Goal: Task Accomplishment & Management: Complete application form

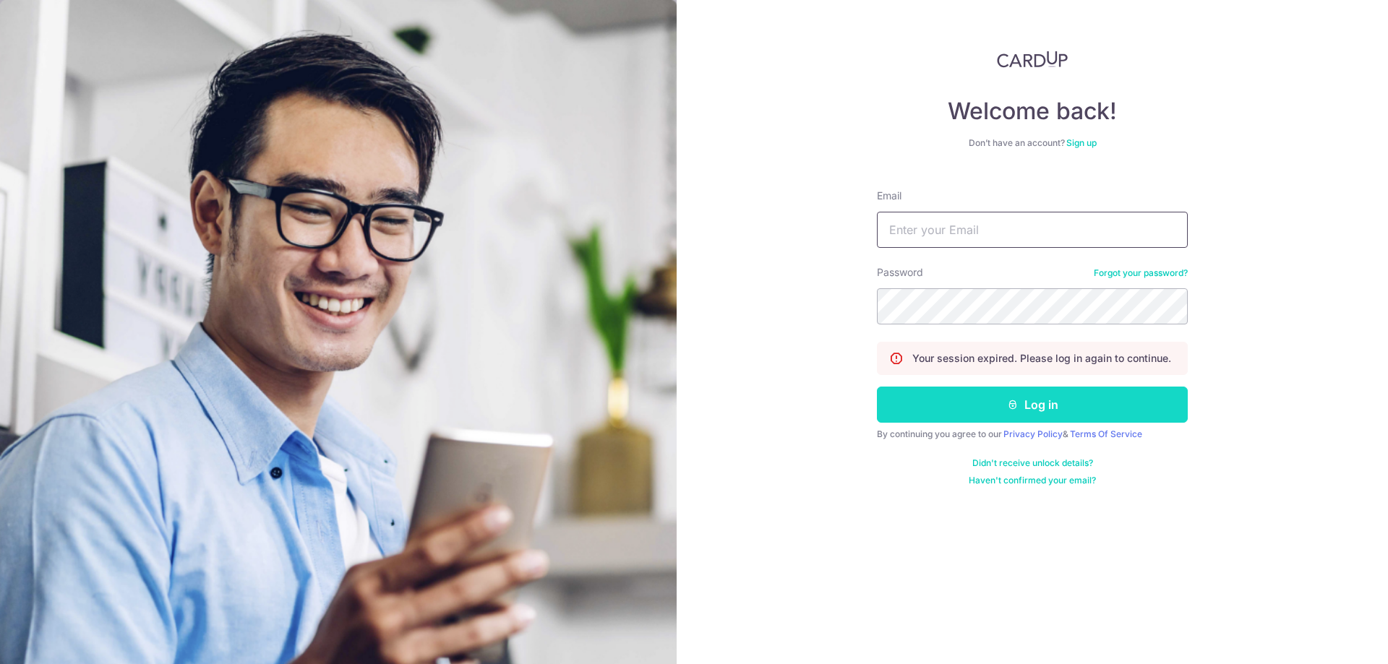
type input "lin.guoxin@gmail.com"
click at [1010, 395] on button "Log in" at bounding box center [1032, 405] width 311 height 36
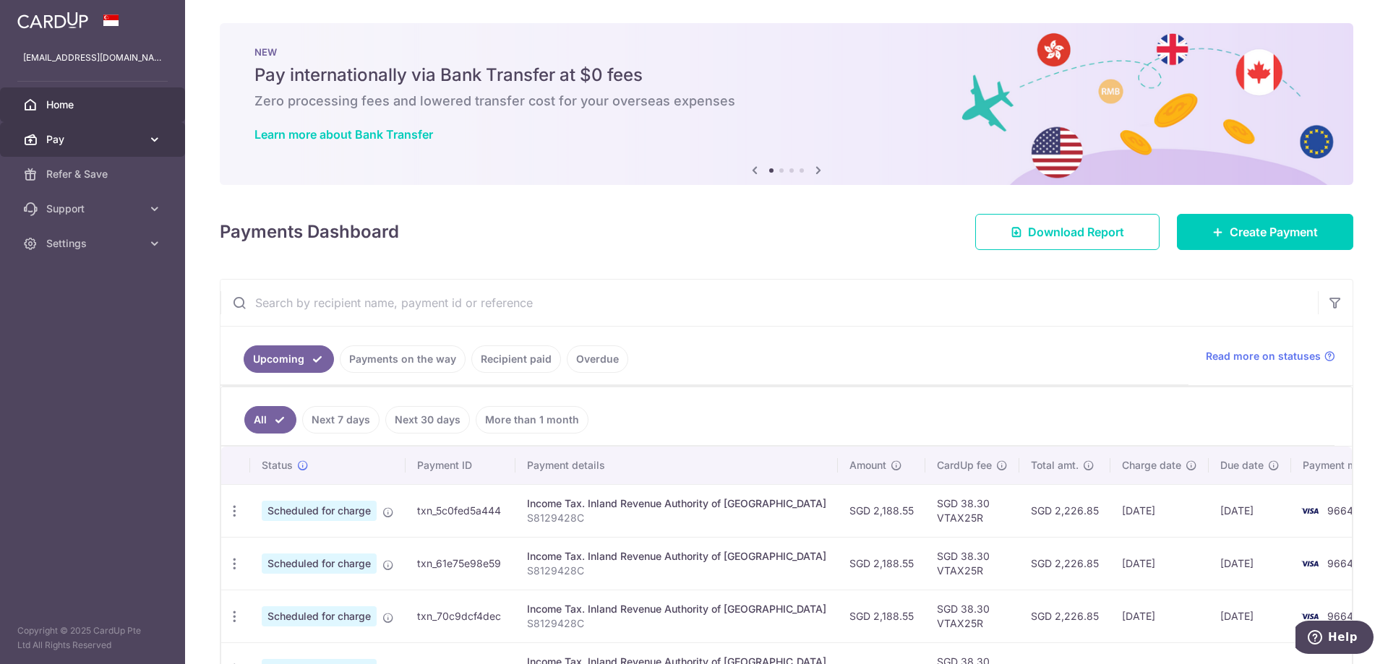
click at [124, 137] on span "Pay" at bounding box center [93, 139] width 95 height 14
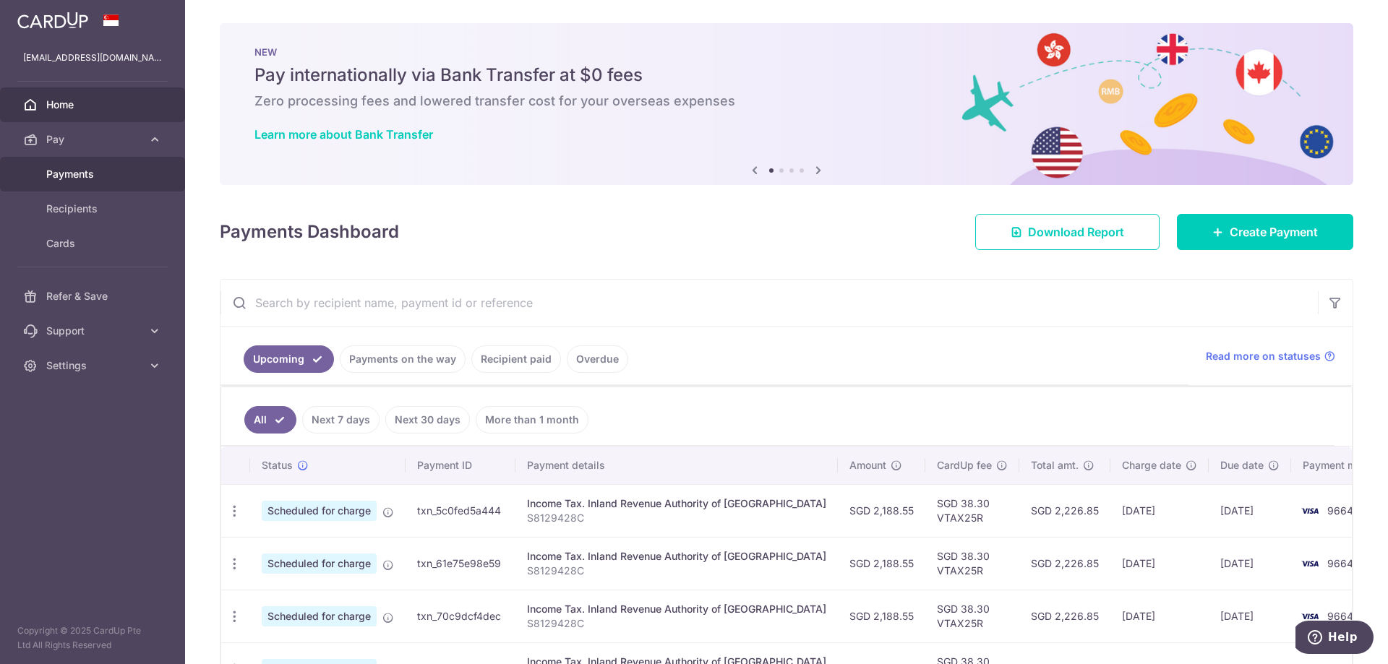
click at [73, 174] on span "Payments" at bounding box center [93, 174] width 95 height 14
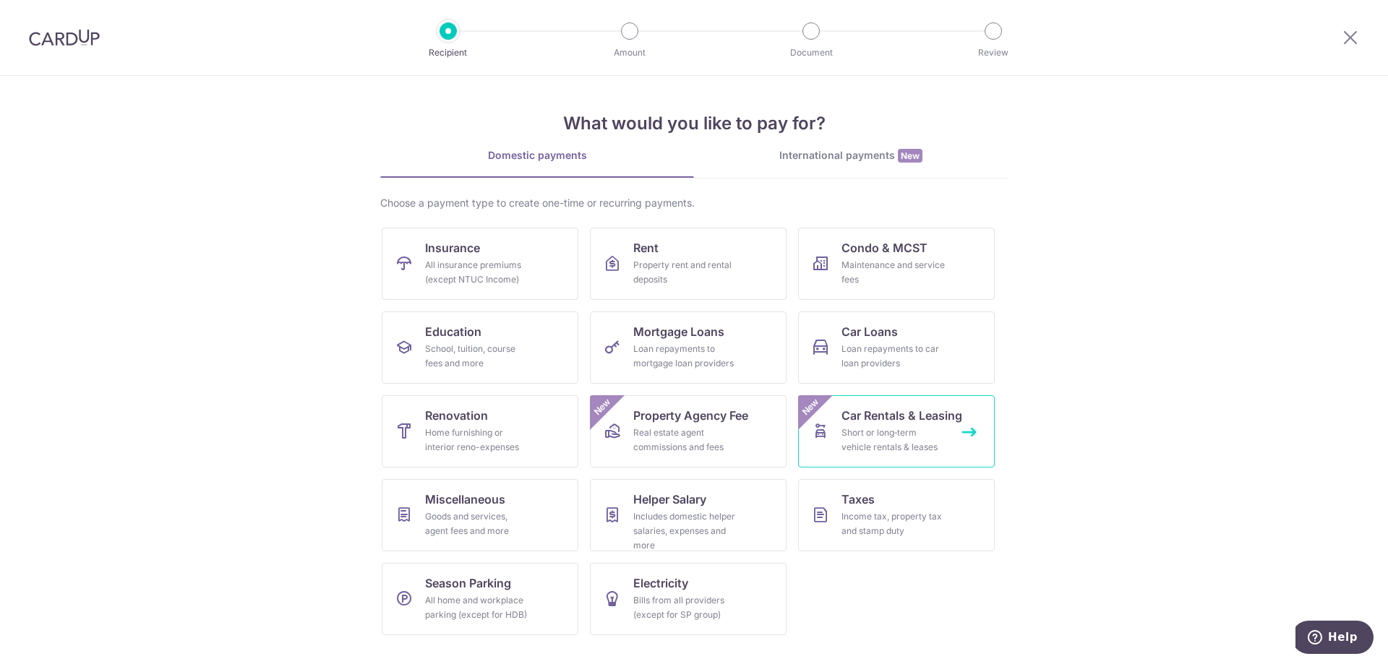
click at [922, 416] on span "Car Rentals & Leasing" at bounding box center [901, 415] width 121 height 17
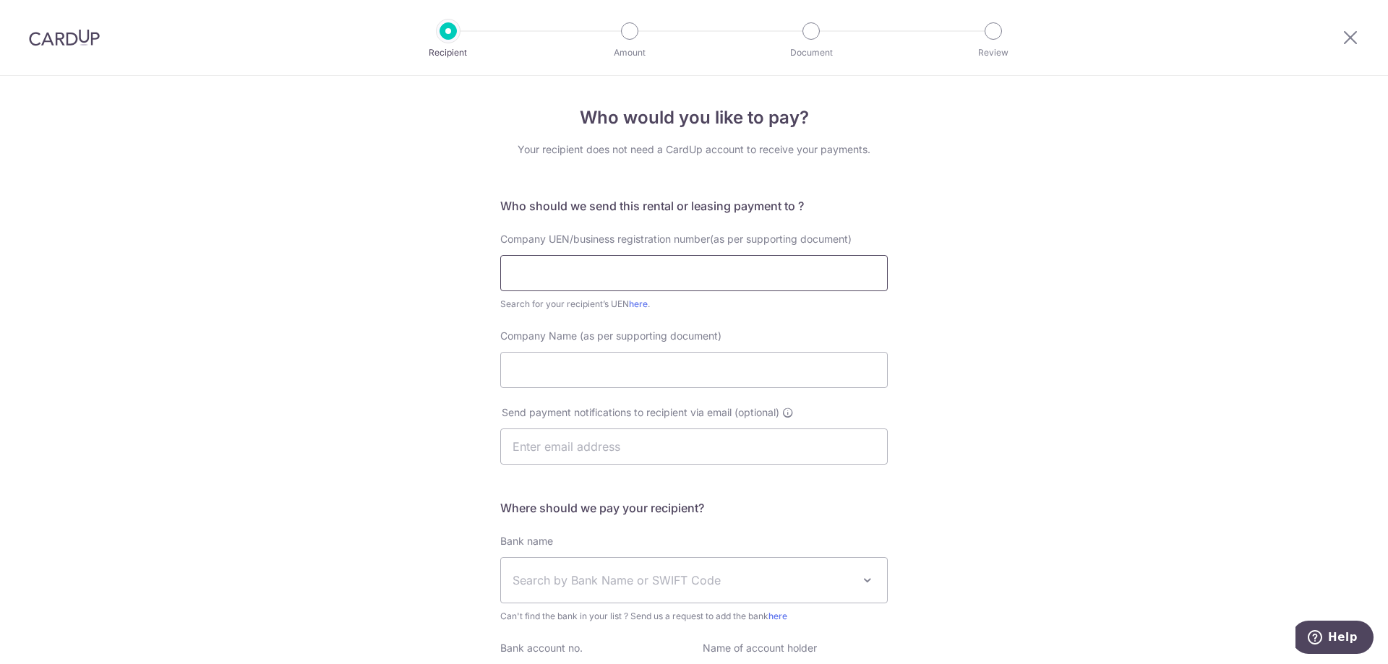
click at [734, 273] on input "text" at bounding box center [693, 273] width 387 height 36
click at [999, 321] on div "Who would you like to pay? Your recipient does not need a CardUp account to rec…" at bounding box center [694, 446] width 1388 height 740
click at [1346, 32] on icon at bounding box center [1349, 37] width 17 height 18
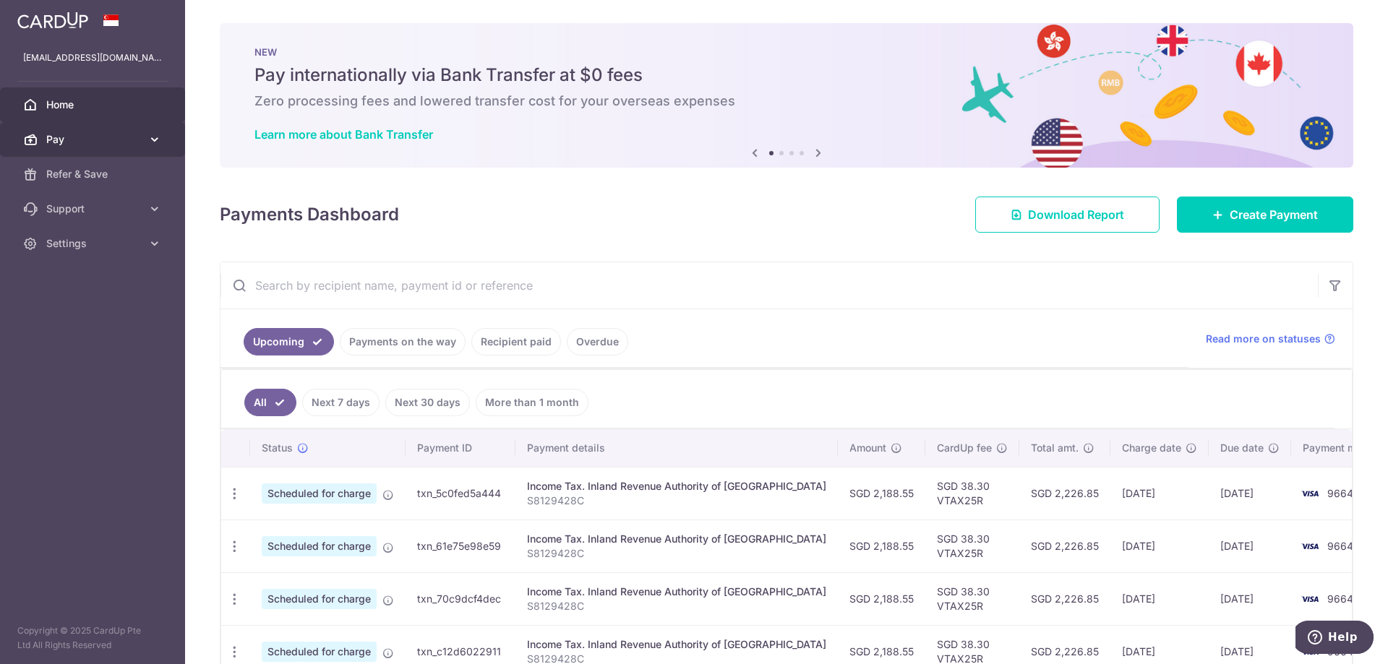
click at [116, 146] on span "Pay" at bounding box center [93, 139] width 95 height 14
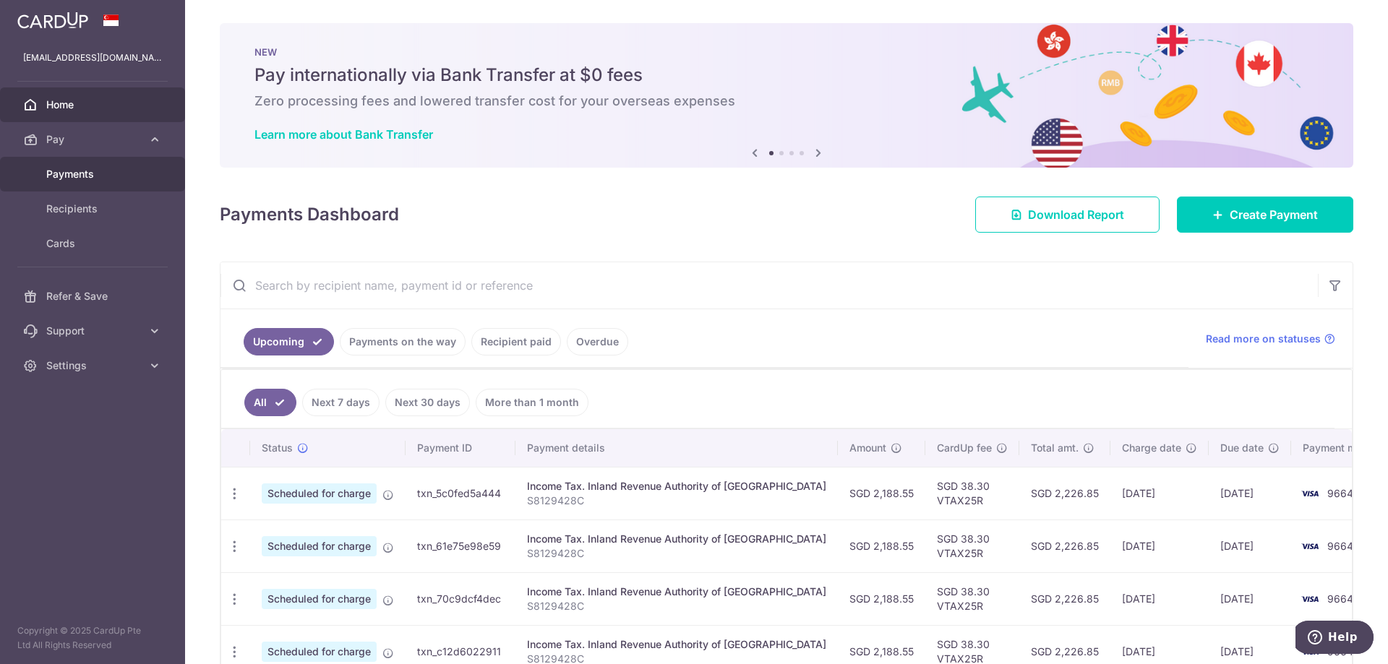
click at [74, 169] on span "Payments" at bounding box center [93, 174] width 95 height 14
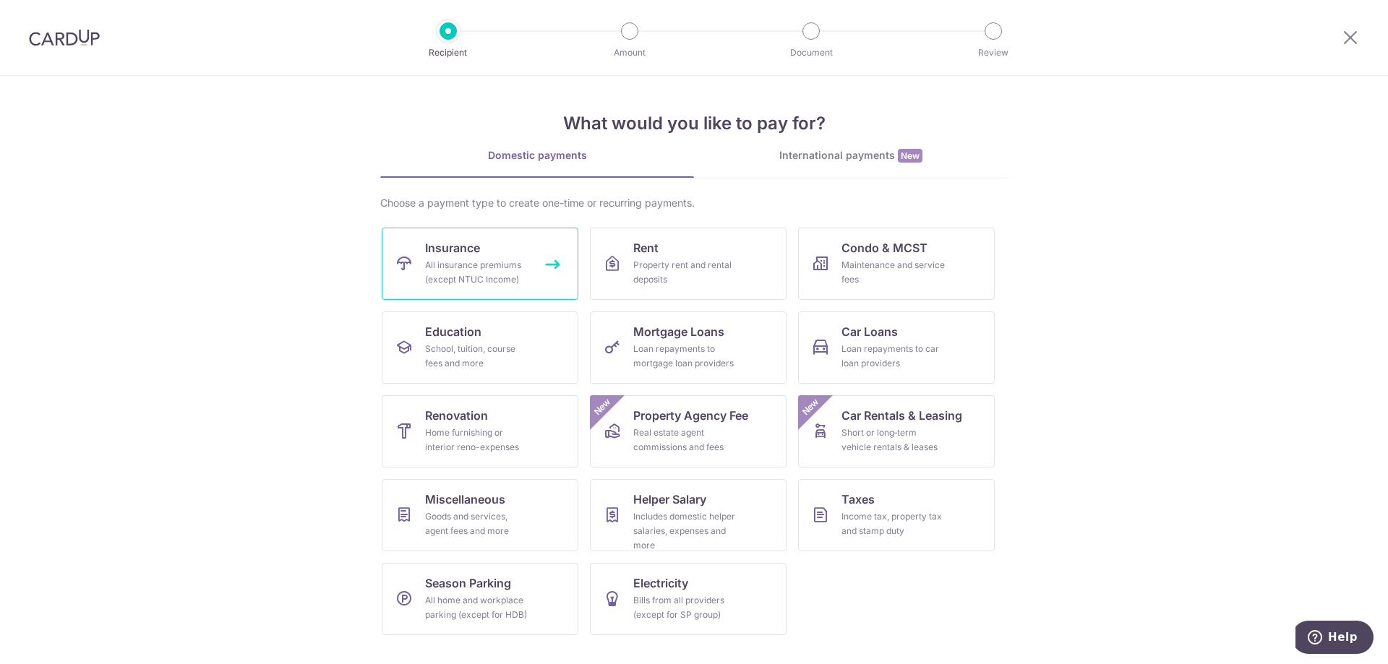
click at [491, 281] on div "All insurance premiums (except NTUC Income)" at bounding box center [477, 272] width 104 height 29
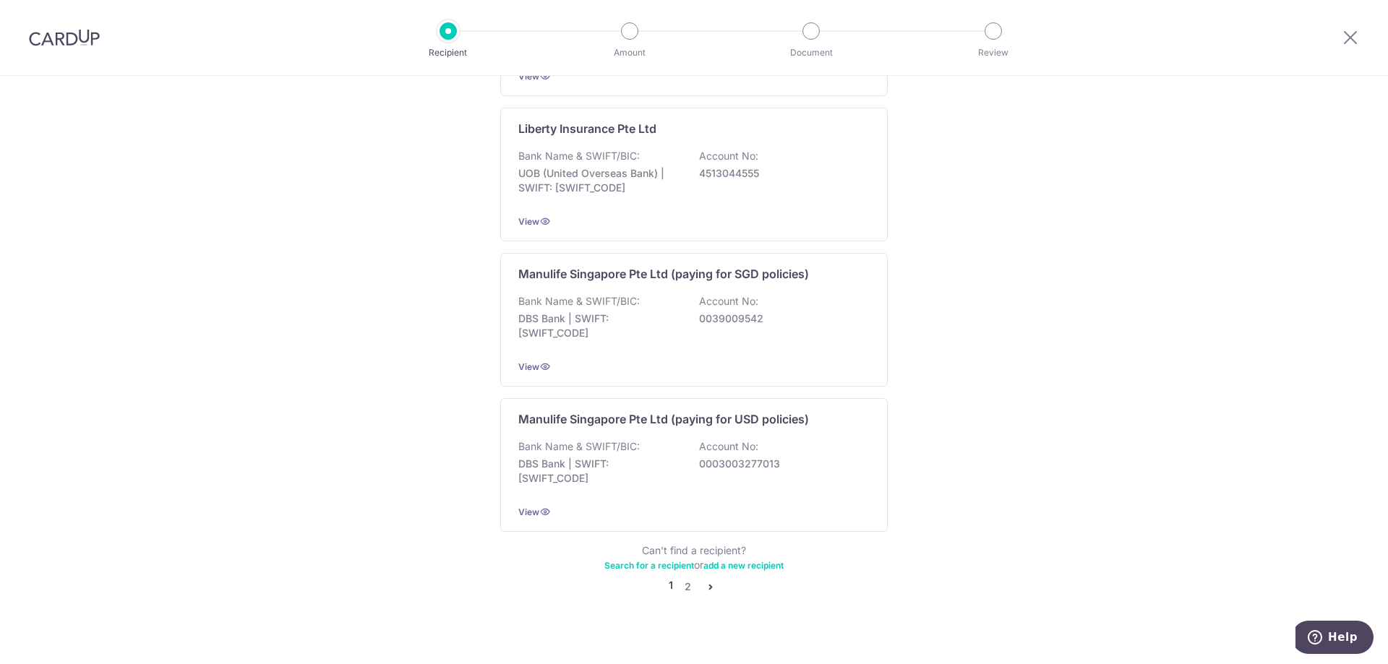
scroll to position [1310, 0]
click at [708, 579] on icon "pager" at bounding box center [711, 585] width 12 height 12
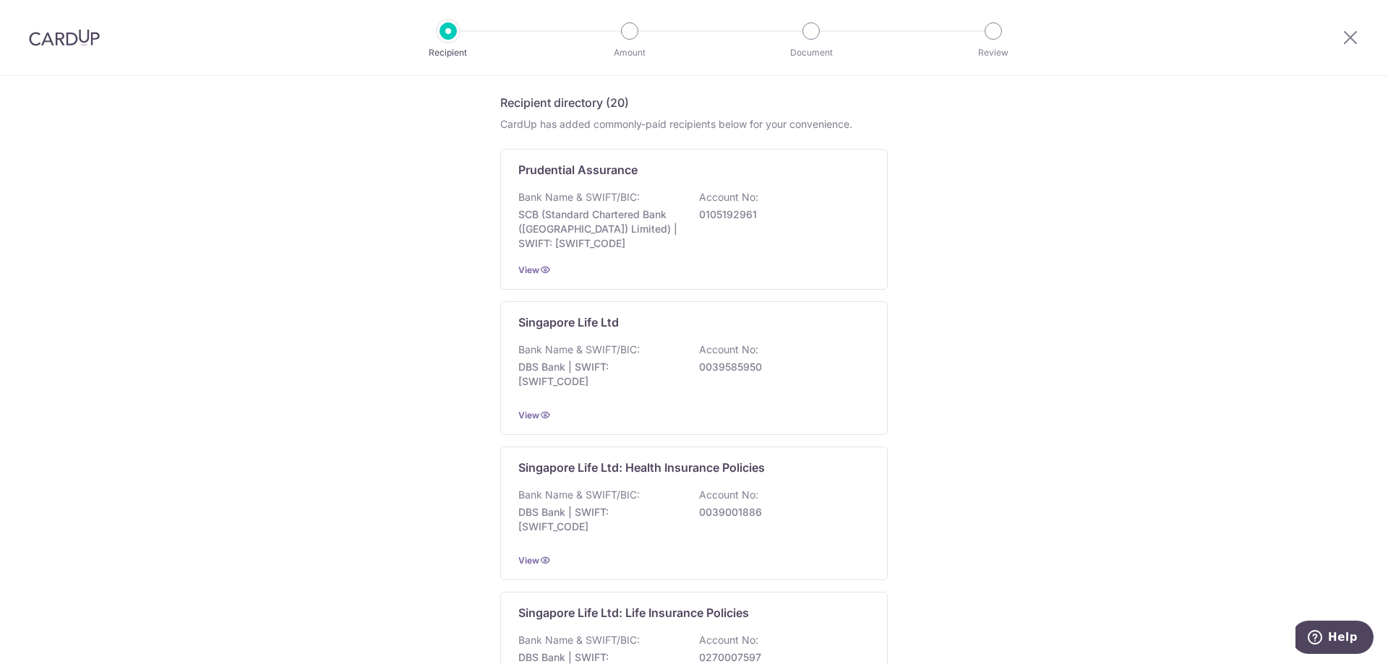
scroll to position [0, 0]
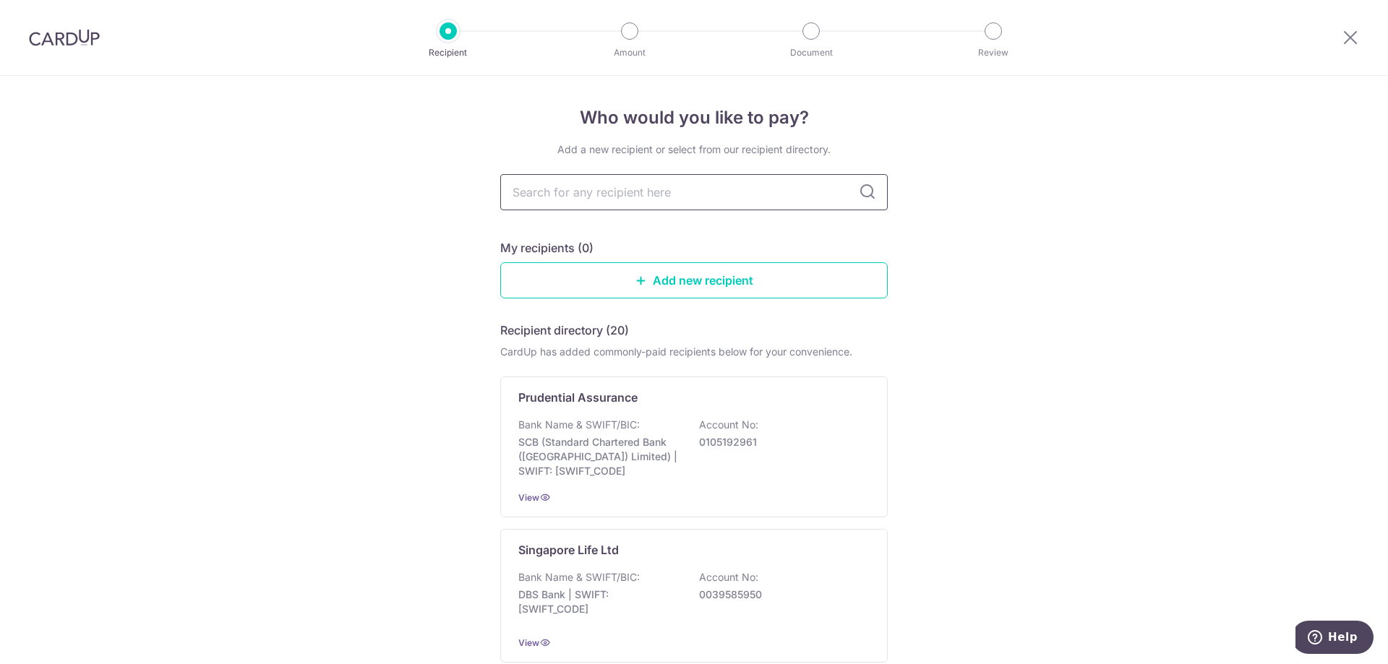
click at [622, 190] on input "text" at bounding box center [693, 192] width 387 height 36
type input "manulife"
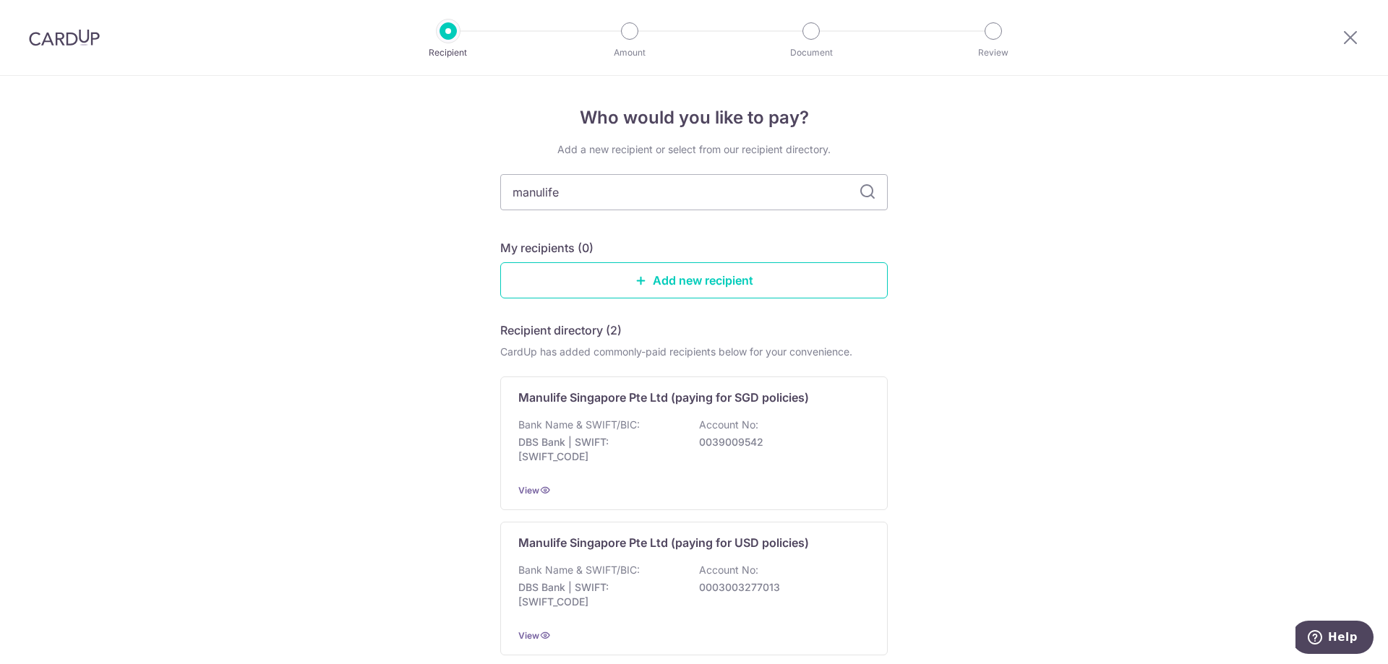
click at [868, 191] on icon at bounding box center [867, 192] width 17 height 17
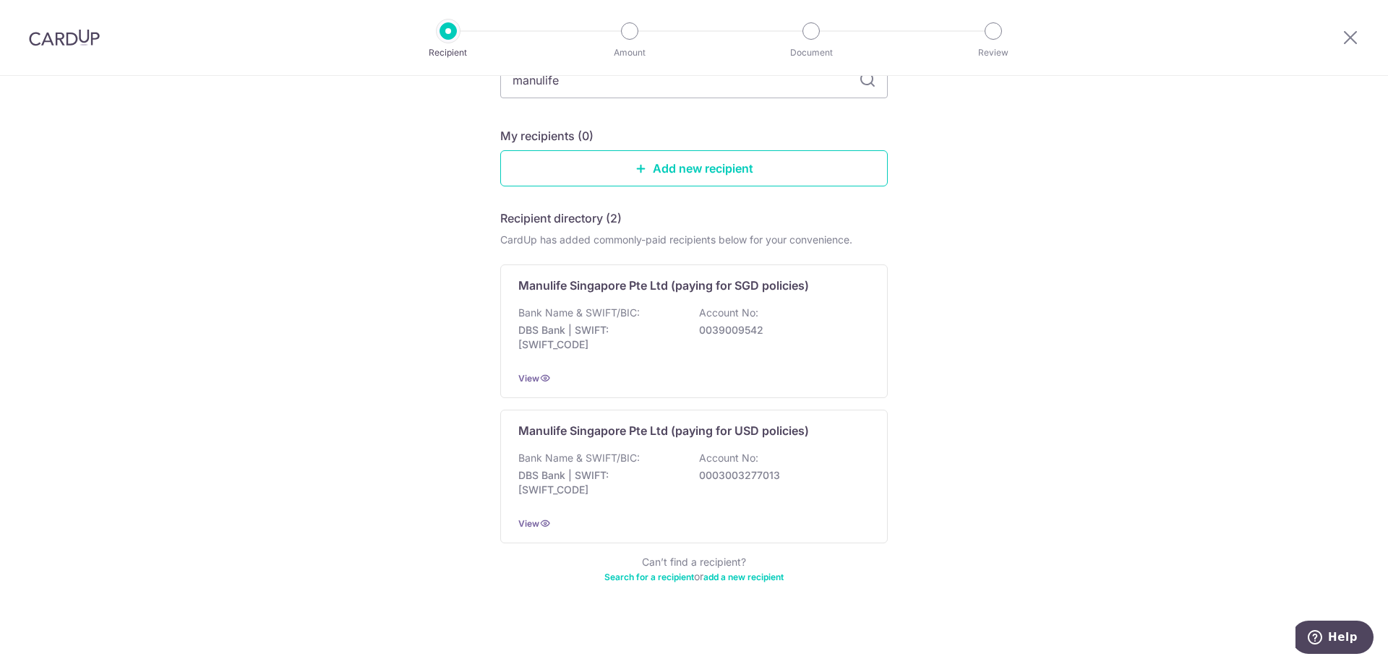
scroll to position [117, 0]
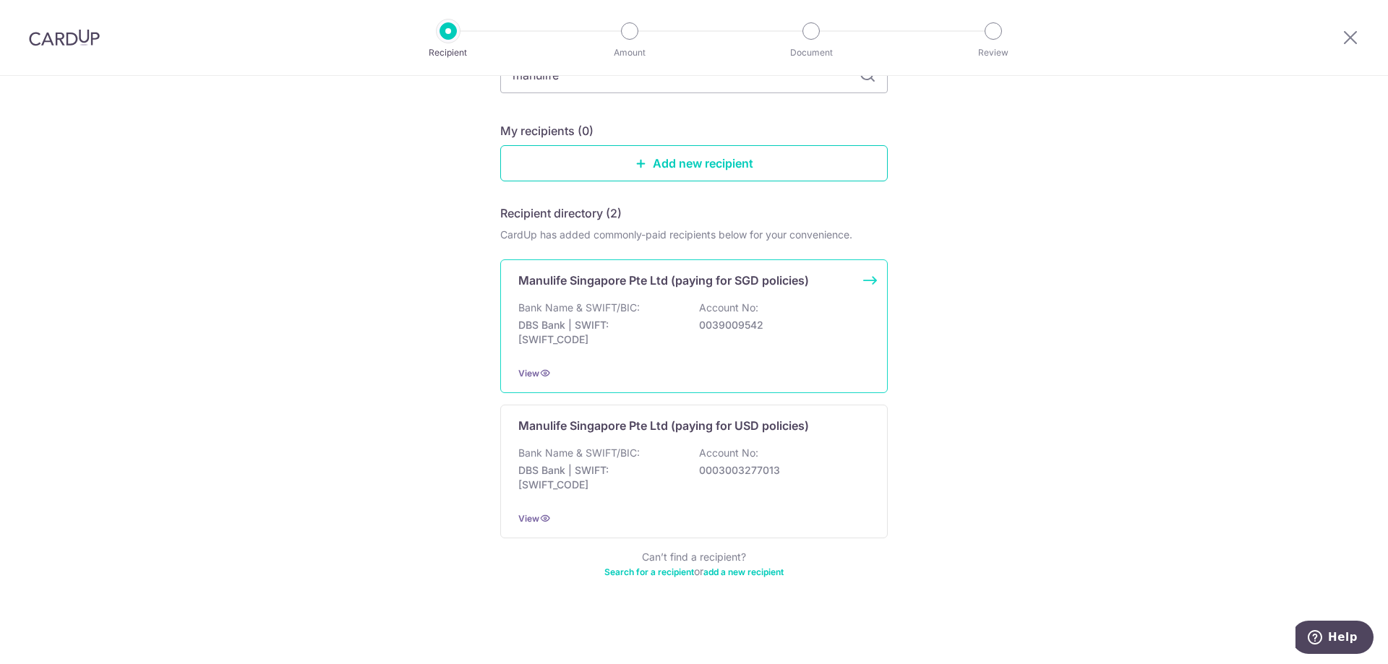
click at [597, 302] on p "Bank Name & SWIFT/BIC:" at bounding box center [578, 308] width 121 height 14
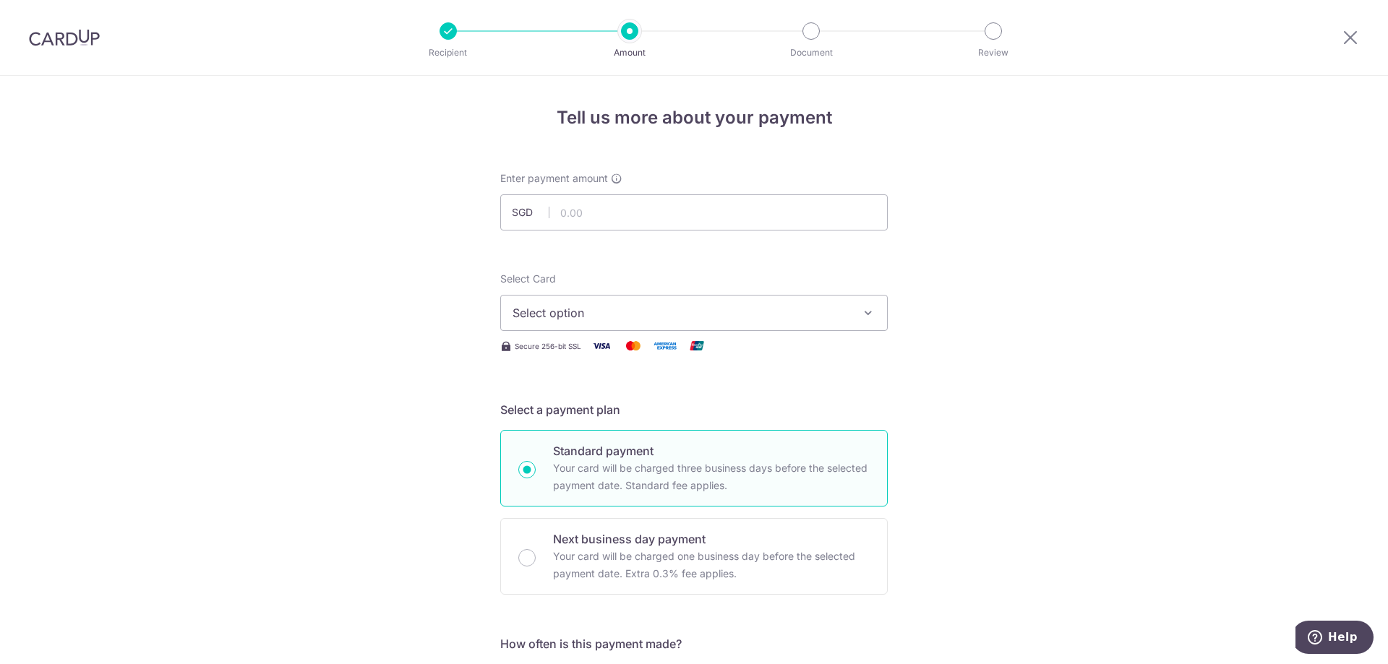
click at [841, 313] on span "Select option" at bounding box center [680, 312] width 337 height 17
click at [740, 213] on input "text" at bounding box center [693, 212] width 387 height 36
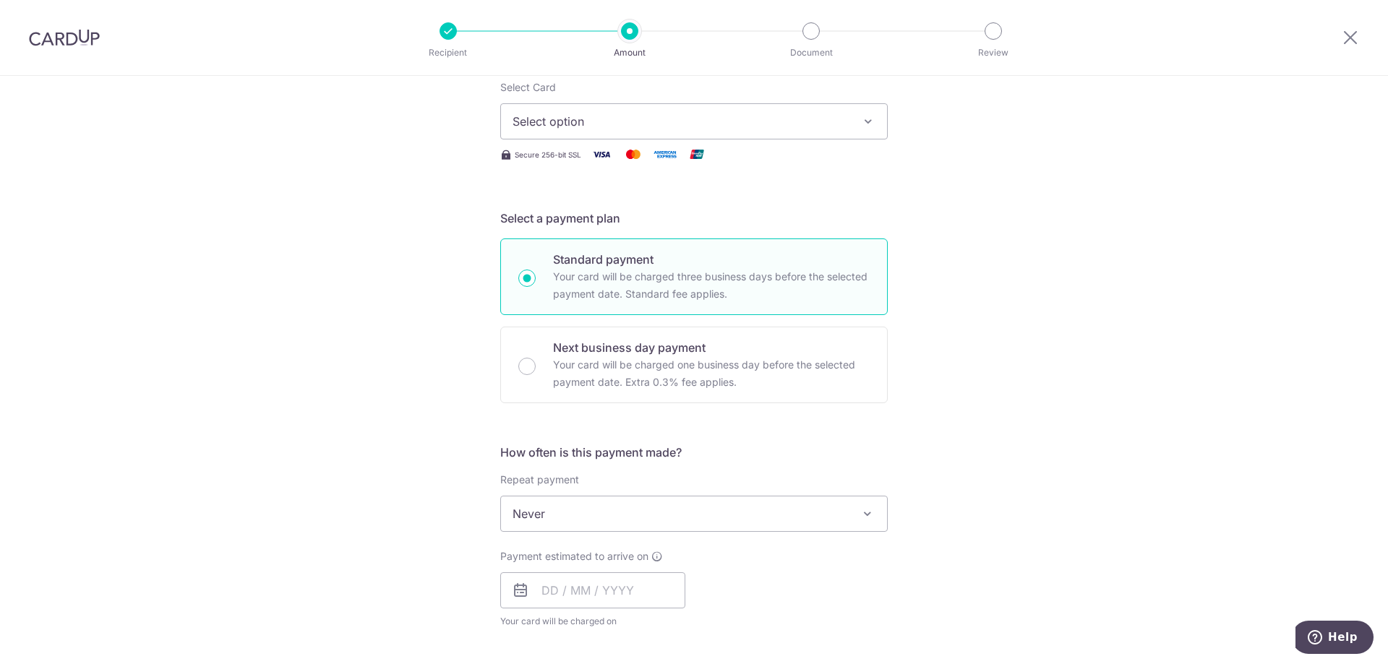
scroll to position [217, 0]
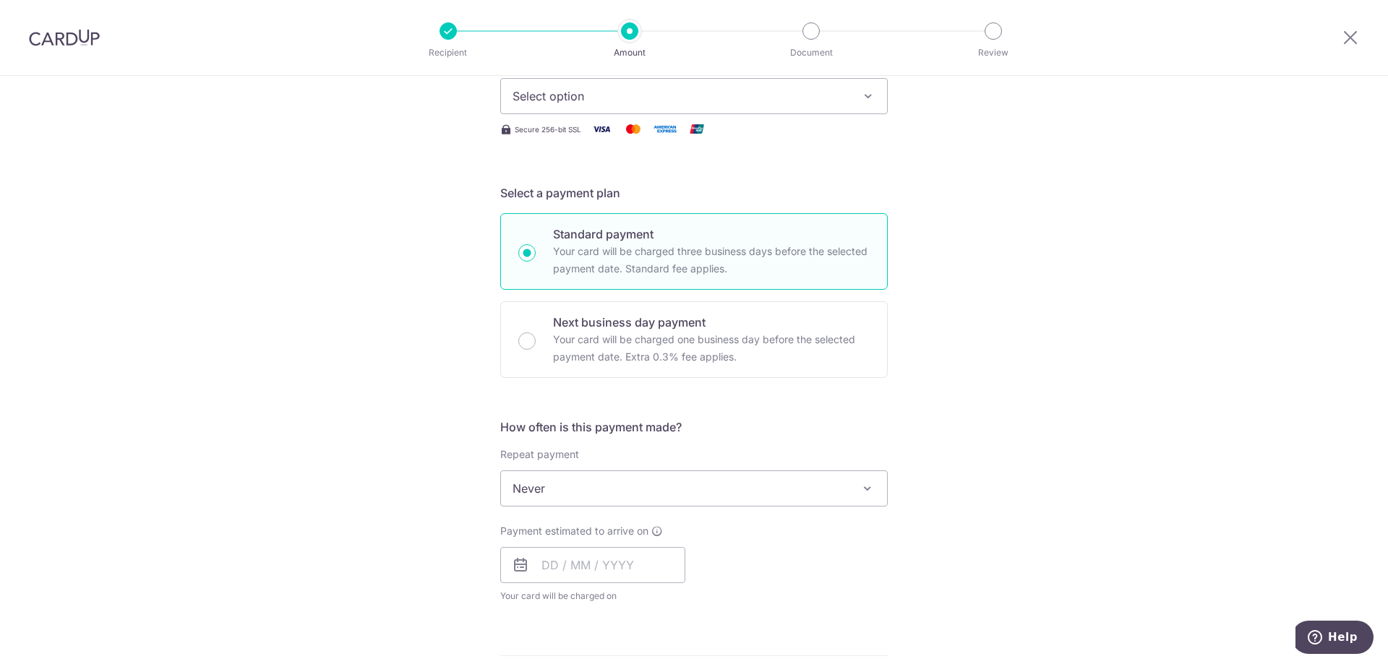
click at [995, 386] on div "Tell us more about your payment Enter payment amount SGD Select Card Select opt…" at bounding box center [694, 512] width 1388 height 1307
click at [713, 496] on span "Never" at bounding box center [694, 488] width 386 height 35
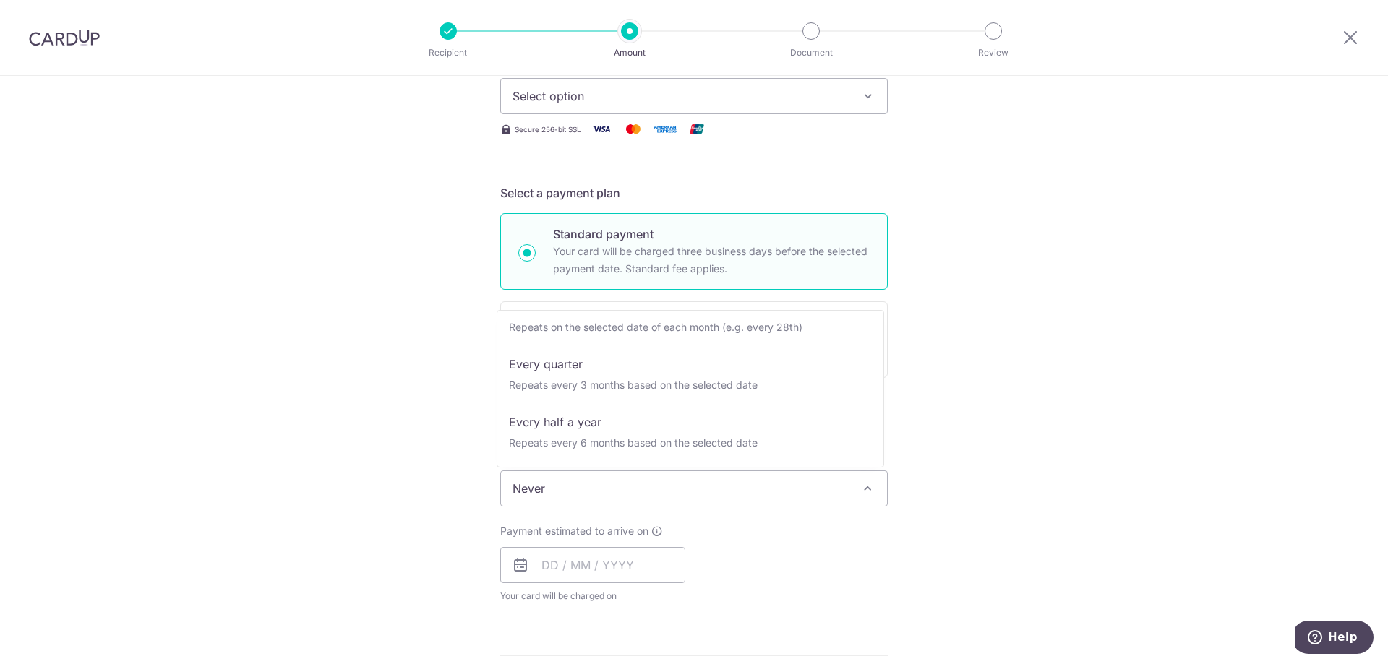
scroll to position [202, 0]
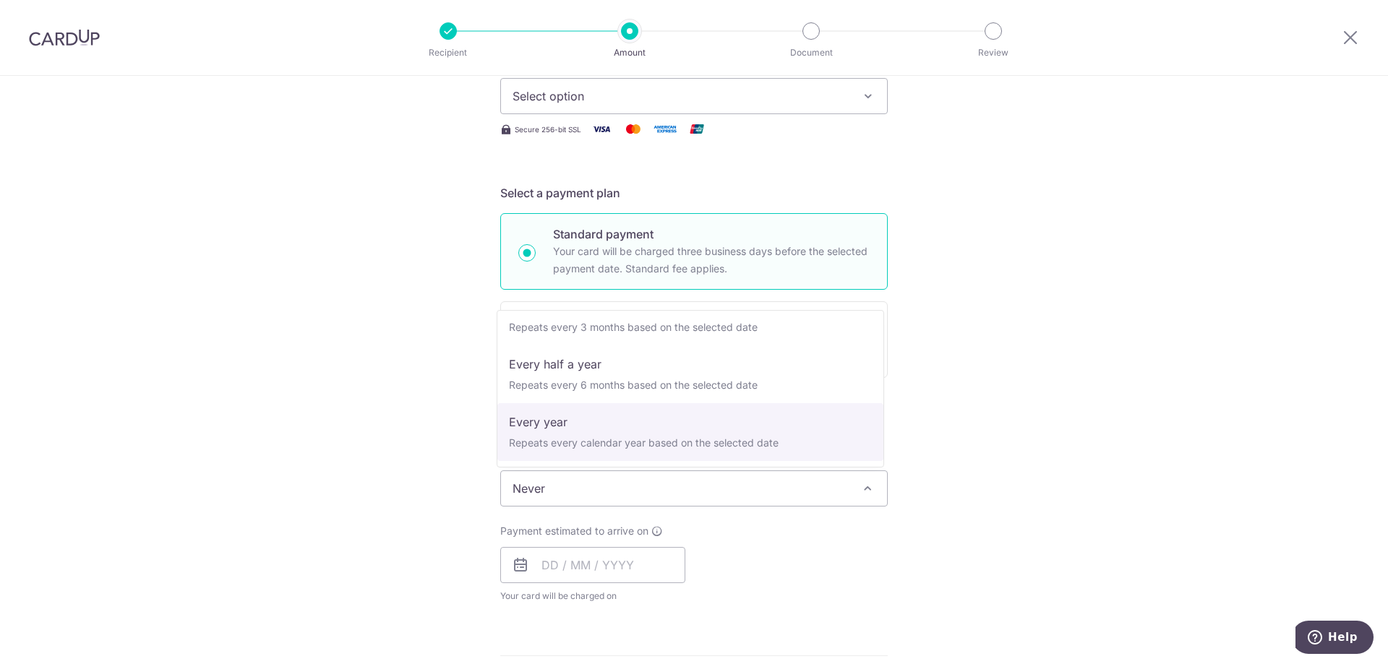
click at [984, 444] on div "Tell us more about your payment Enter payment amount SGD Select Card Select opt…" at bounding box center [694, 512] width 1388 height 1307
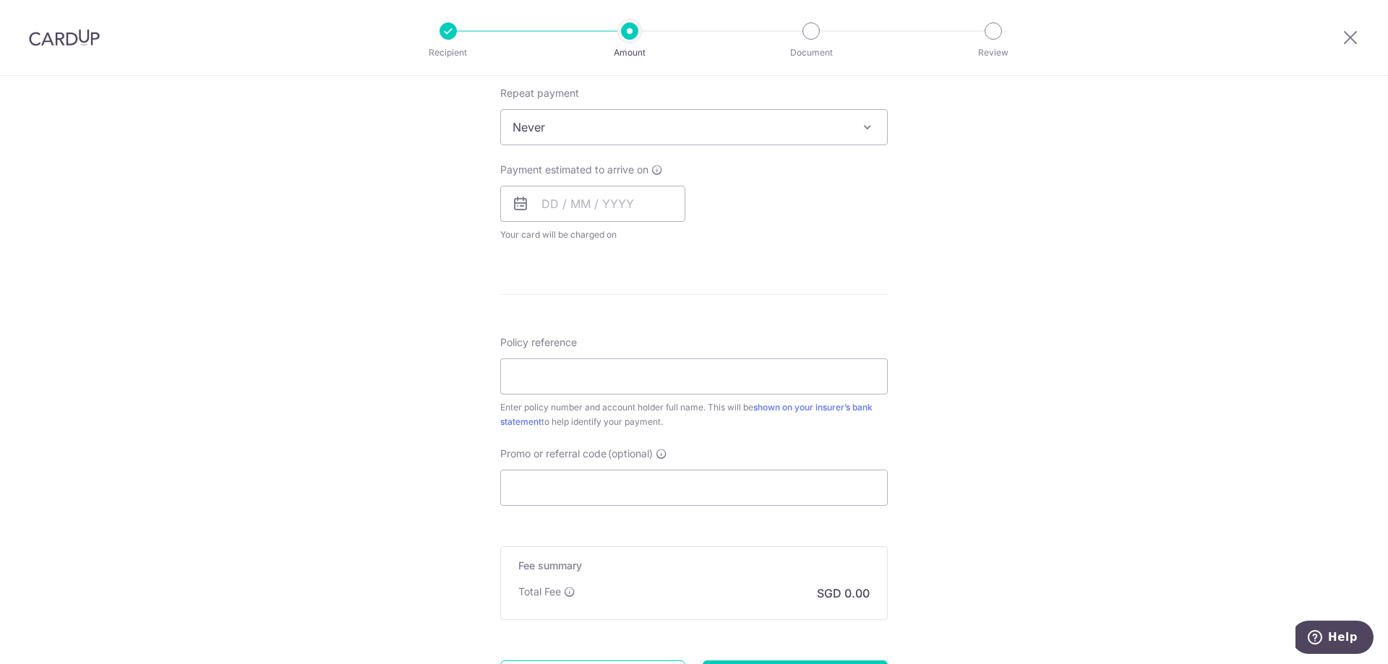
scroll to position [719, 0]
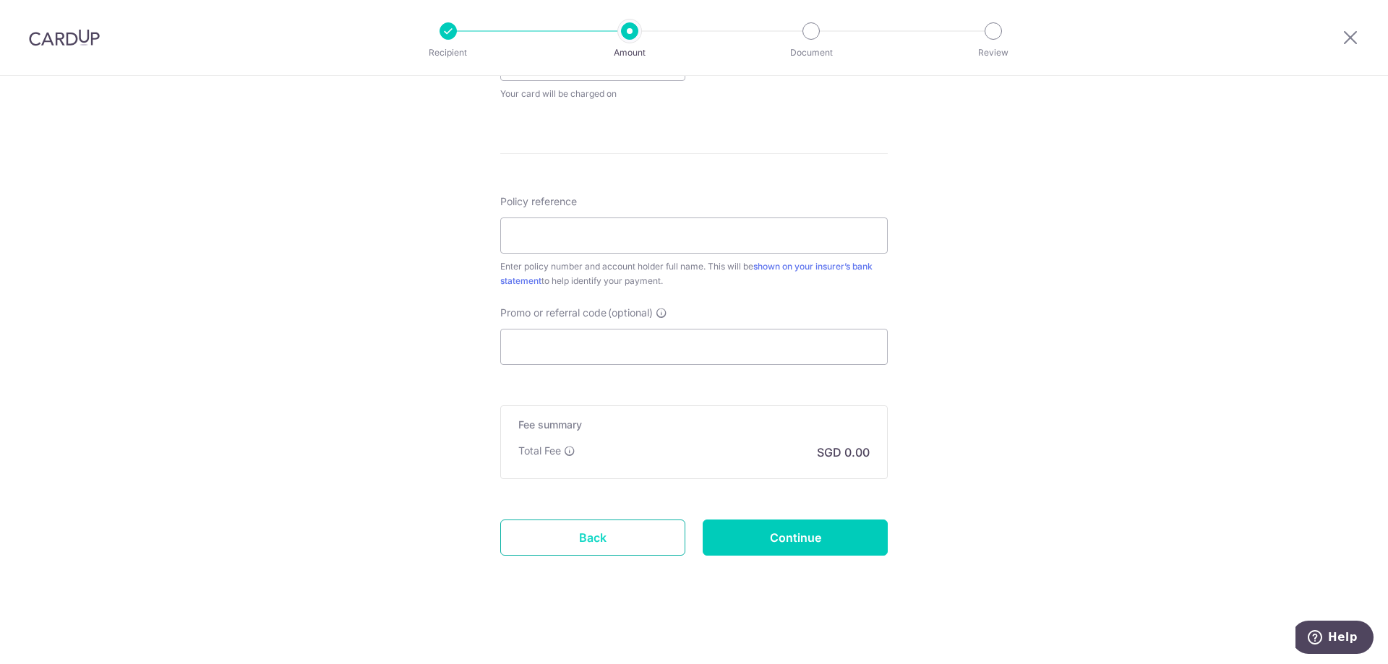
click at [590, 538] on link "Back" at bounding box center [592, 538] width 185 height 36
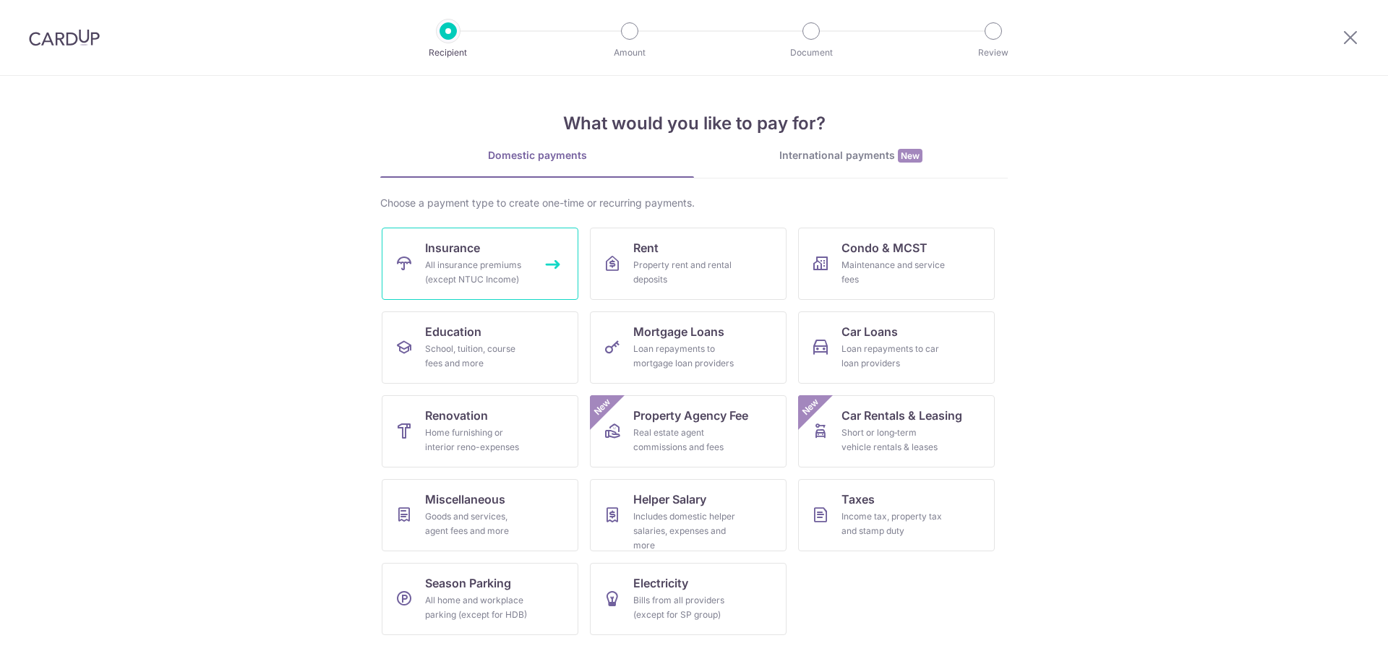
click at [488, 252] on link "Insurance All insurance premiums (except NTUC Income)" at bounding box center [480, 264] width 197 height 72
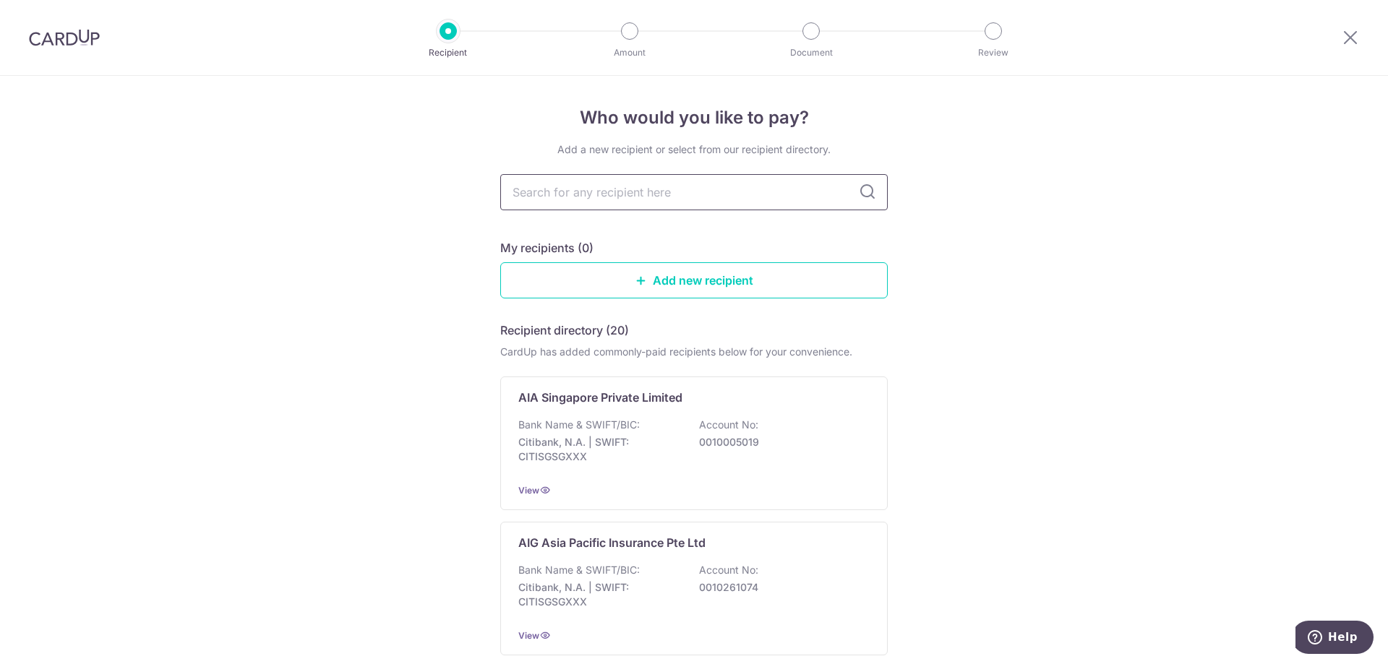
click at [637, 197] on input "text" at bounding box center [693, 192] width 387 height 36
type input "great eastner"
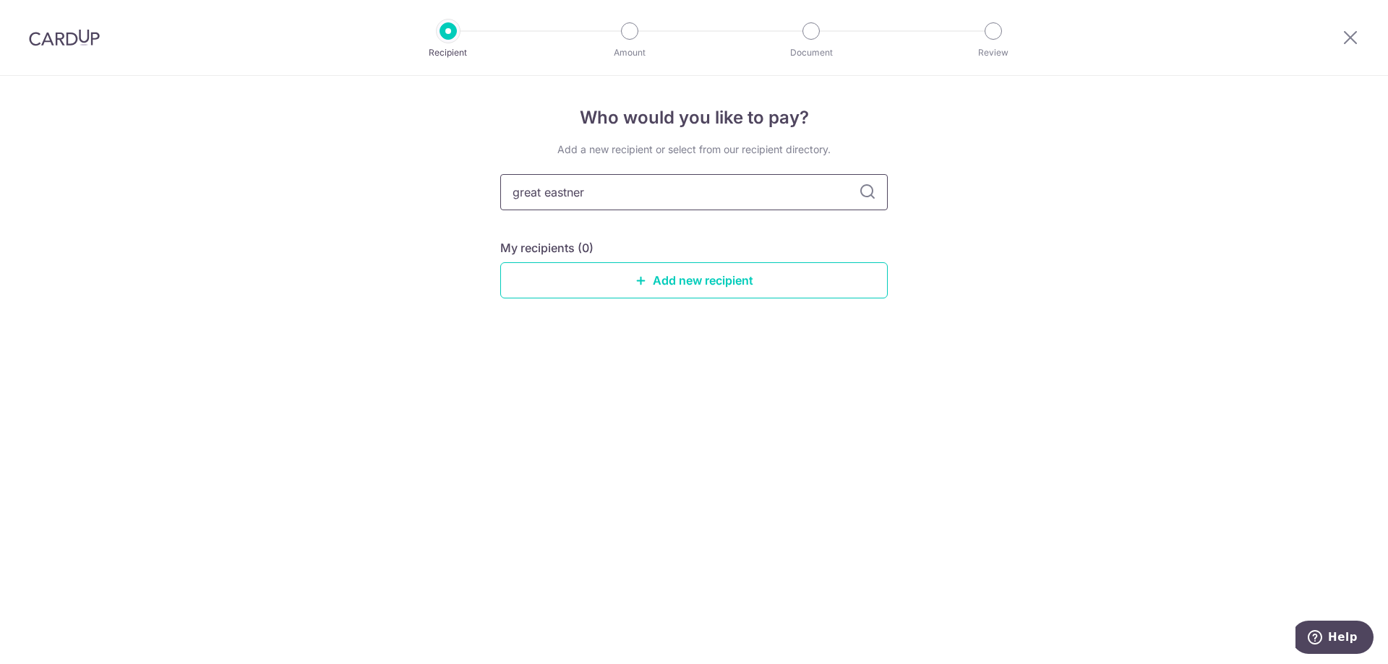
drag, startPoint x: 567, startPoint y: 194, endPoint x: 681, endPoint y: 194, distance: 114.2
click at [680, 194] on input "great eastner" at bounding box center [693, 192] width 387 height 36
type input "great eastern"
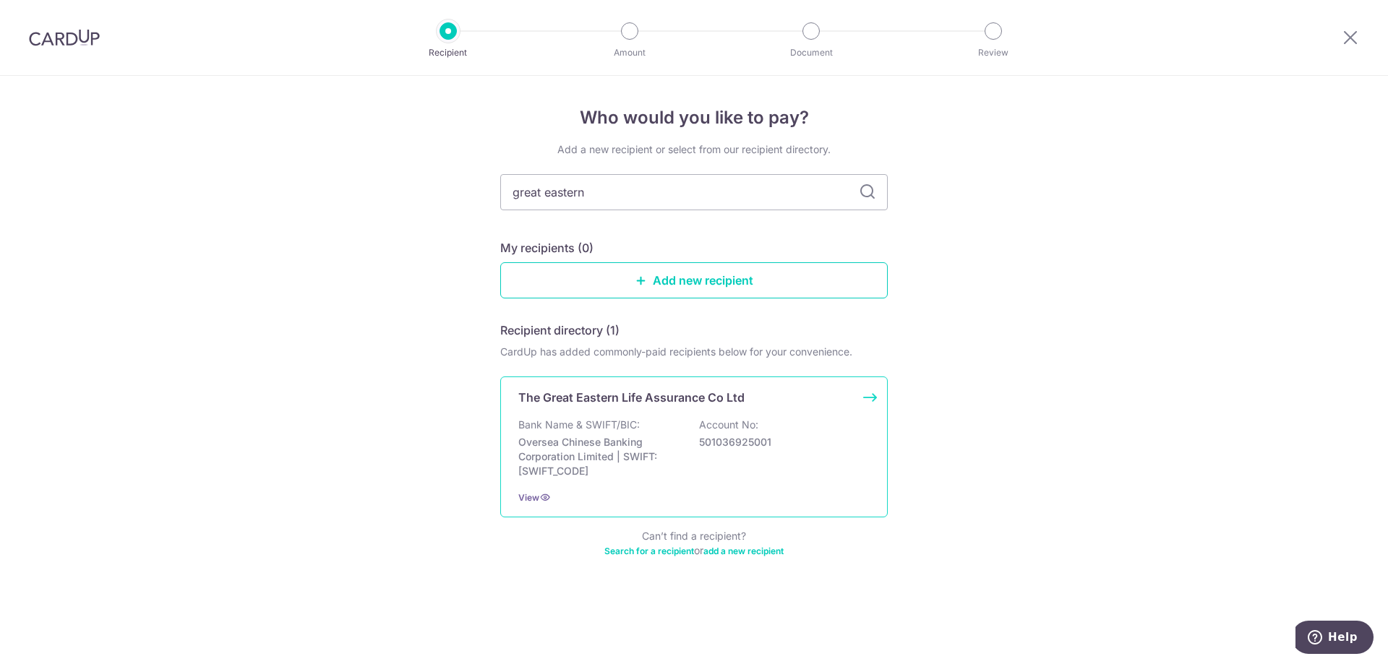
click at [770, 413] on div "The Great Eastern Life Assurance Co Ltd Bank Name & SWIFT/BIC: Oversea Chinese …" at bounding box center [693, 447] width 387 height 141
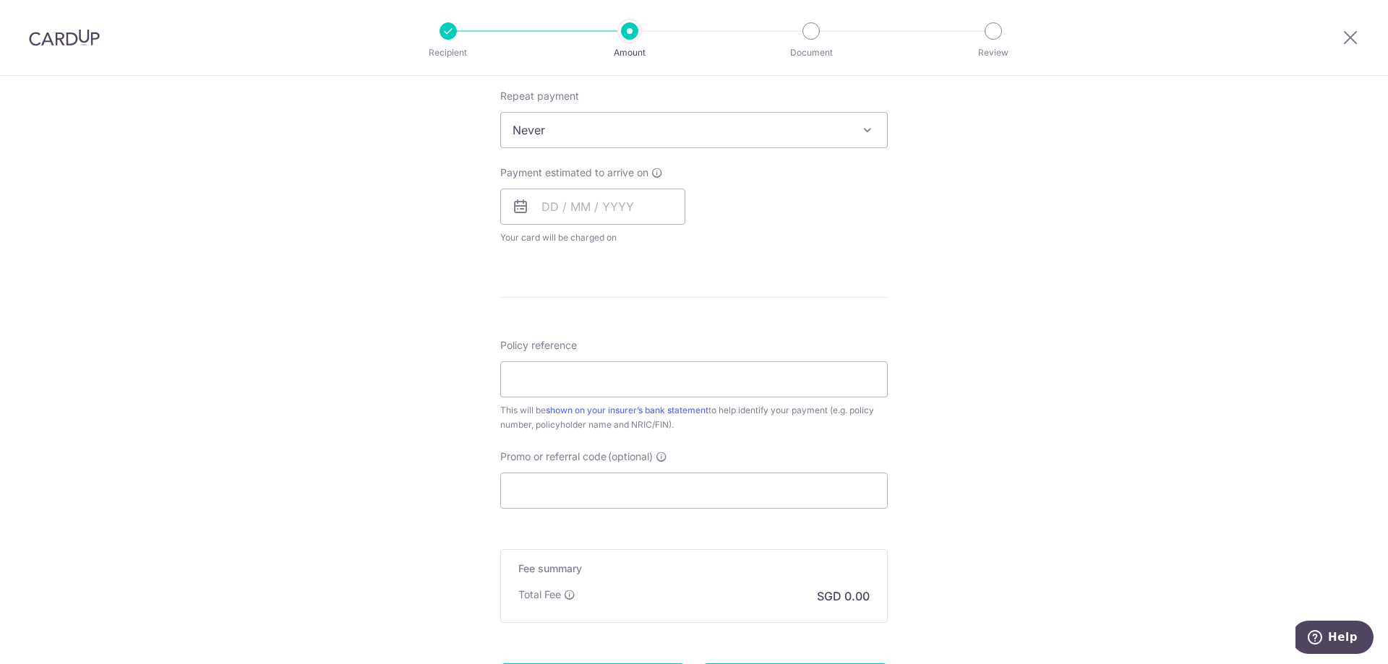
scroll to position [575, 0]
click at [602, 205] on input "text" at bounding box center [592, 207] width 185 height 36
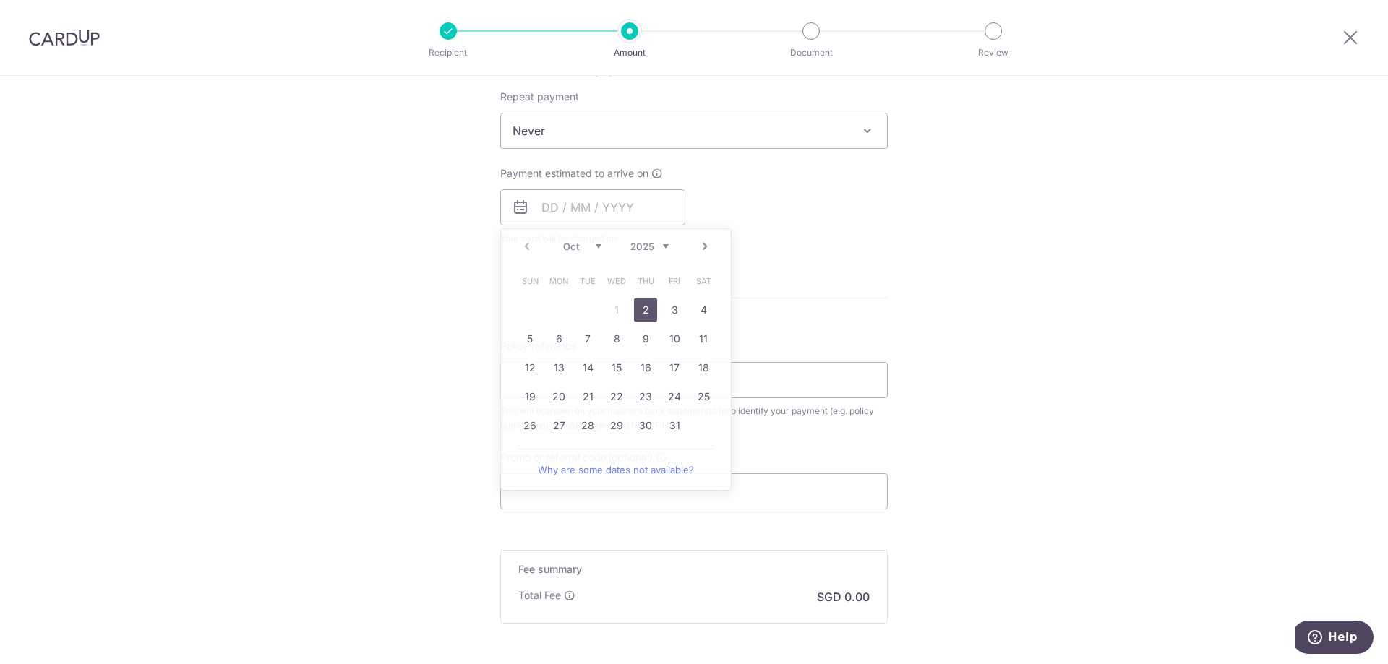
click at [890, 247] on div "Tell us more about your payment Enter payment amount SGD Select Card Select opt…" at bounding box center [694, 154] width 1388 height 1307
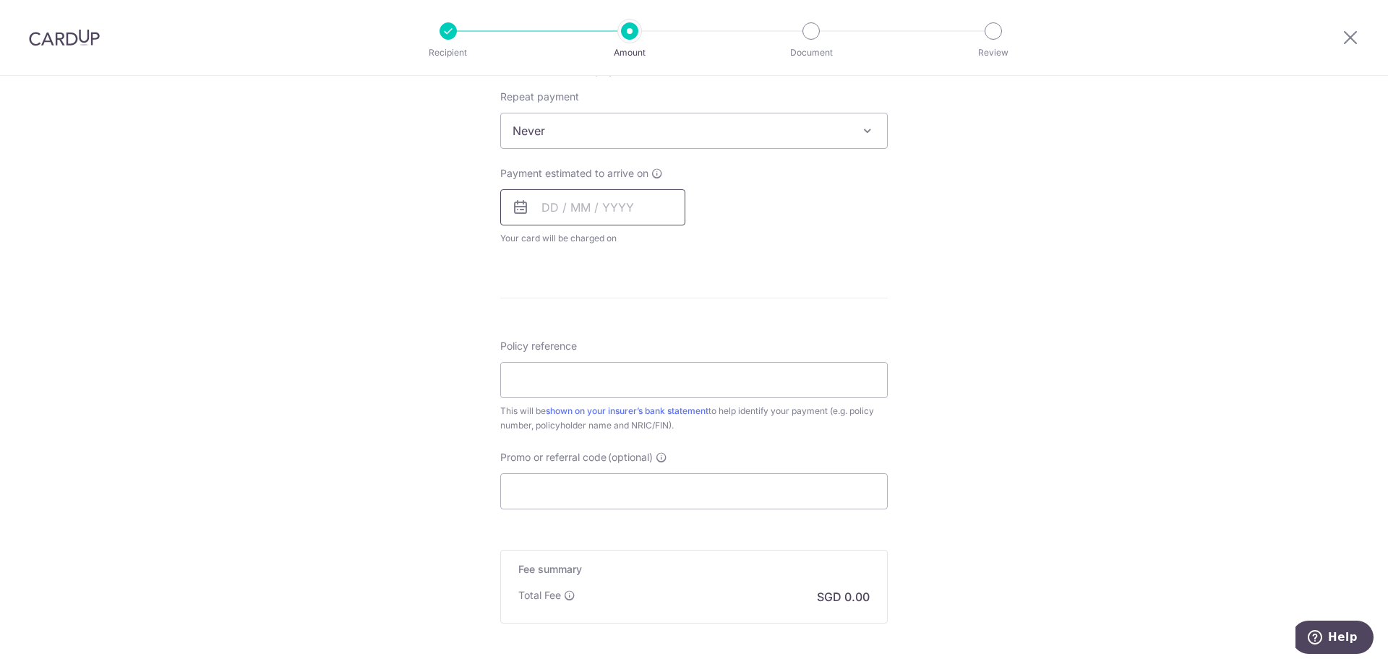
click at [653, 205] on input "text" at bounding box center [592, 207] width 185 height 36
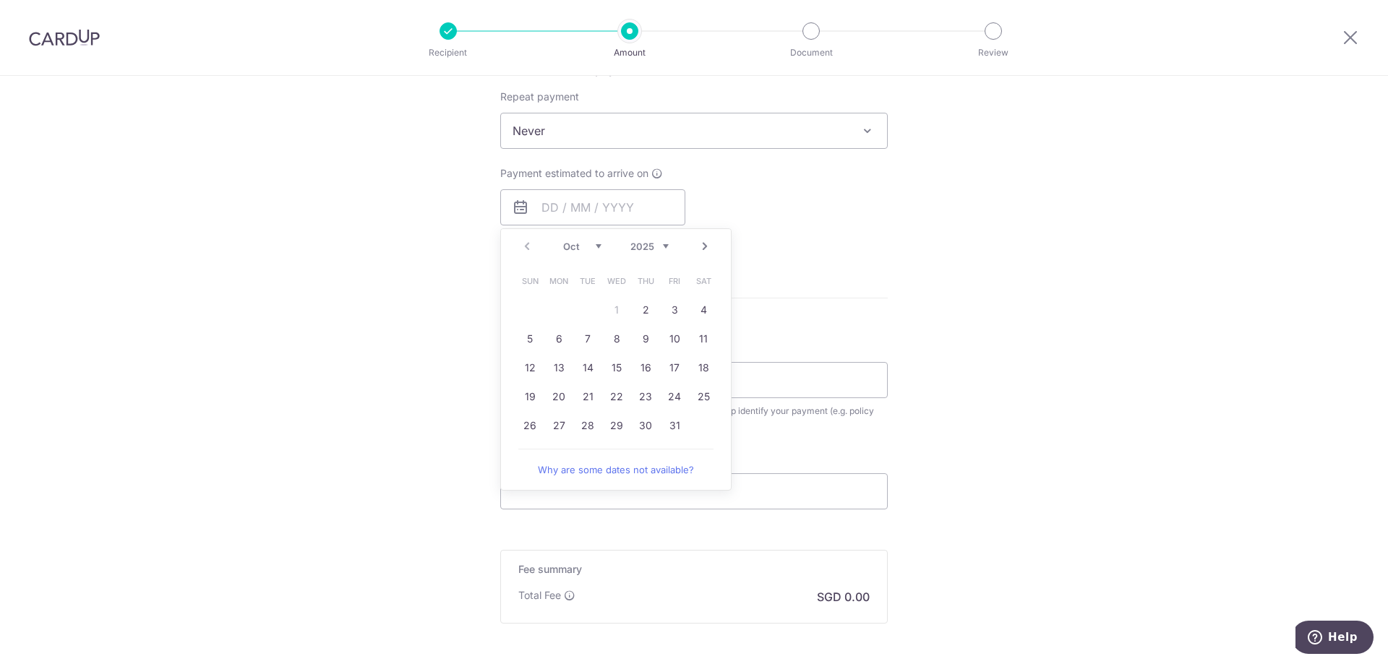
click at [697, 246] on link "Next" at bounding box center [704, 246] width 17 height 17
click at [702, 246] on link "Next" at bounding box center [704, 246] width 17 height 17
click at [705, 246] on link "Next" at bounding box center [704, 246] width 17 height 17
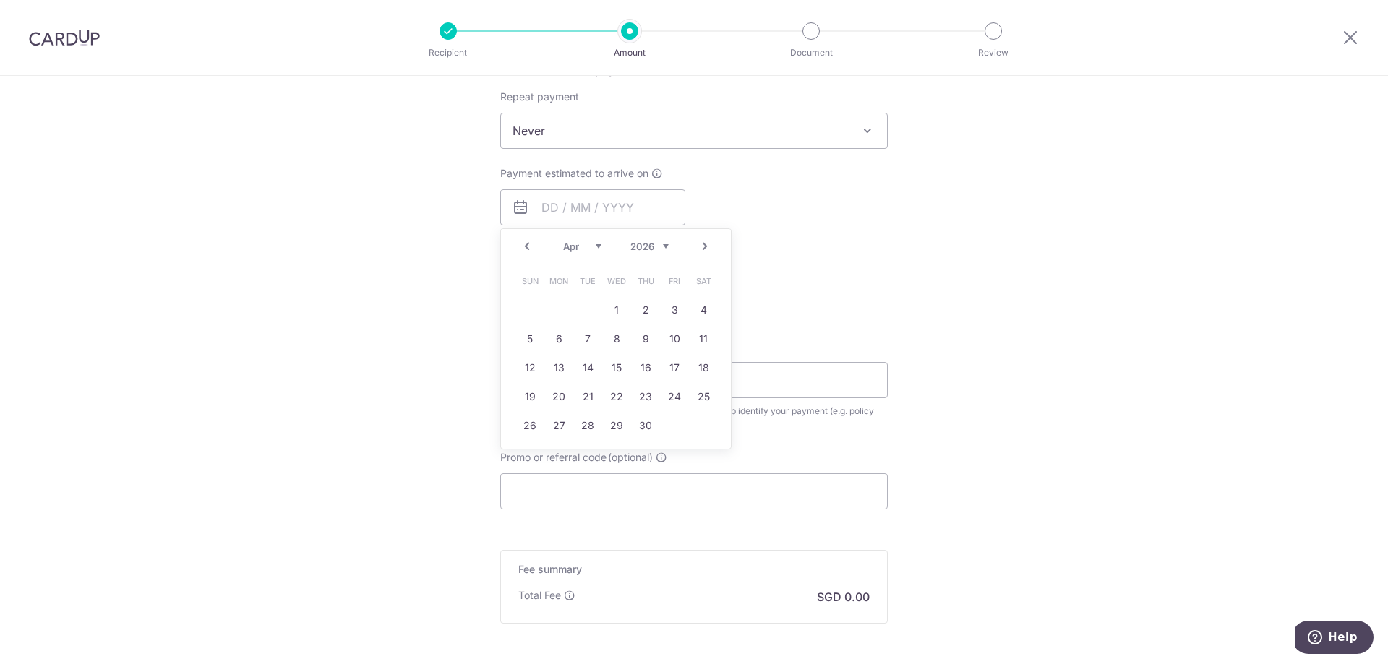
click at [705, 246] on link "Next" at bounding box center [704, 246] width 17 height 17
click at [871, 280] on form "Enter payment amount SGD Select Card Select option Add credit card Your Cards *…" at bounding box center [693, 169] width 387 height 1144
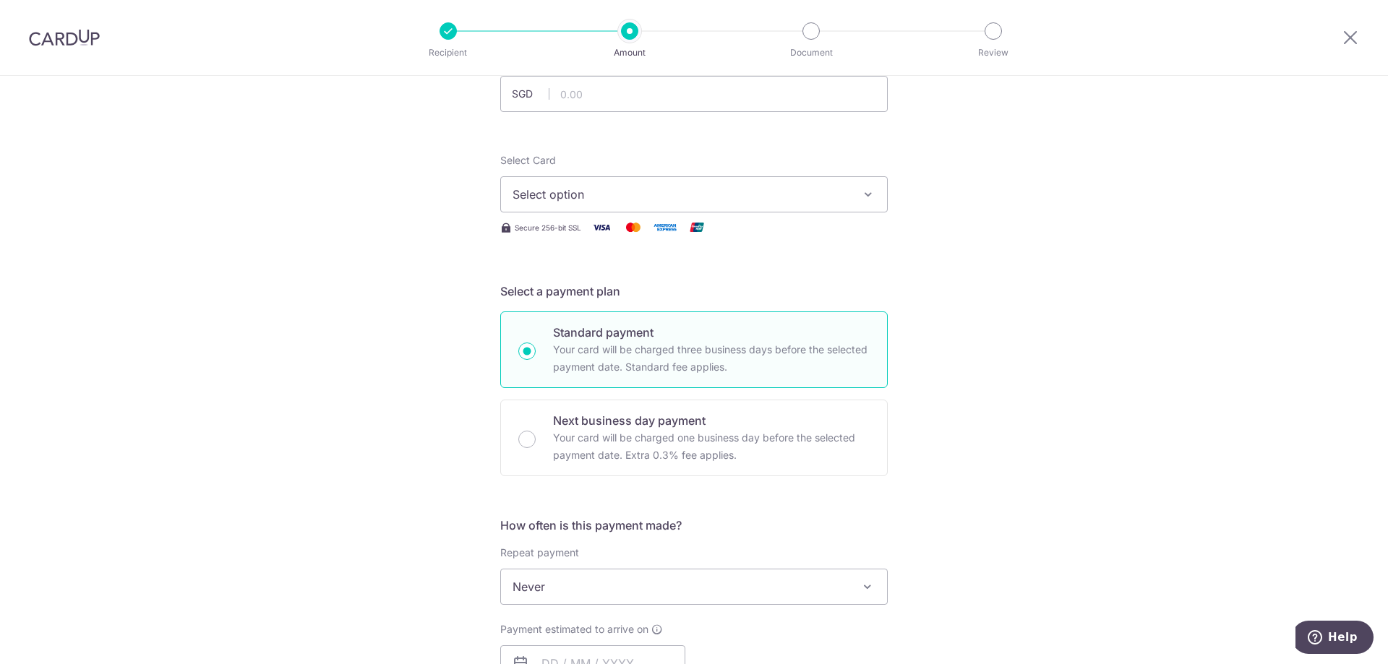
scroll to position [0, 0]
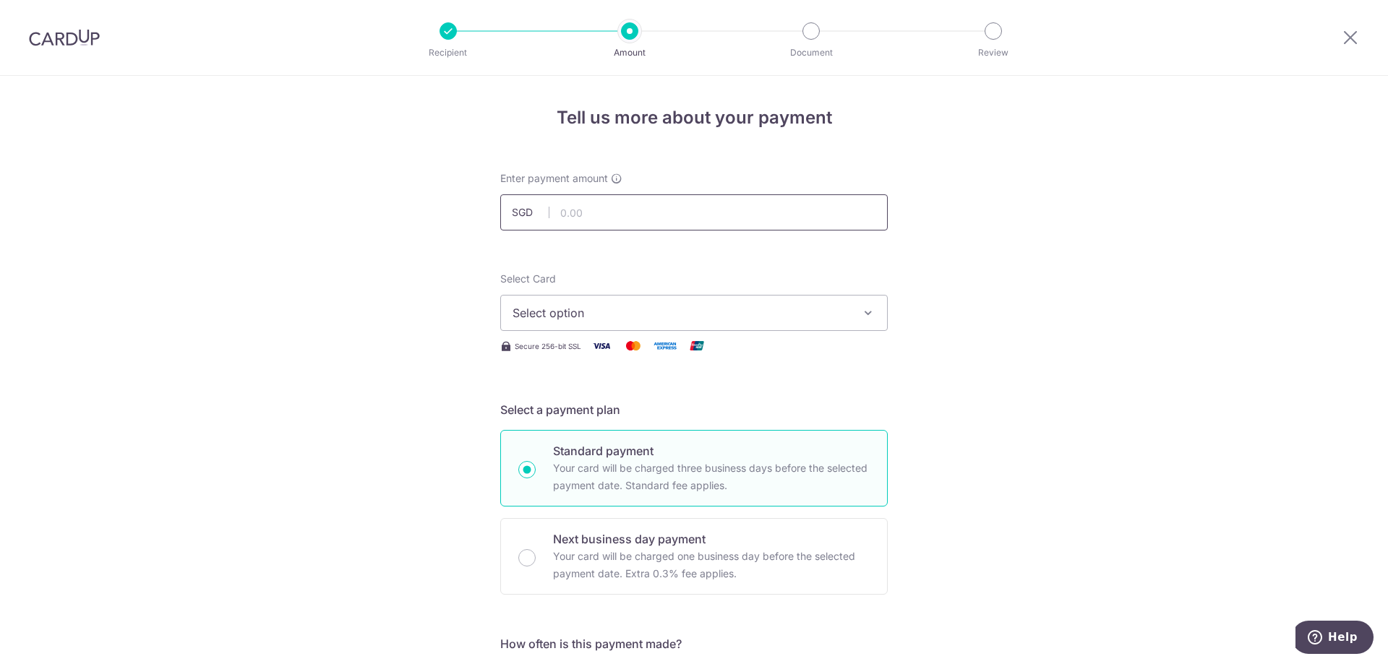
click at [626, 198] on input "text" at bounding box center [693, 212] width 387 height 36
type input "2,000.00"
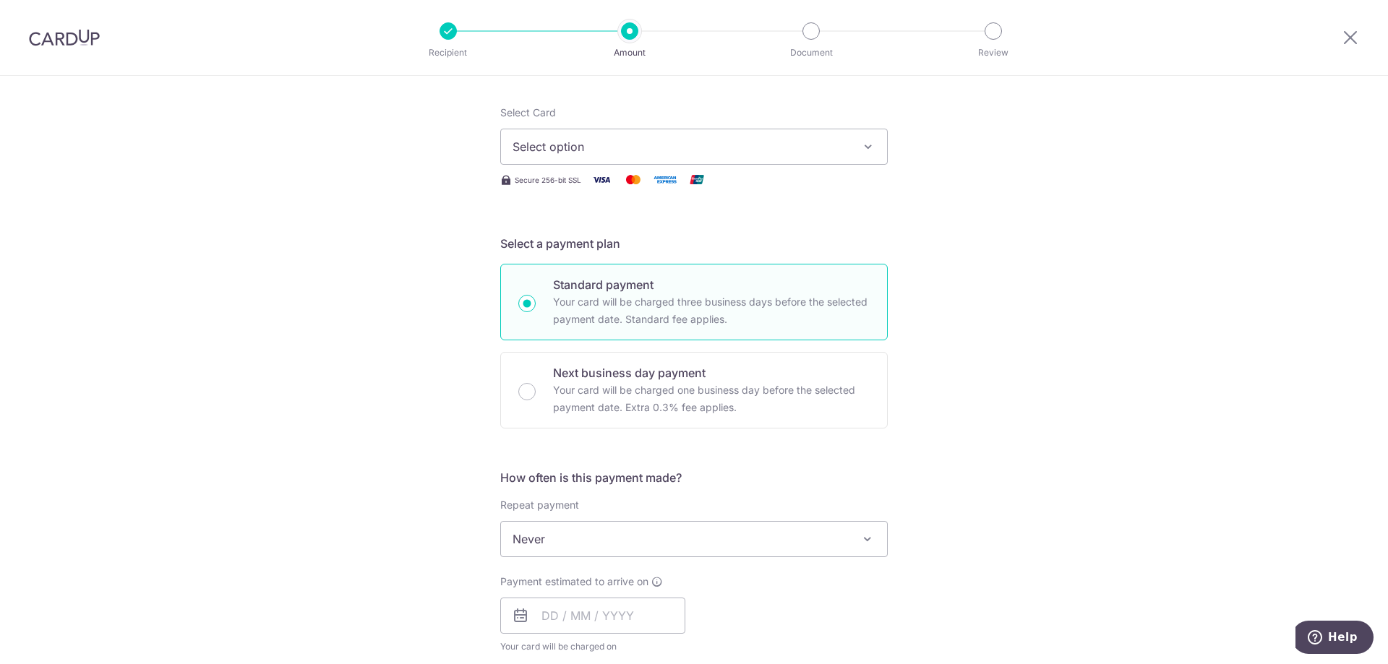
scroll to position [141, 0]
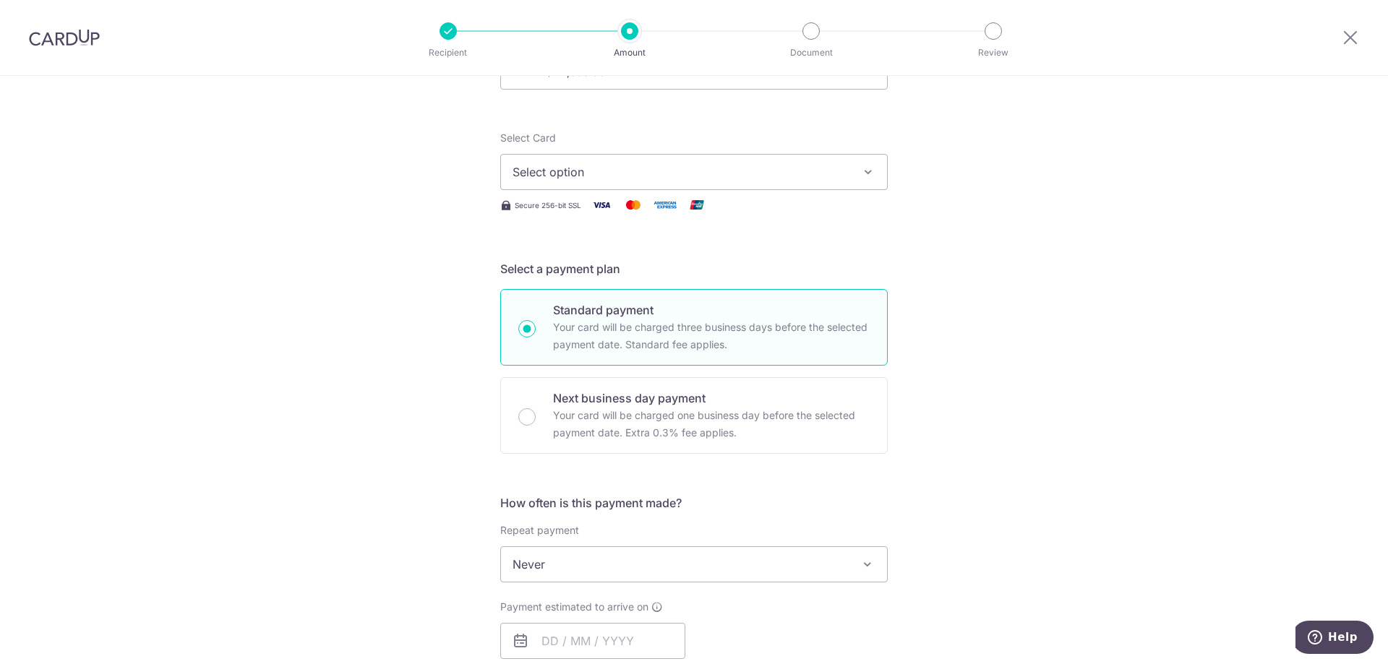
click at [601, 166] on span "Select option" at bounding box center [680, 171] width 337 height 17
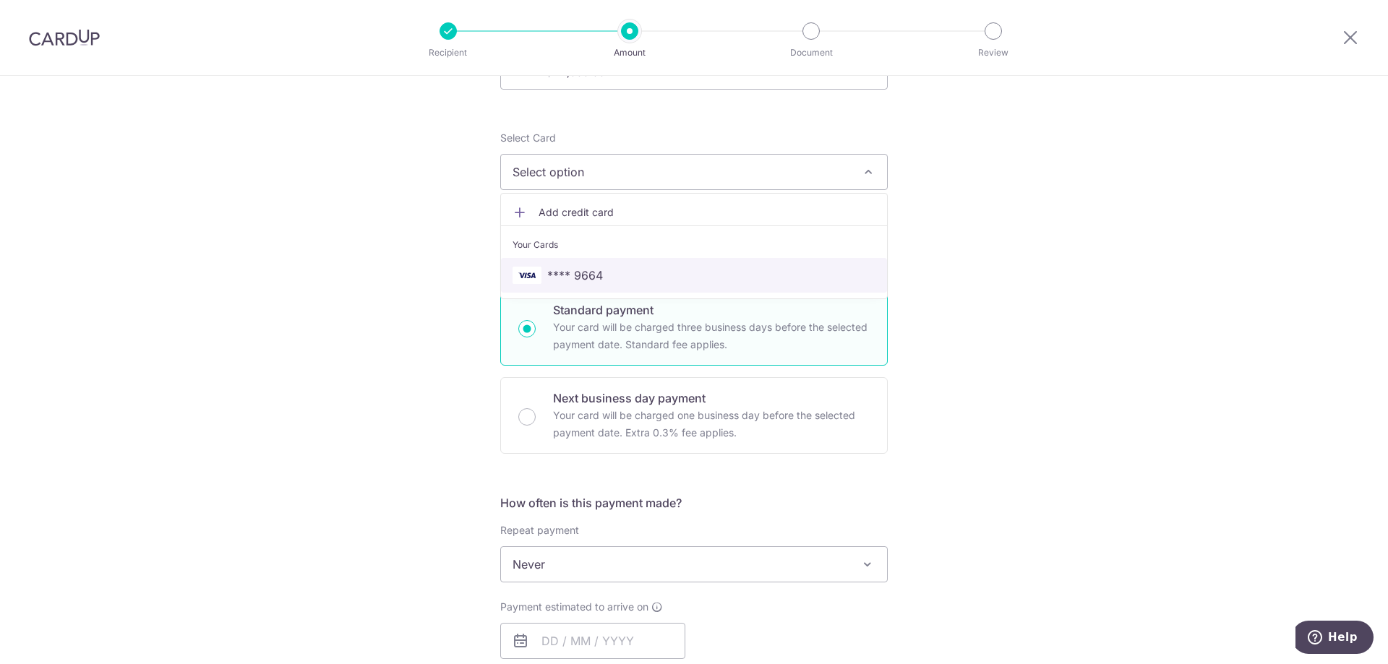
click at [610, 259] on link "**** 9664" at bounding box center [694, 275] width 386 height 35
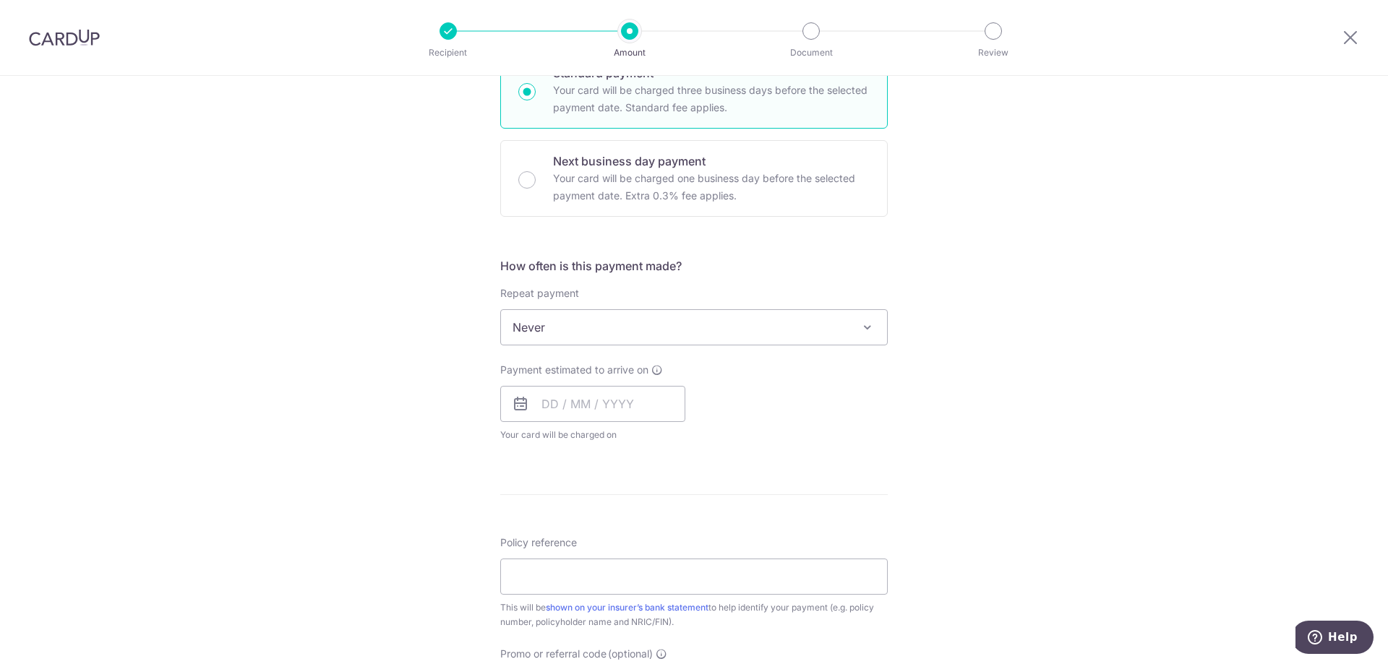
scroll to position [506, 0]
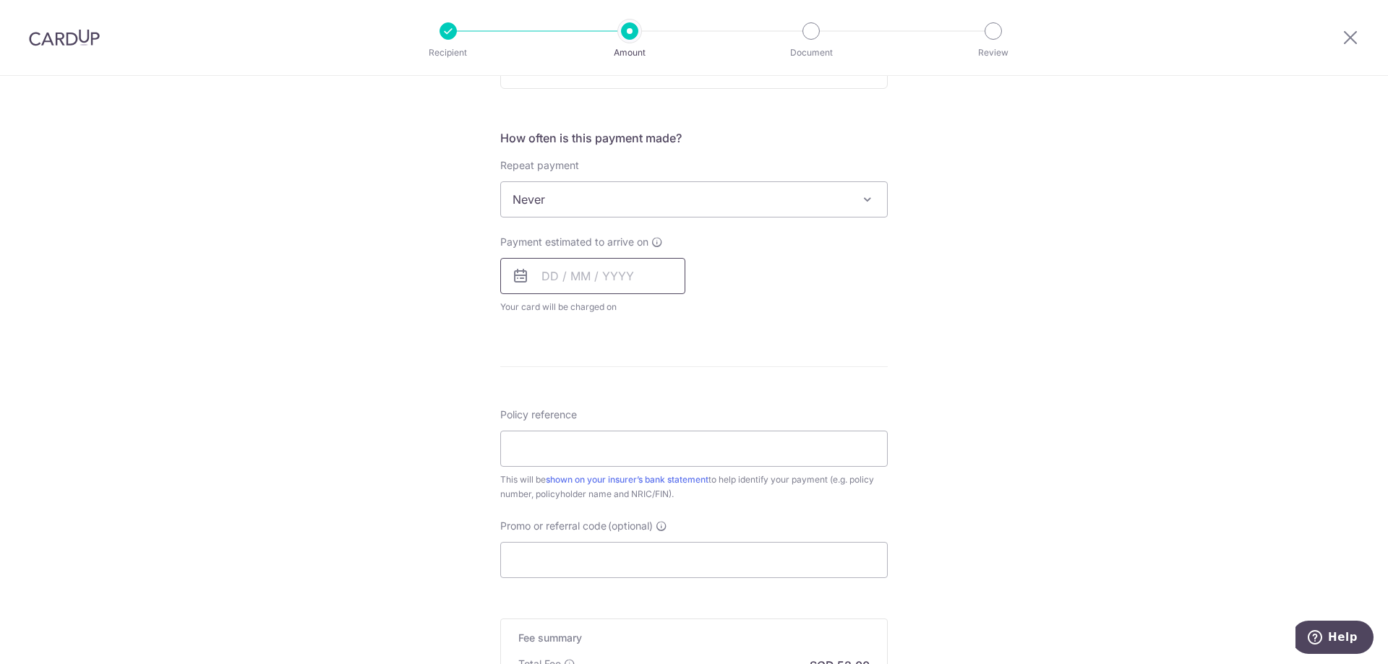
click at [599, 275] on input "text" at bounding box center [592, 276] width 185 height 36
click at [672, 494] on link "31" at bounding box center [674, 494] width 23 height 23
type input "31/10/2025"
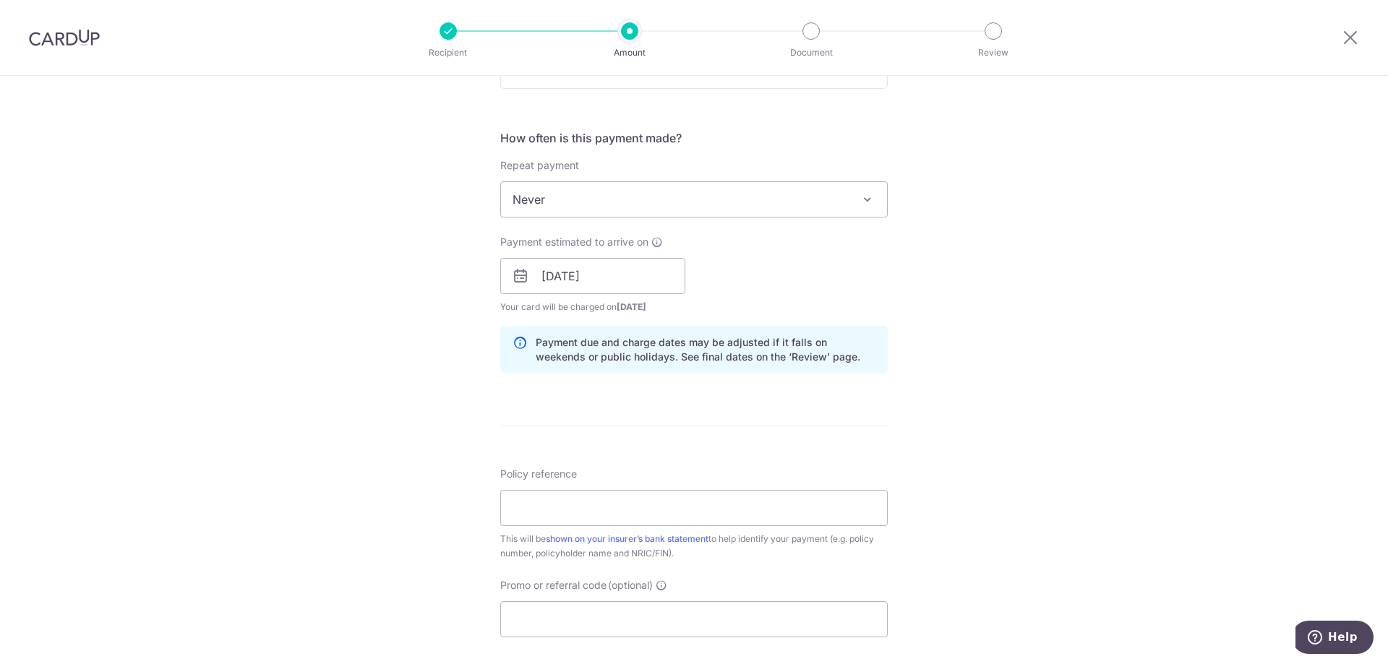
scroll to position [578, 0]
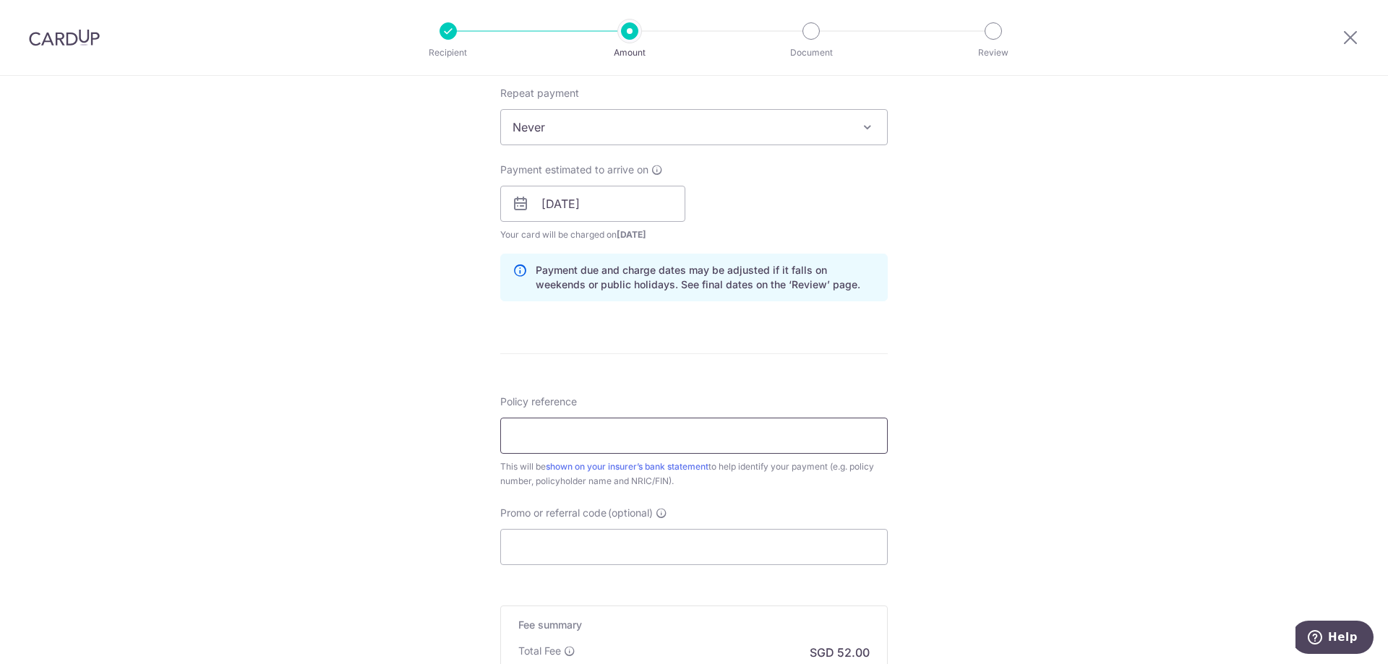
click at [724, 429] on input "Policy reference" at bounding box center [693, 436] width 387 height 36
type input "S8129428C"
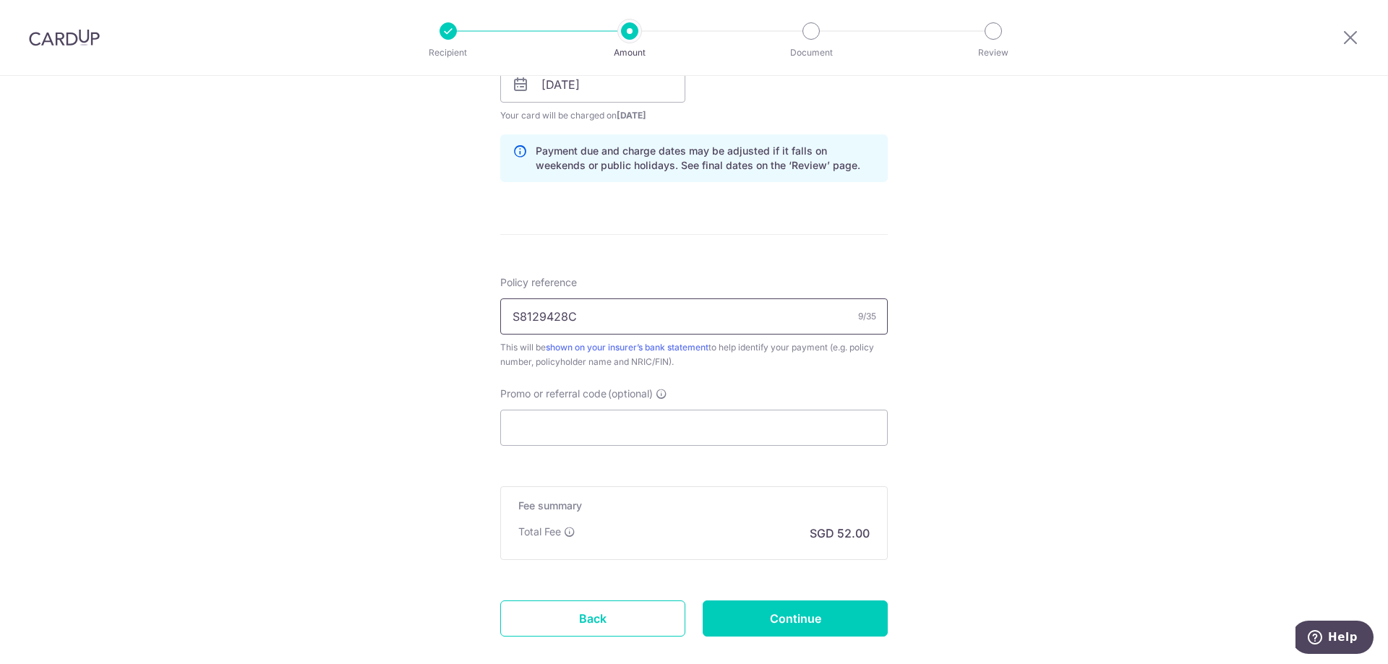
scroll to position [723, 0]
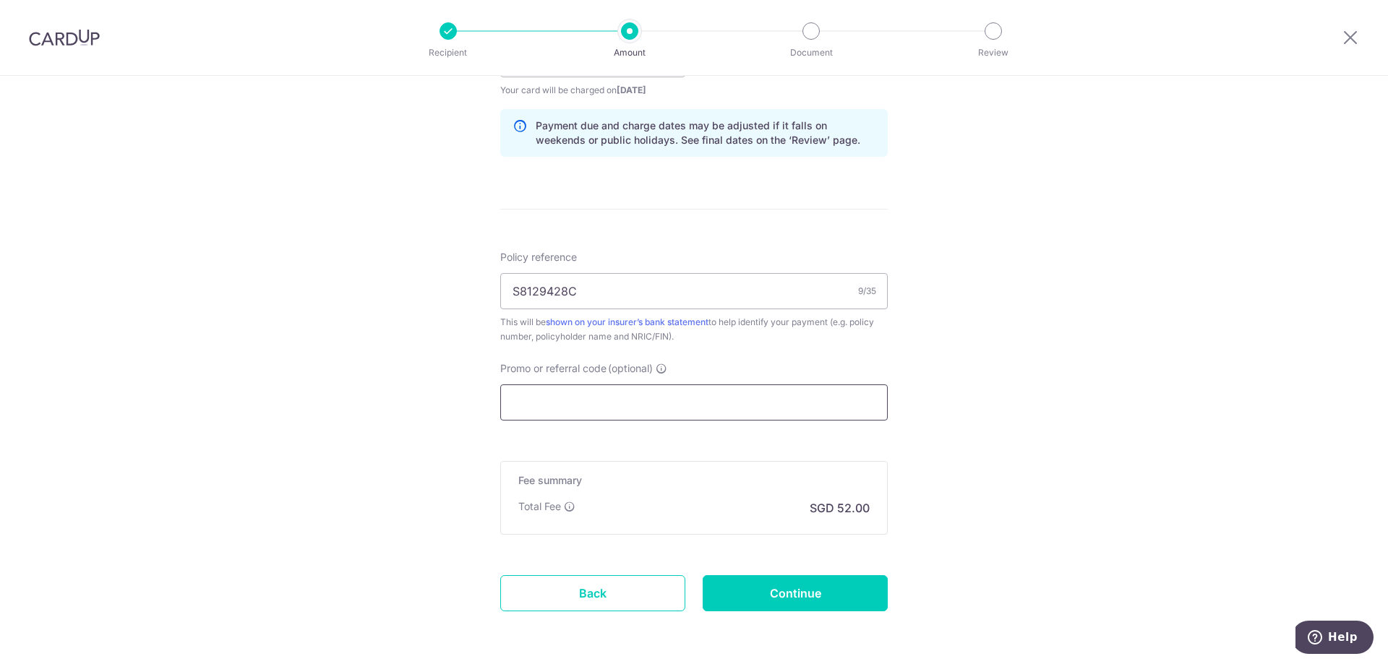
click at [666, 399] on input "Promo or referral code (optional)" at bounding box center [693, 403] width 387 height 36
click at [658, 369] on icon at bounding box center [662, 369] width 12 height 12
click at [658, 385] on input "Promo or referral code (optional) Enter either a promo code or a referral code …" at bounding box center [693, 403] width 387 height 36
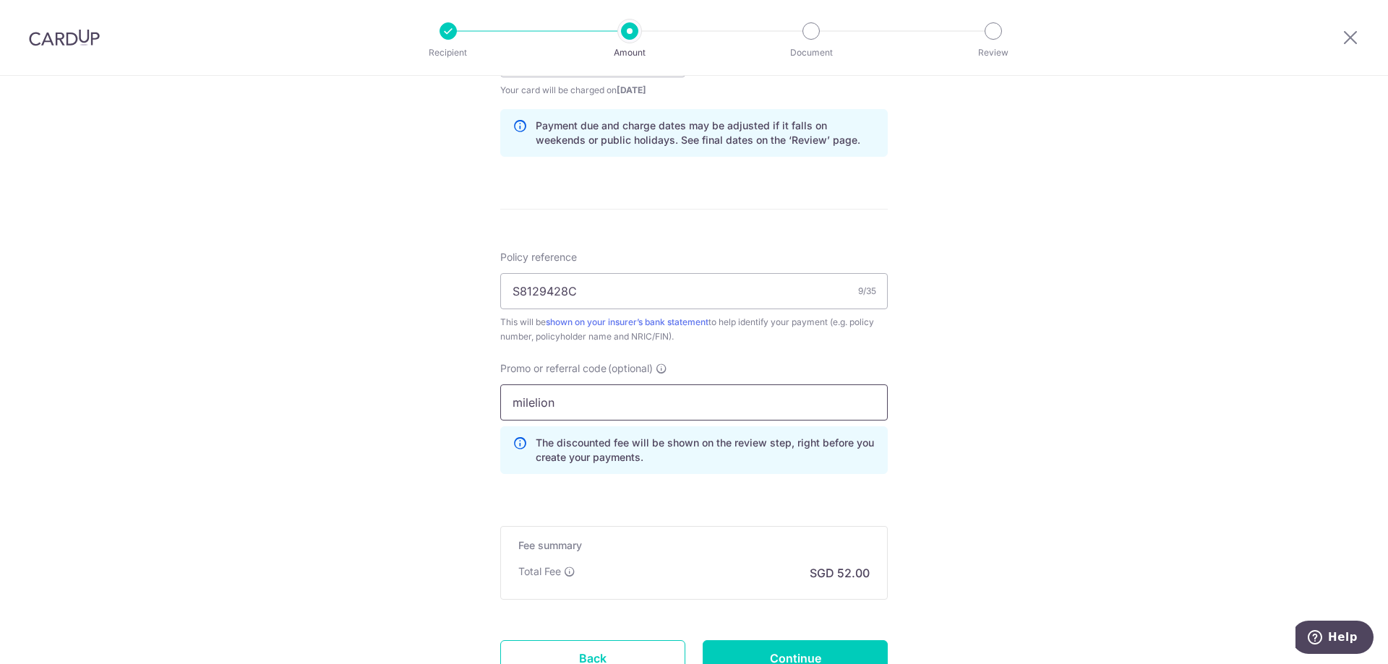
type input "milelion"
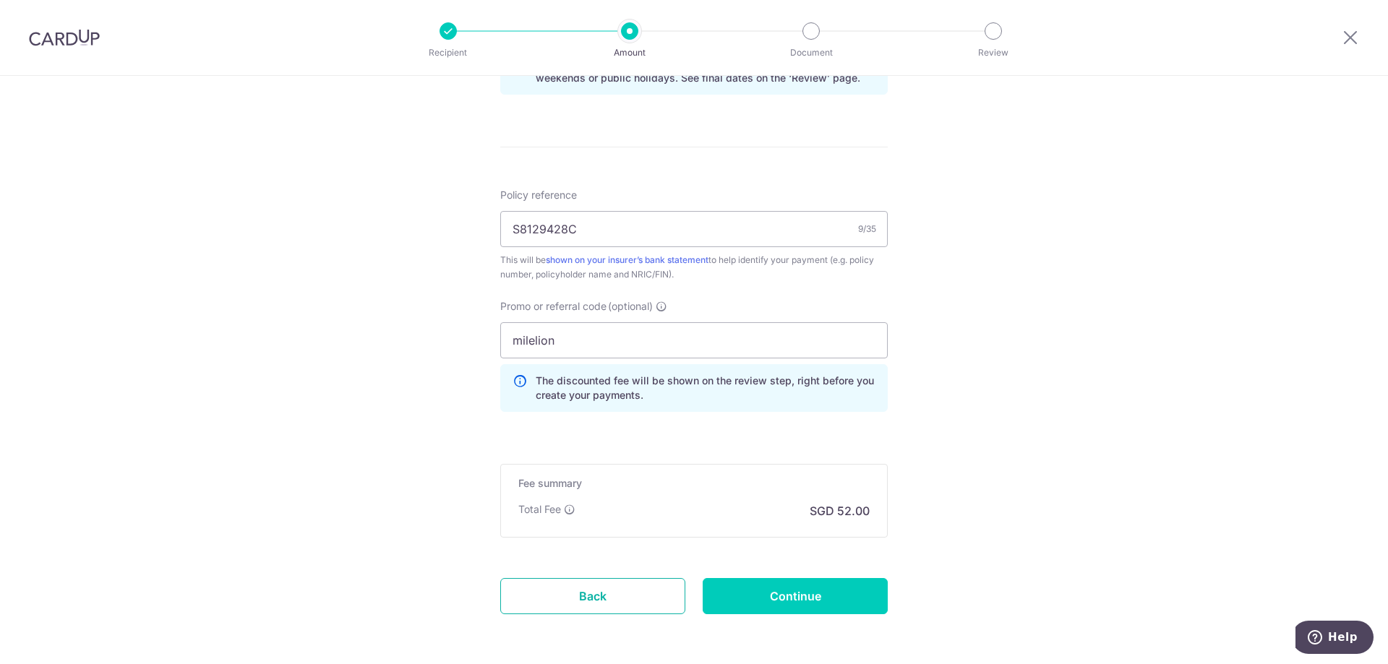
scroll to position [807, 0]
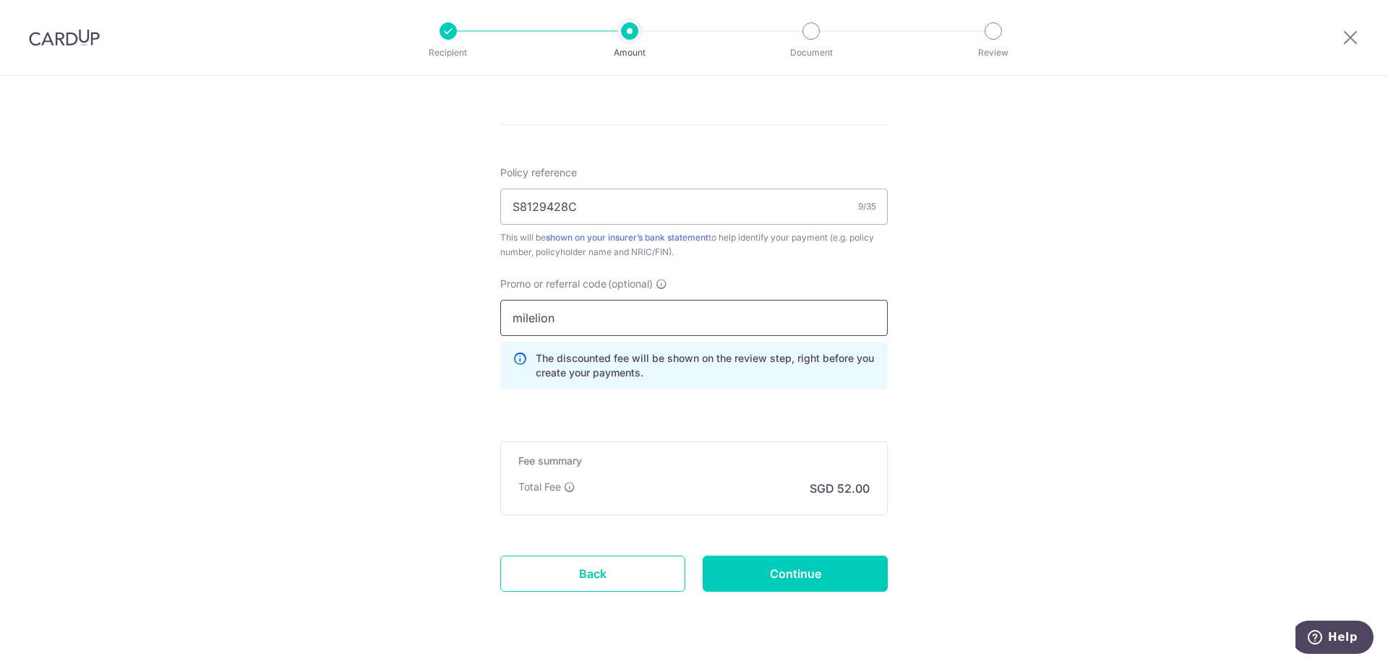
click at [581, 315] on input "milelion" at bounding box center [693, 318] width 387 height 36
click at [770, 579] on input "Continue" at bounding box center [795, 574] width 185 height 36
type input "Create Schedule"
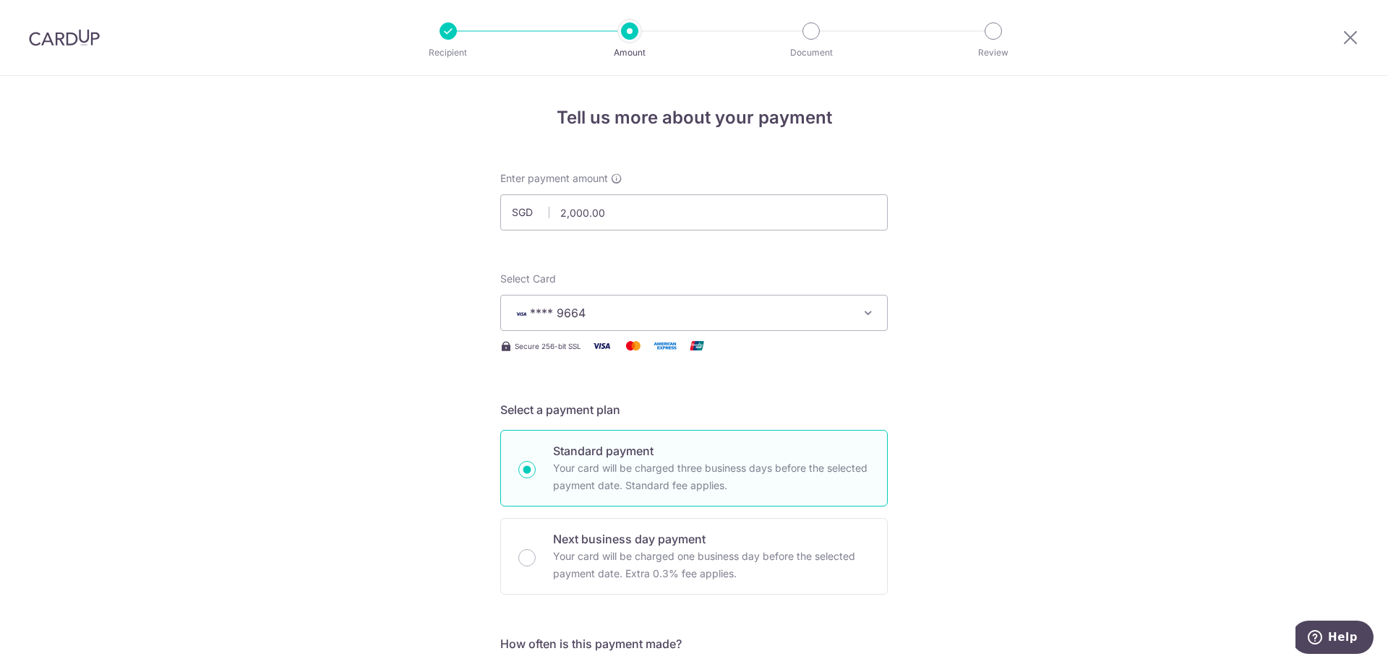
scroll to position [864, 0]
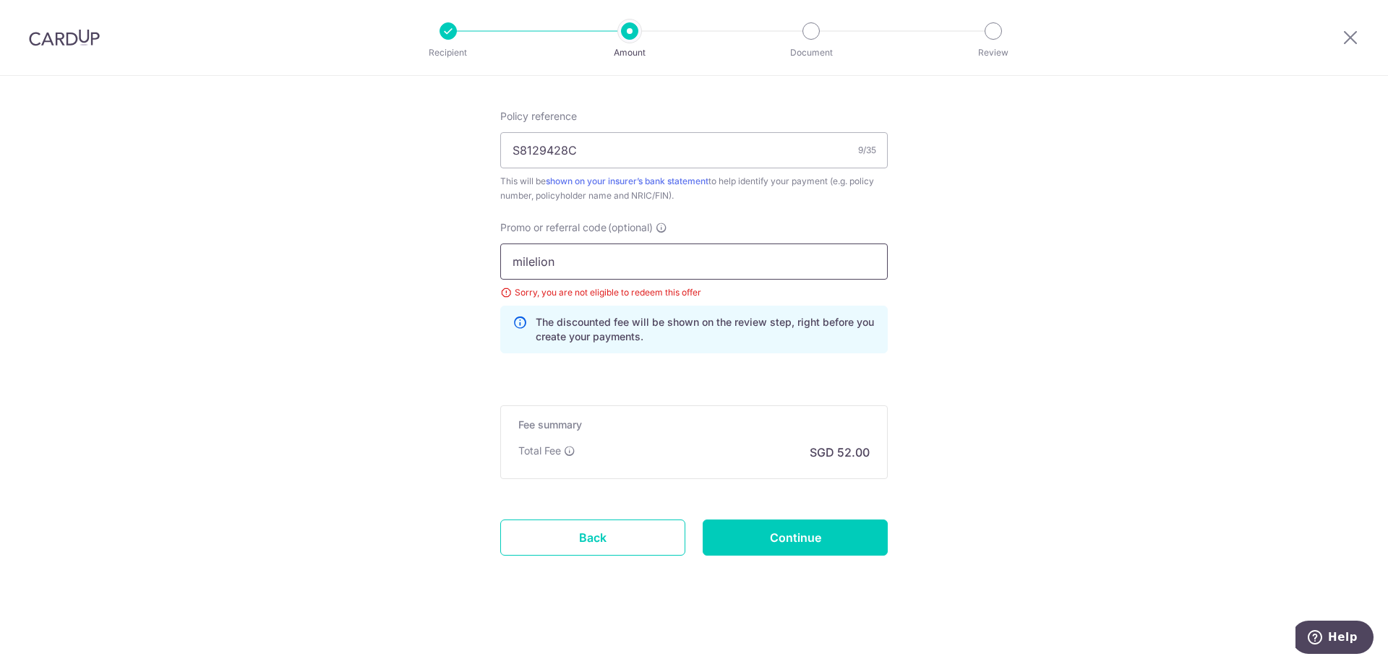
drag, startPoint x: 571, startPoint y: 257, endPoint x: 429, endPoint y: 252, distance: 142.5
paste input "MILELION"
type input "MILELION"
click at [799, 541] on input "Continue" at bounding box center [795, 538] width 185 height 36
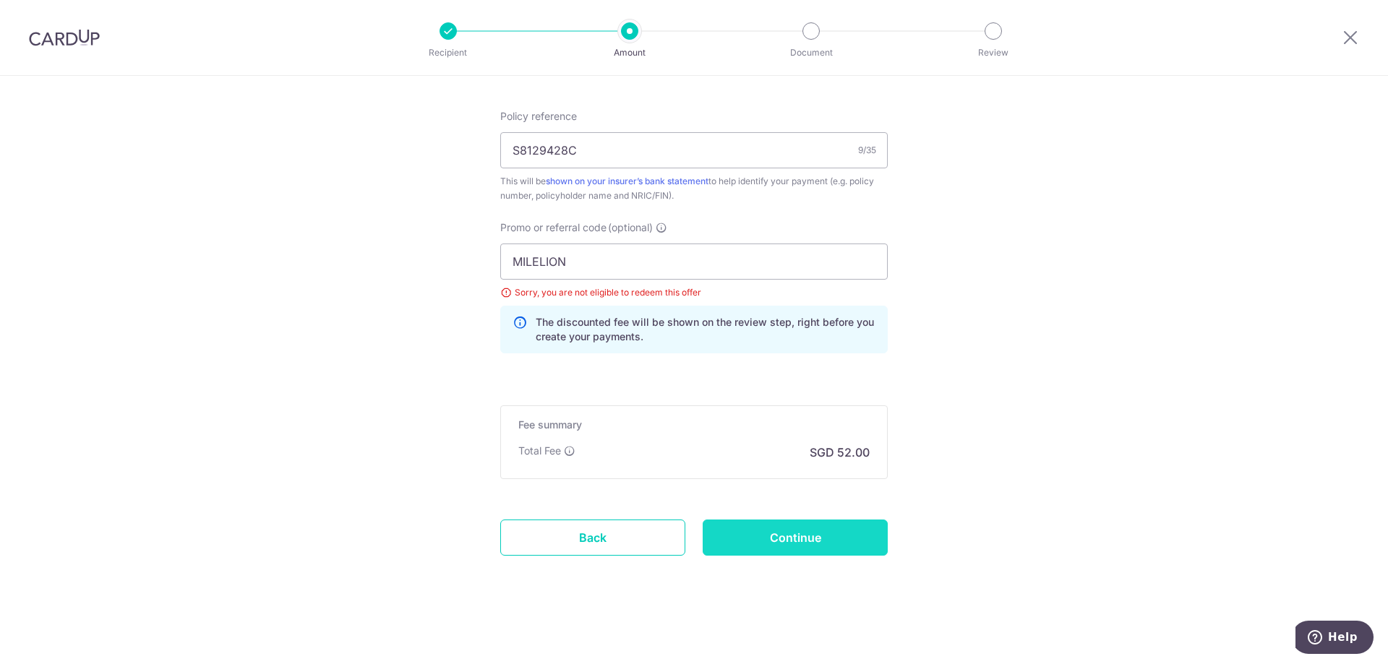
type input "Update Schedule"
drag, startPoint x: 571, startPoint y: 257, endPoint x: 445, endPoint y: 262, distance: 125.8
type input "OFF225"
click at [813, 531] on input "Continue" at bounding box center [795, 538] width 185 height 36
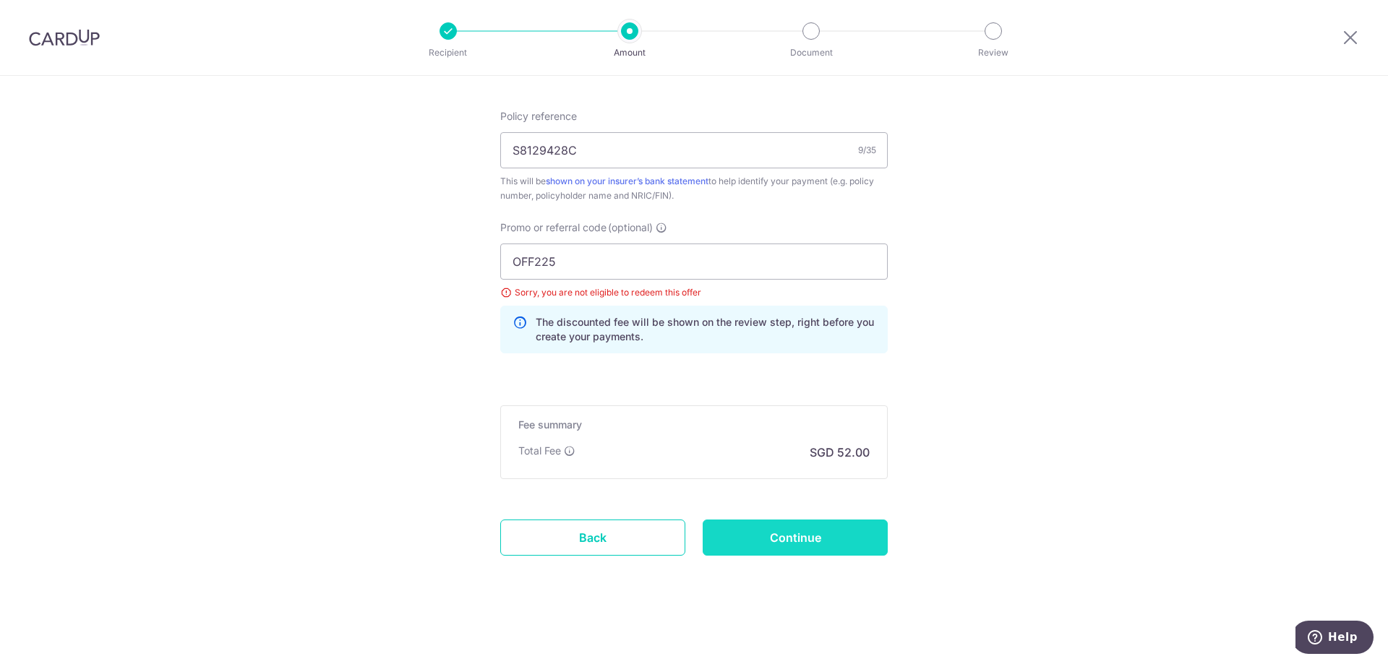
type input "Update Schedule"
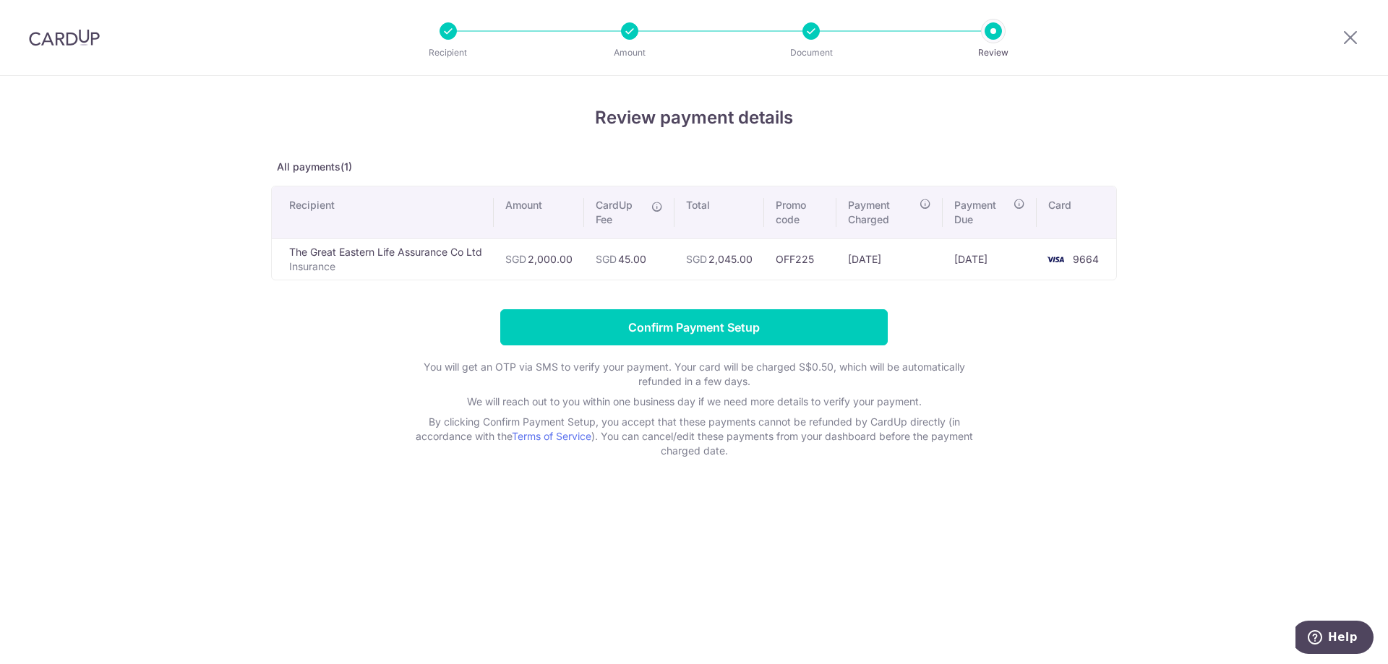
click at [922, 481] on div "Review payment details All payments(1) Recipient Amount CardUp Fee Total Promo …" at bounding box center [694, 370] width 1388 height 588
click at [1350, 39] on icon at bounding box center [1349, 37] width 17 height 18
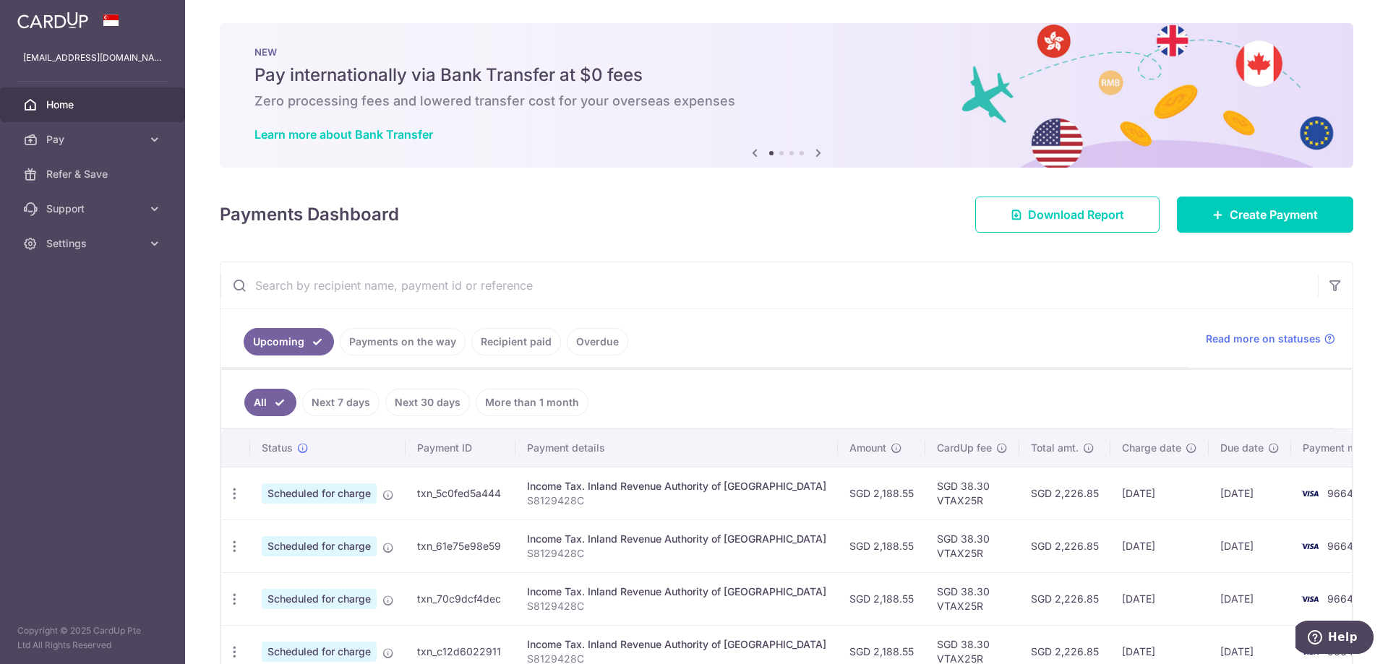
scroll to position [137, 0]
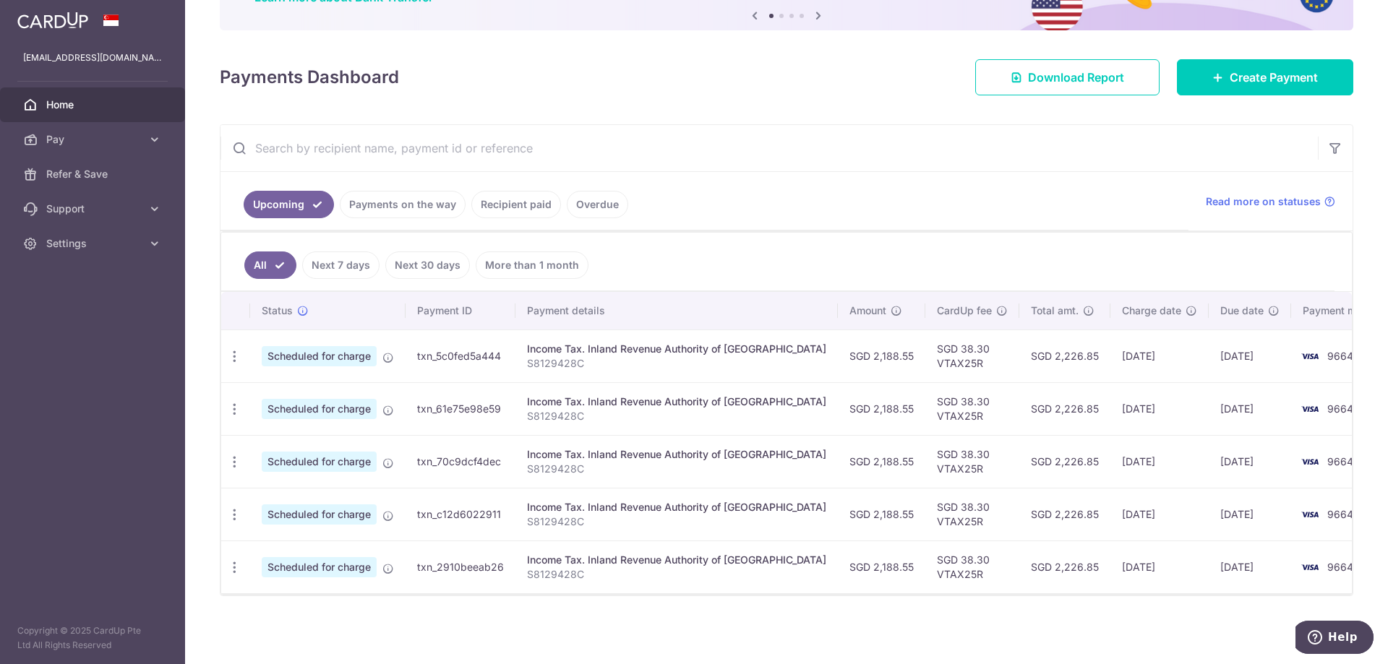
click at [851, 610] on div "× Pause Schedule Pause all future payments in this series Pause just this one p…" at bounding box center [786, 332] width 1203 height 664
click at [92, 138] on span "Pay" at bounding box center [93, 139] width 95 height 14
click at [82, 179] on span "Payments" at bounding box center [93, 174] width 95 height 14
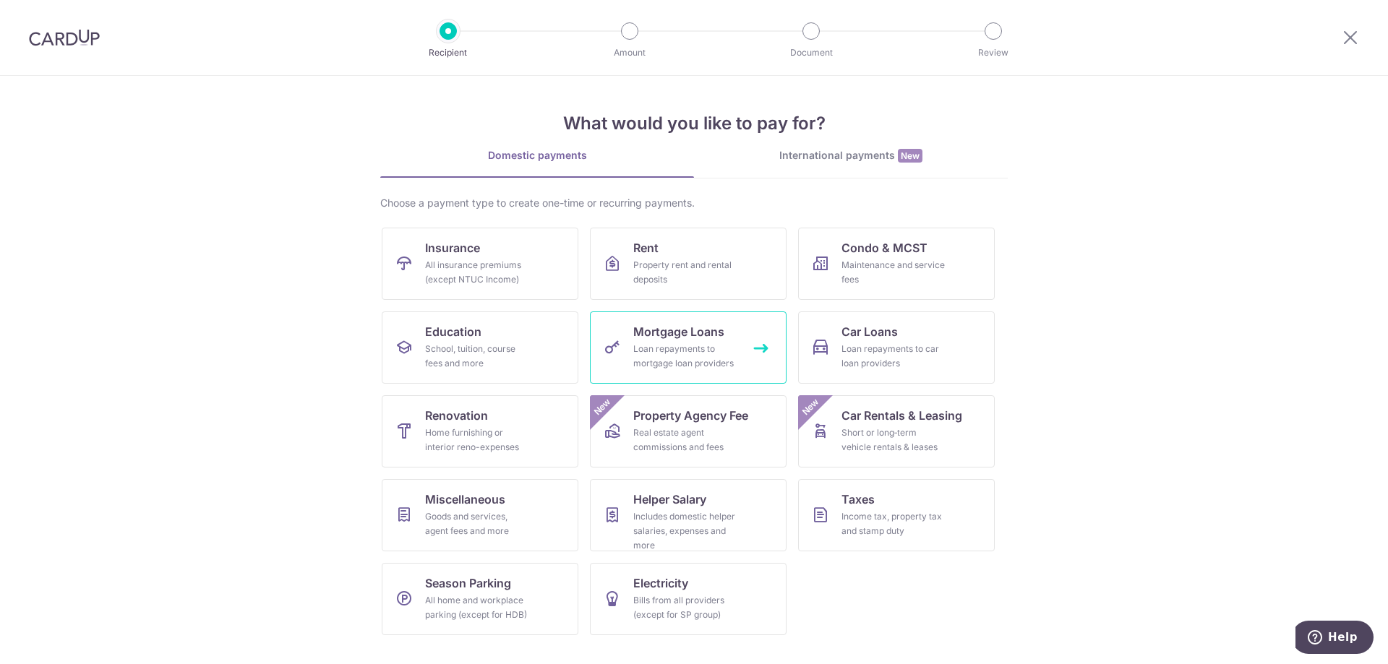
click at [660, 344] on div "Loan repayments to mortgage loan providers" at bounding box center [685, 356] width 104 height 29
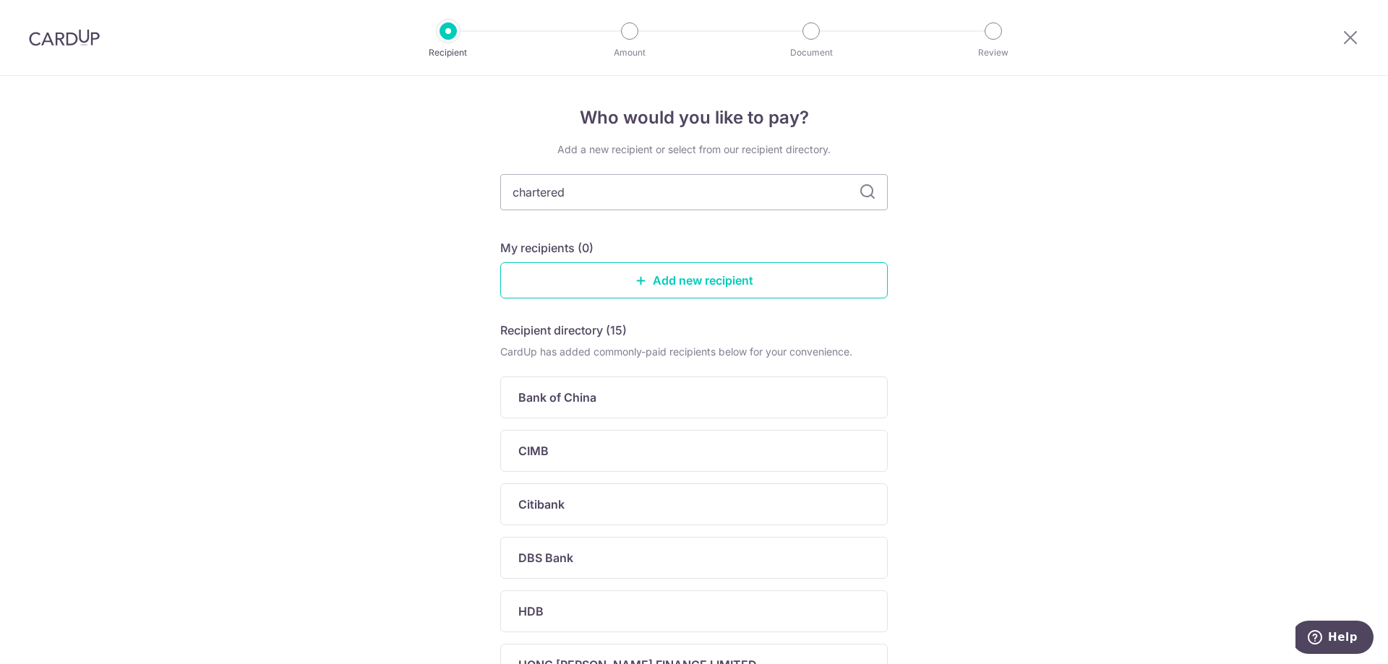
type input "chartered"
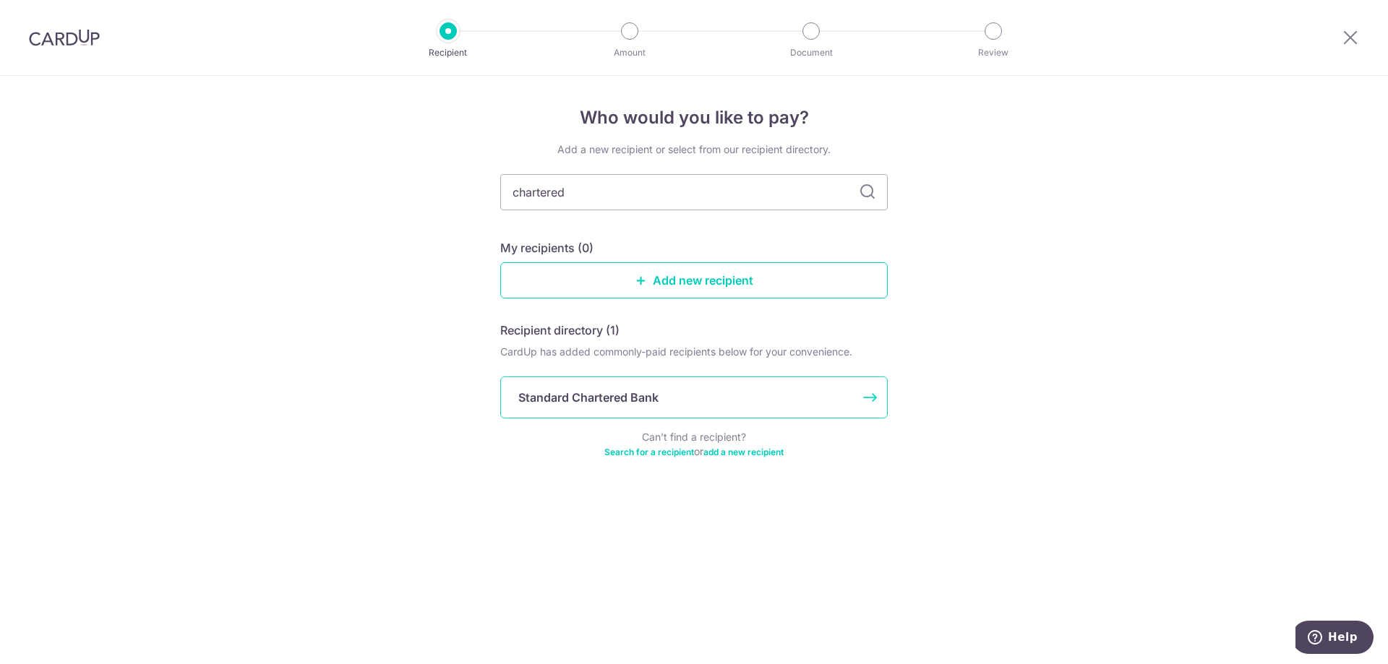
click at [709, 408] on div "Standard Chartered Bank" at bounding box center [693, 398] width 387 height 42
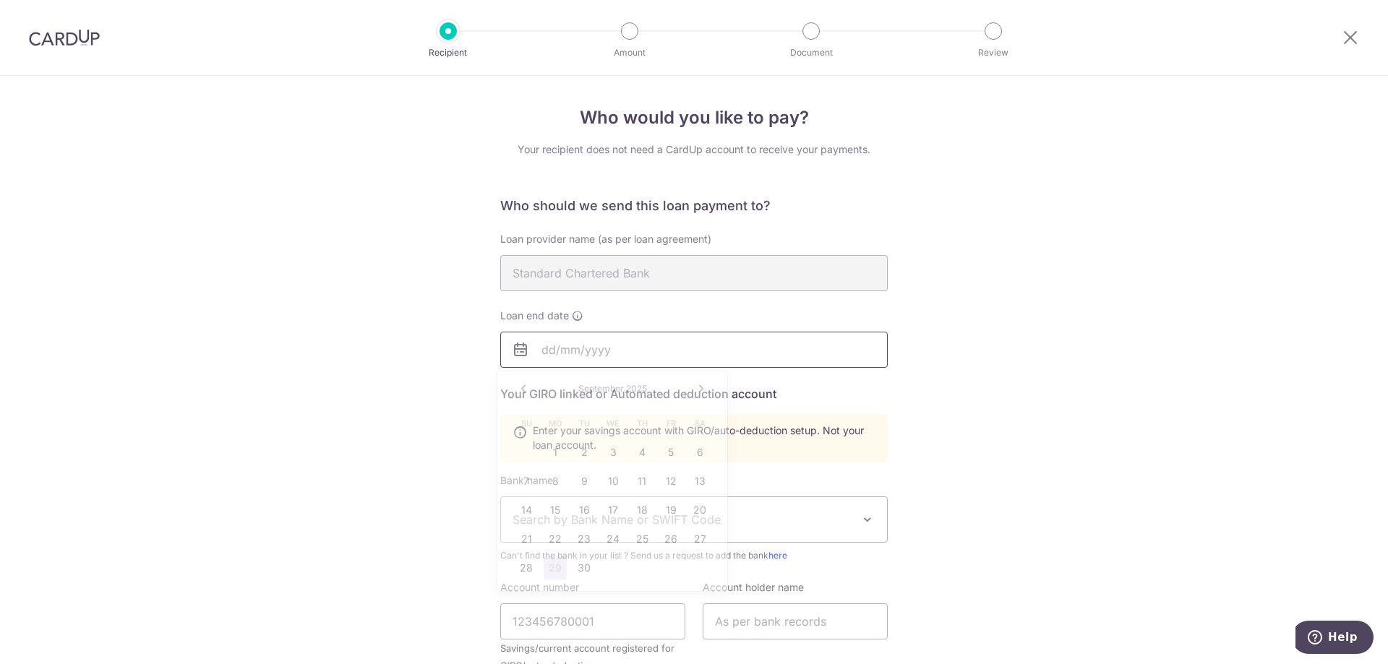
click at [577, 357] on input "text" at bounding box center [693, 350] width 387 height 36
click at [697, 392] on link "Next" at bounding box center [700, 388] width 17 height 17
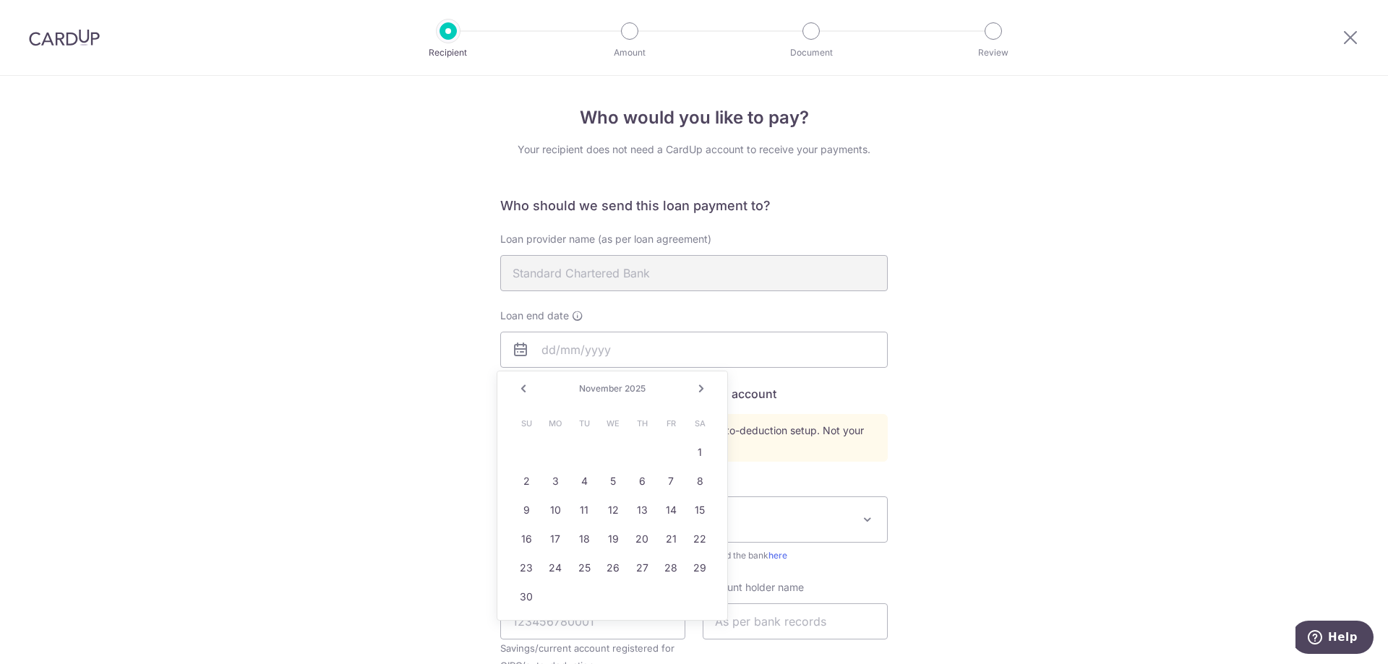
click at [697, 392] on link "Next" at bounding box center [700, 388] width 17 height 17
click at [617, 572] on link "31" at bounding box center [612, 568] width 23 height 23
type input "12/31/2025"
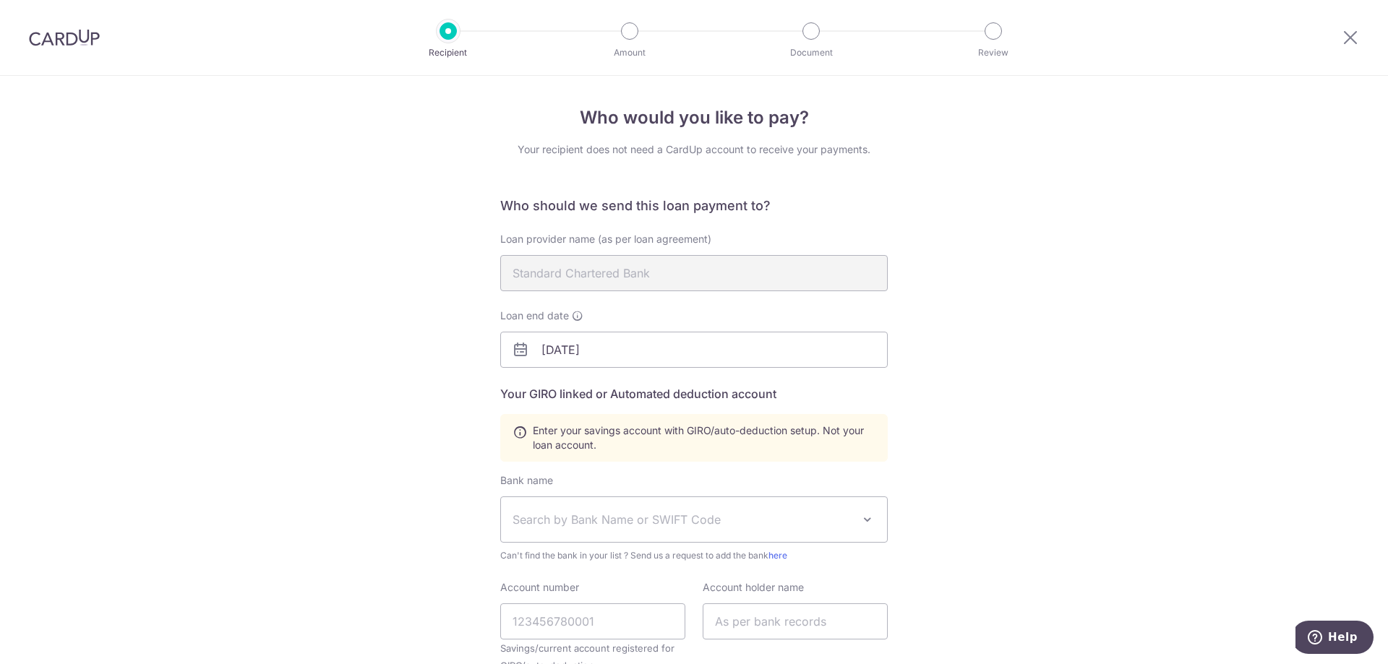
click at [1065, 477] on div "Who would you like to pay? Your recipient does not need a CardUp account to rec…" at bounding box center [694, 504] width 1388 height 856
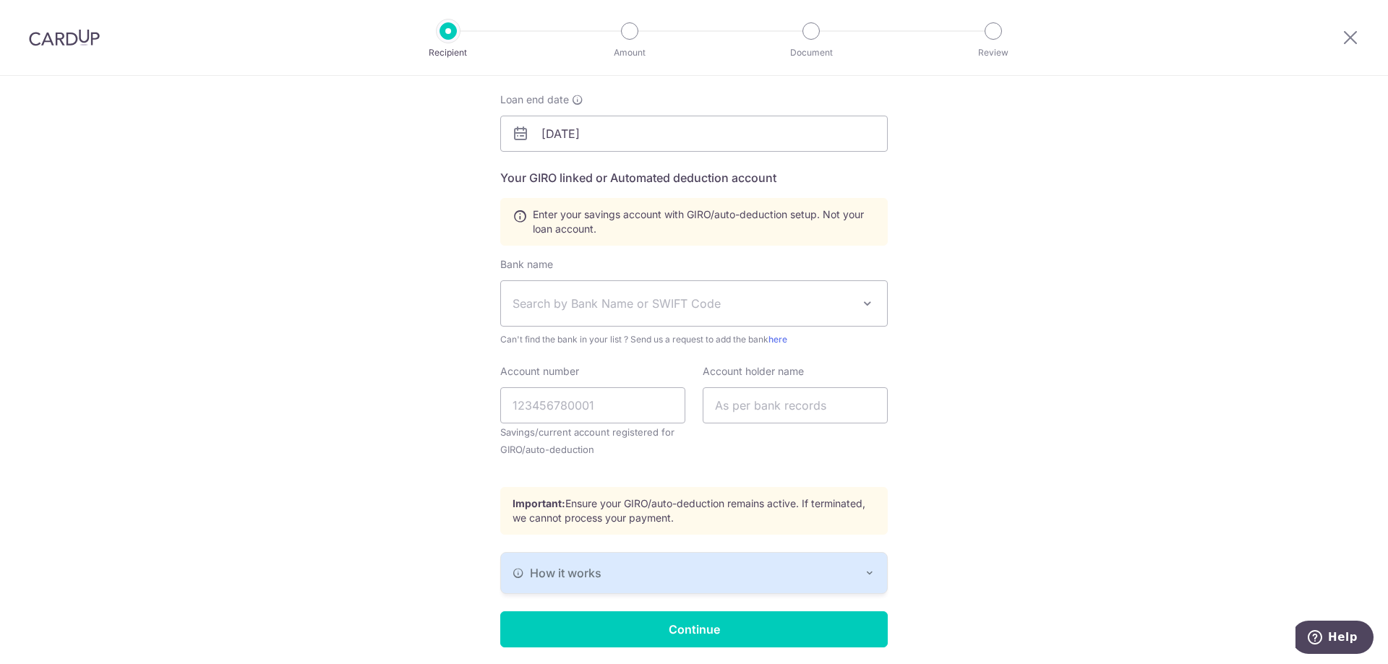
scroll to position [217, 0]
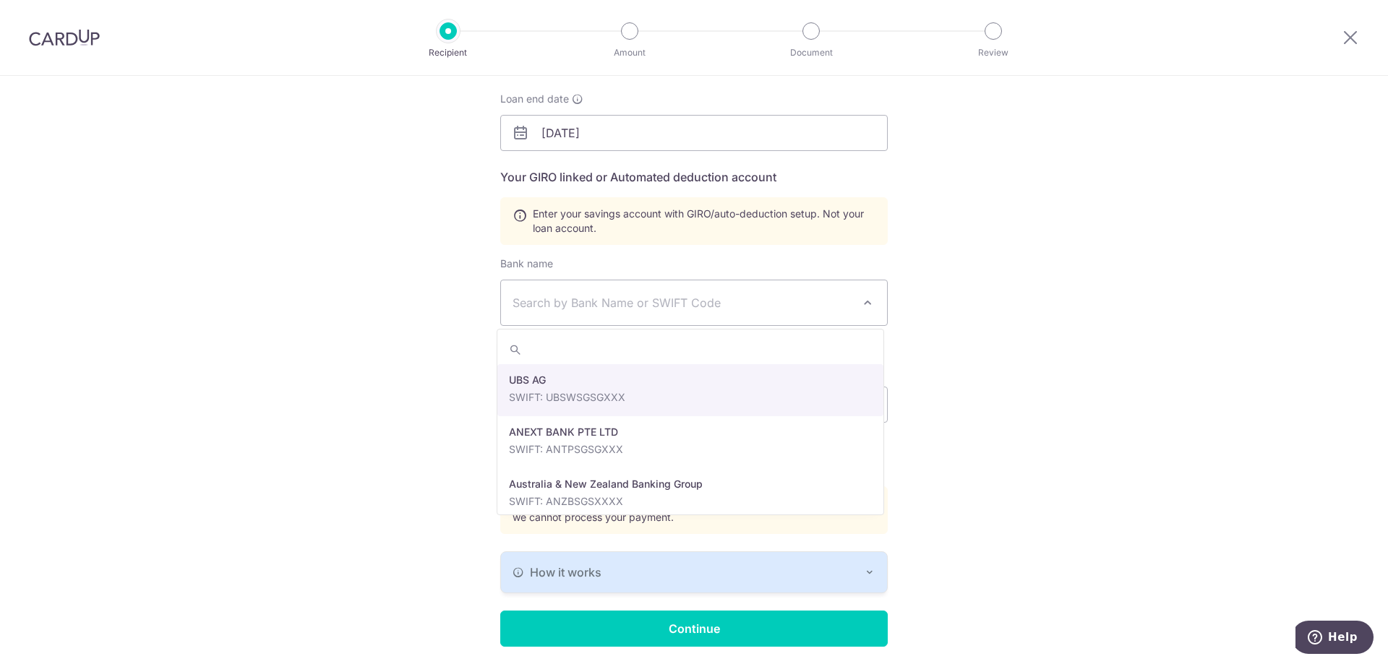
click at [609, 317] on span "Search by Bank Name or SWIFT Code" at bounding box center [694, 302] width 386 height 45
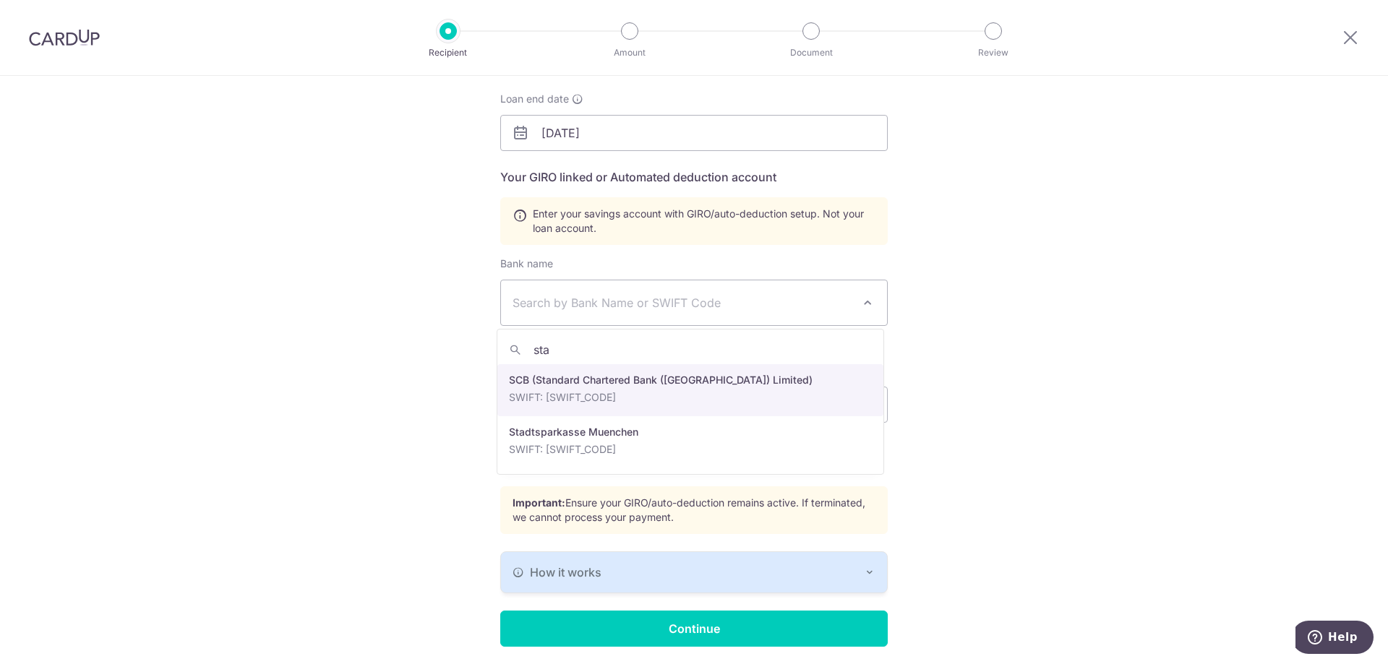
type input "sta"
select select "14"
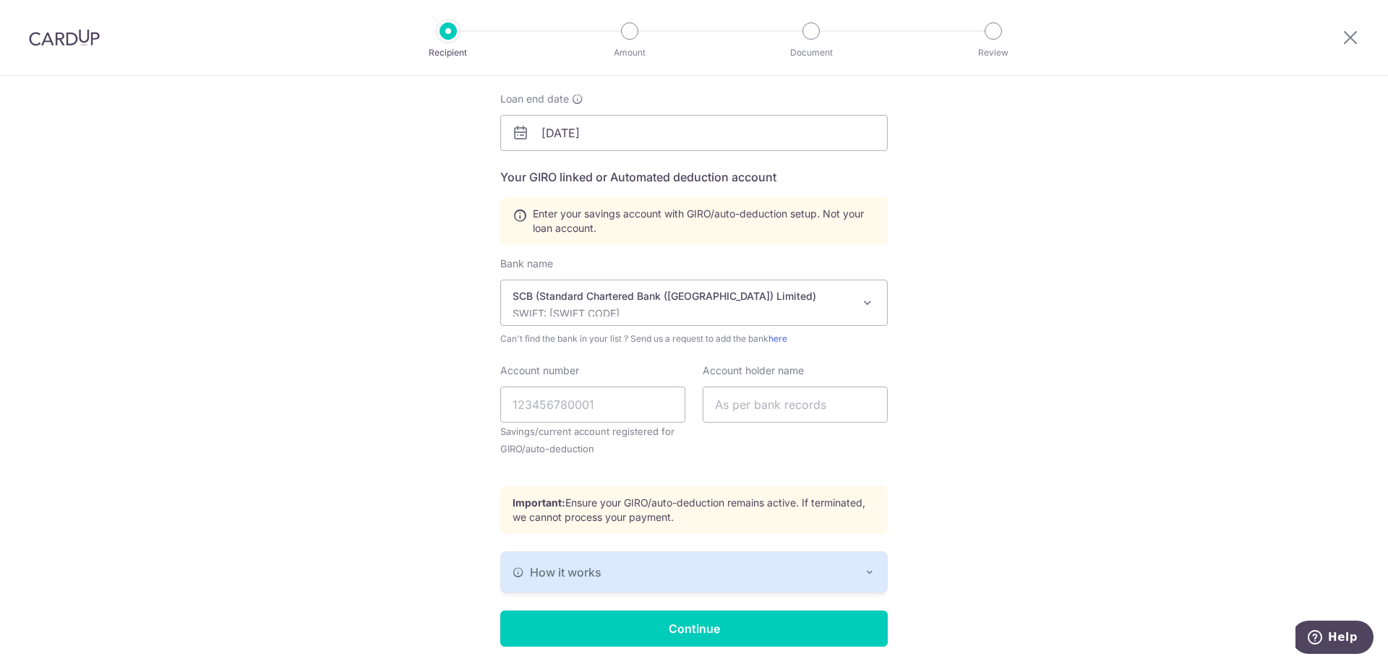
click at [948, 396] on div "Who would you like to pay? Your recipient does not need a CardUp account to rec…" at bounding box center [694, 287] width 1388 height 856
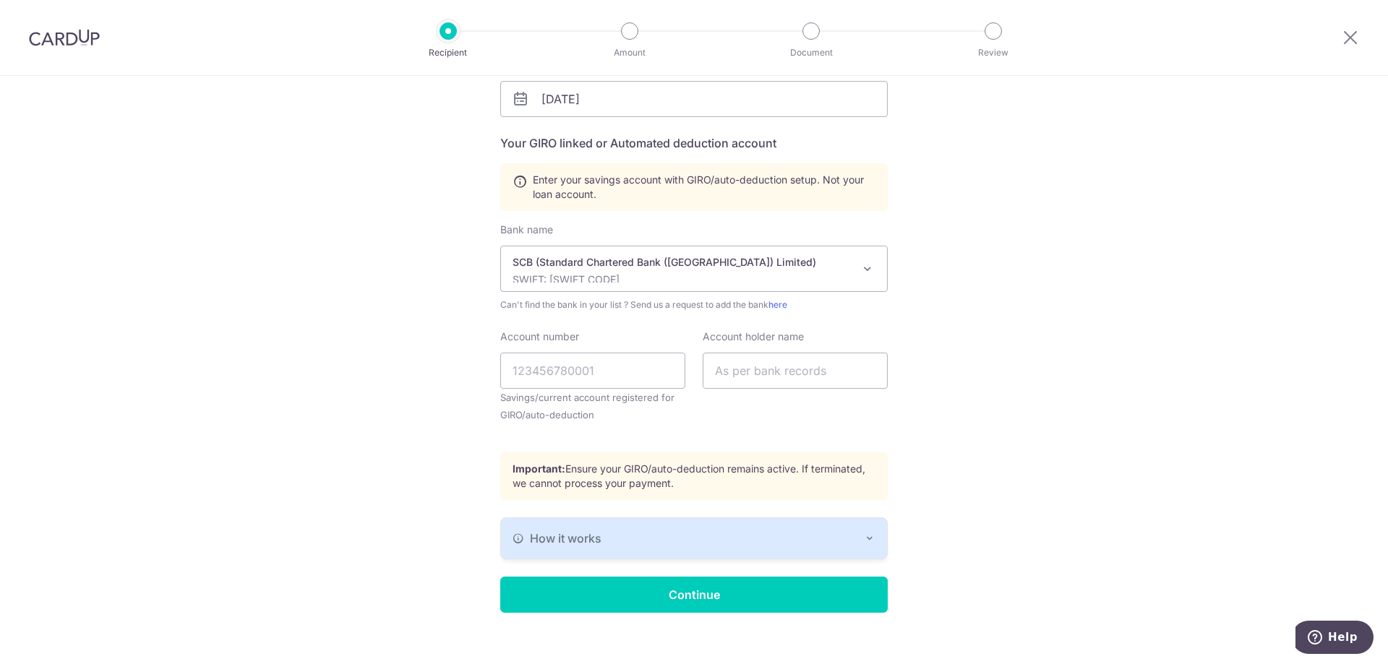
scroll to position [267, 0]
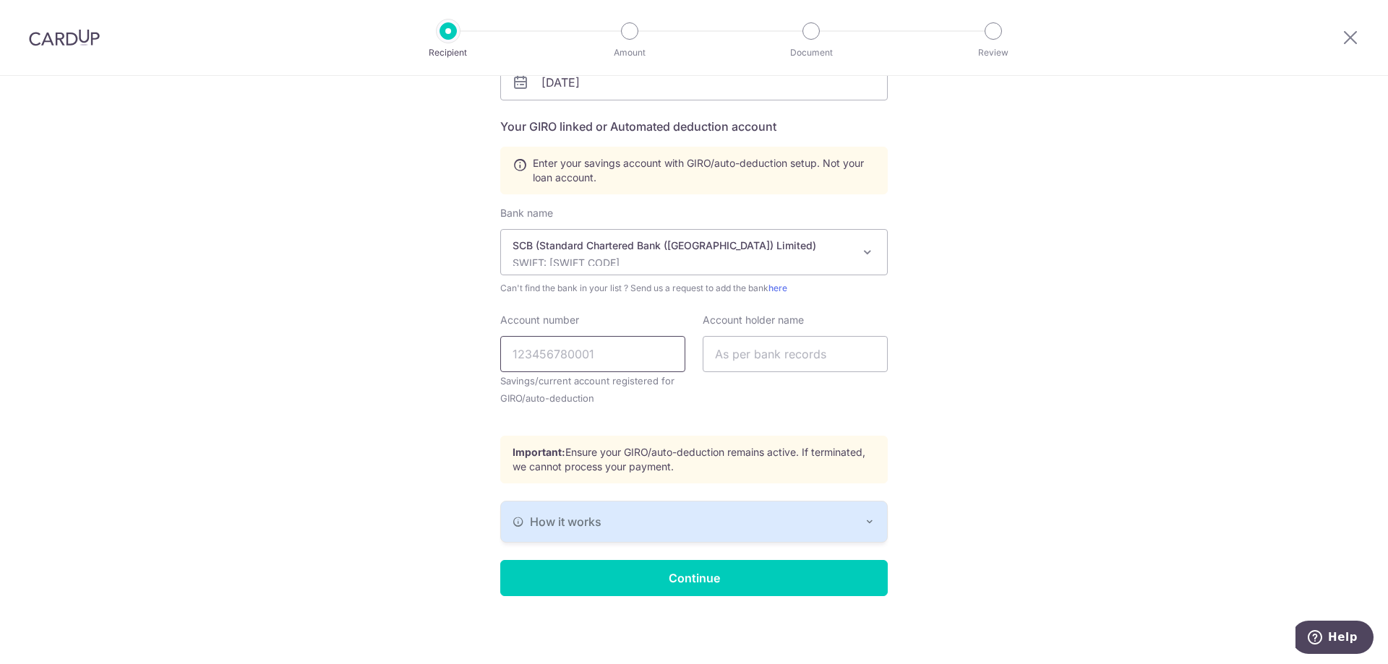
click at [578, 349] on input "Account number" at bounding box center [592, 354] width 185 height 36
type input "0118553747"
click at [791, 362] on input "text" at bounding box center [795, 354] width 185 height 36
type input "Lin Guoxing"
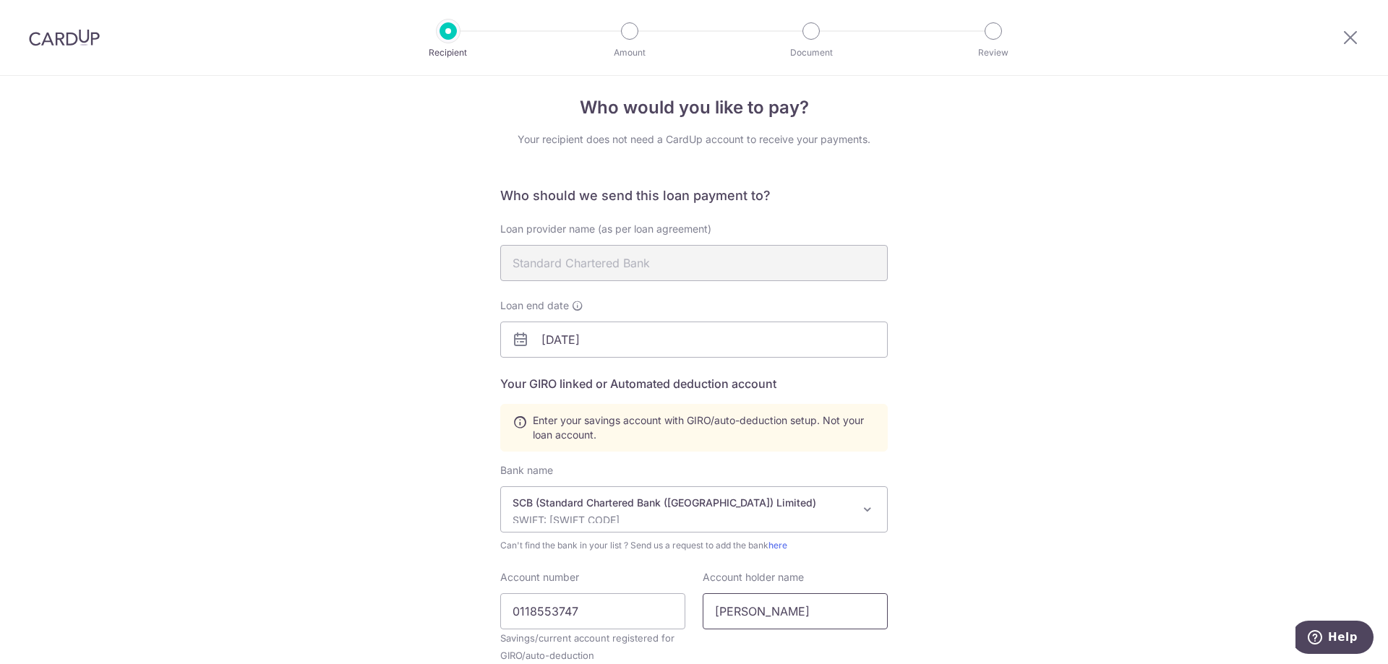
scroll to position [0, 0]
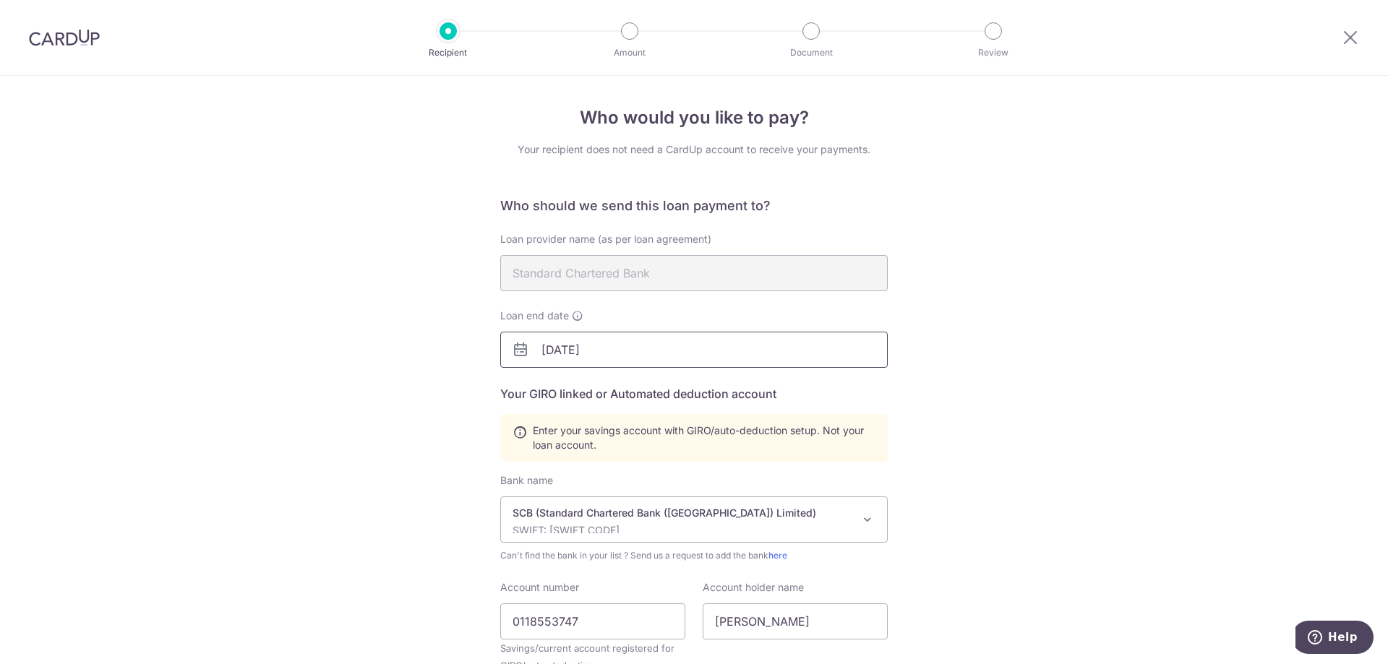
click at [734, 343] on input "12/31/2025" at bounding box center [693, 350] width 387 height 36
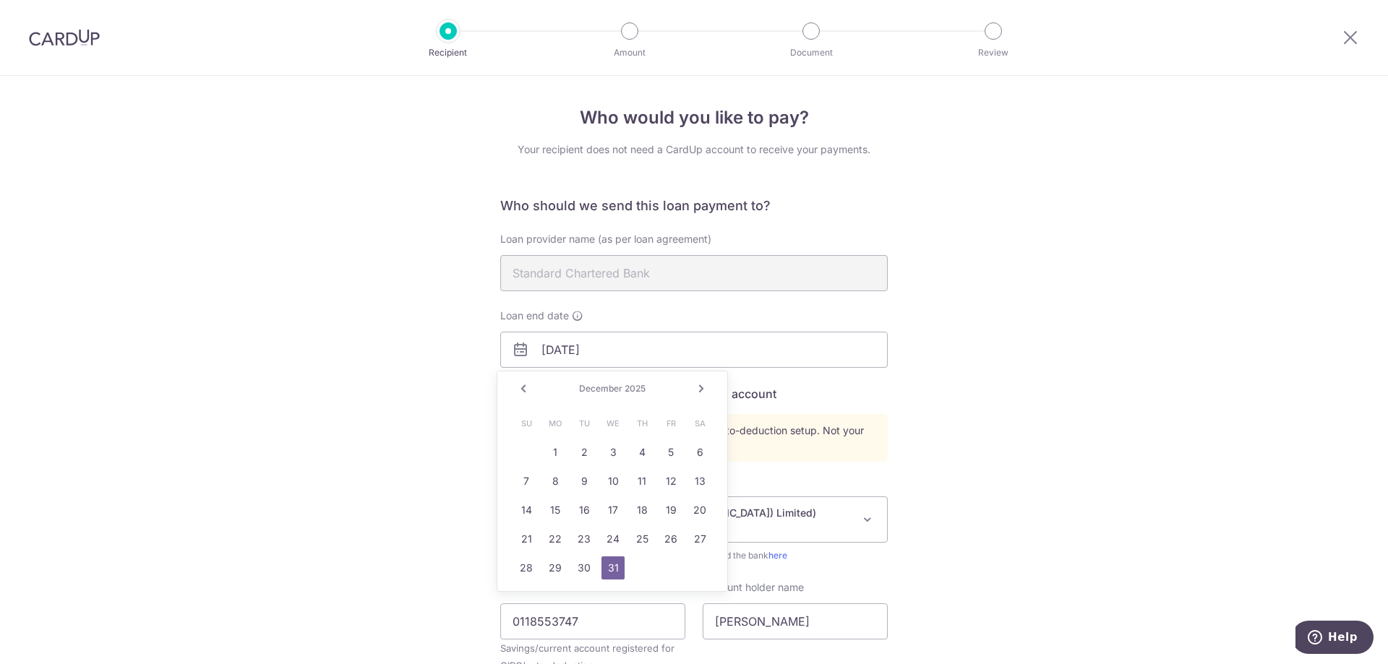
click at [700, 389] on link "Next" at bounding box center [700, 388] width 17 height 17
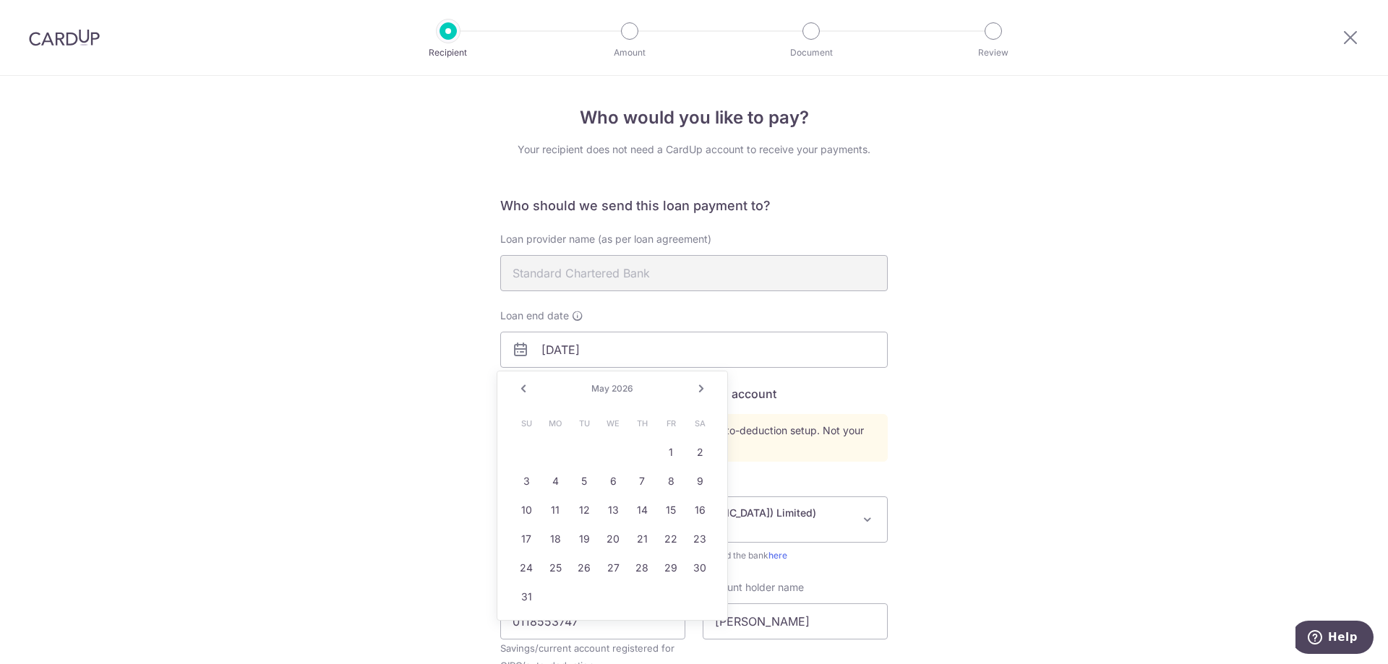
click at [700, 389] on link "Next" at bounding box center [700, 388] width 17 height 17
click at [618, 563] on link "30" at bounding box center [612, 568] width 23 height 23
type input "09/30/2026"
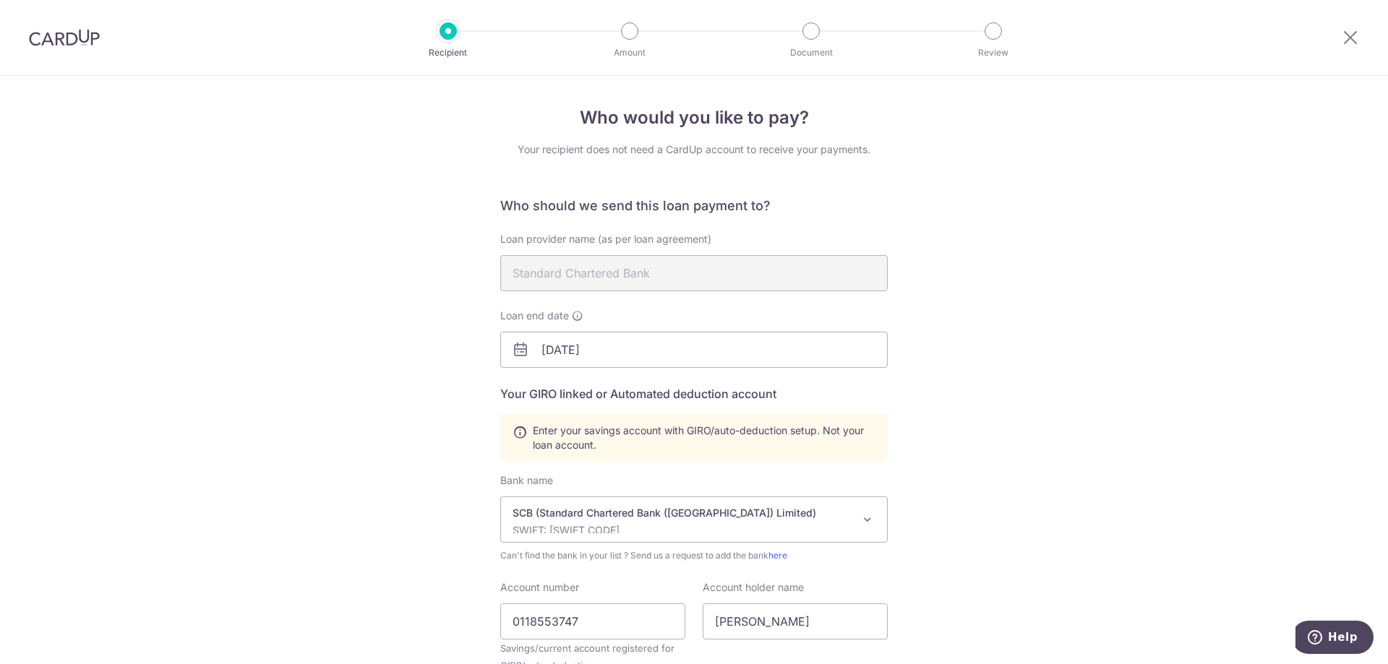
click at [1000, 503] on div "Who would you like to pay? Your recipient does not need a CardUp account to rec…" at bounding box center [694, 504] width 1388 height 856
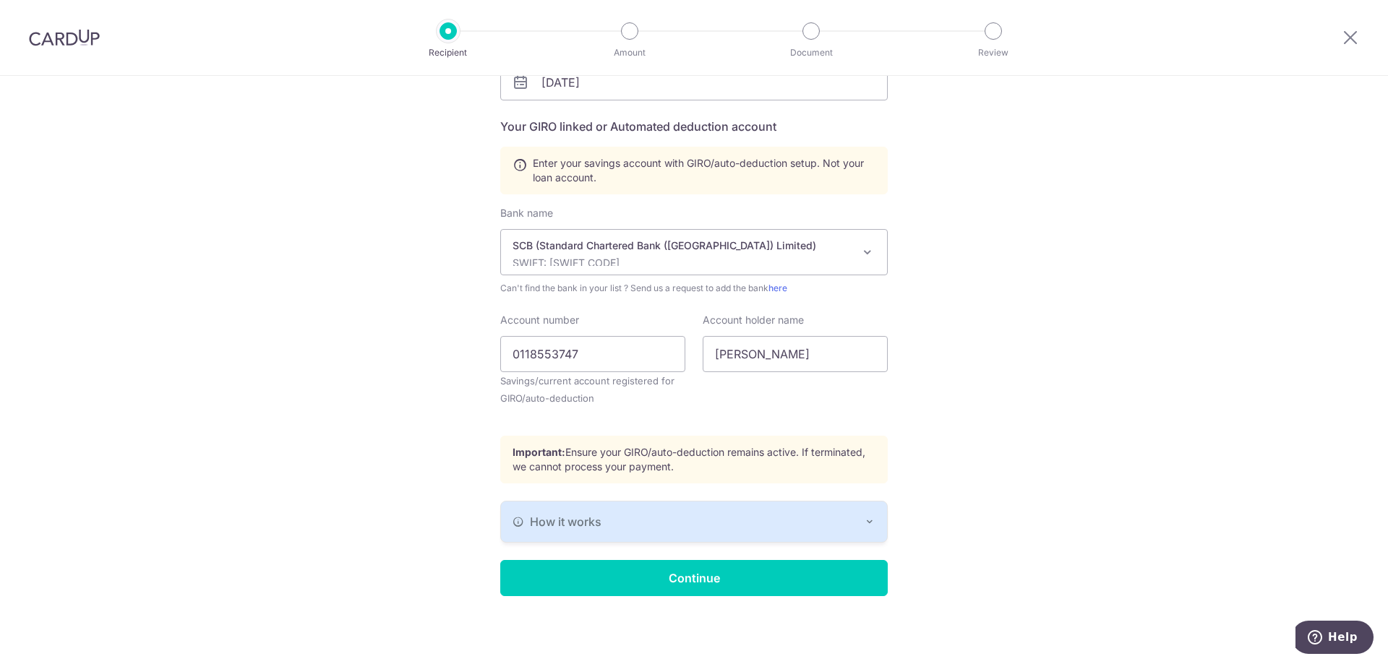
click at [869, 523] on icon "button" at bounding box center [870, 522] width 12 height 12
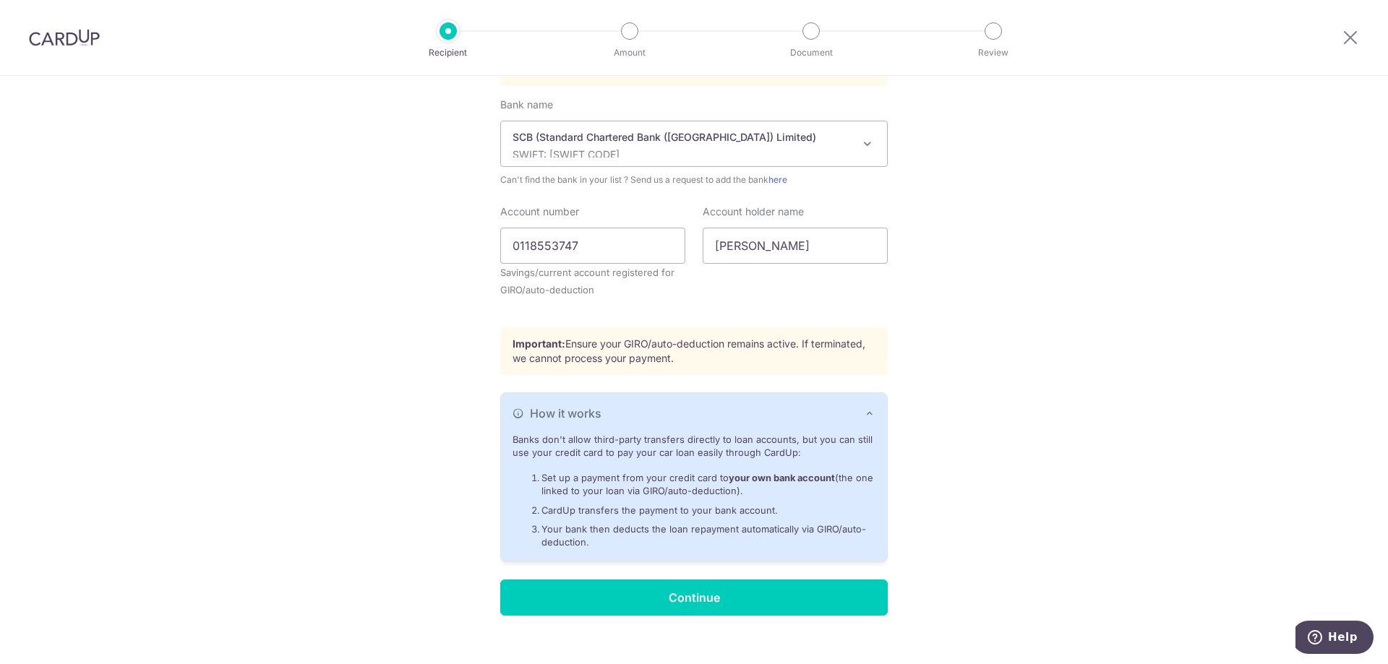
scroll to position [395, 0]
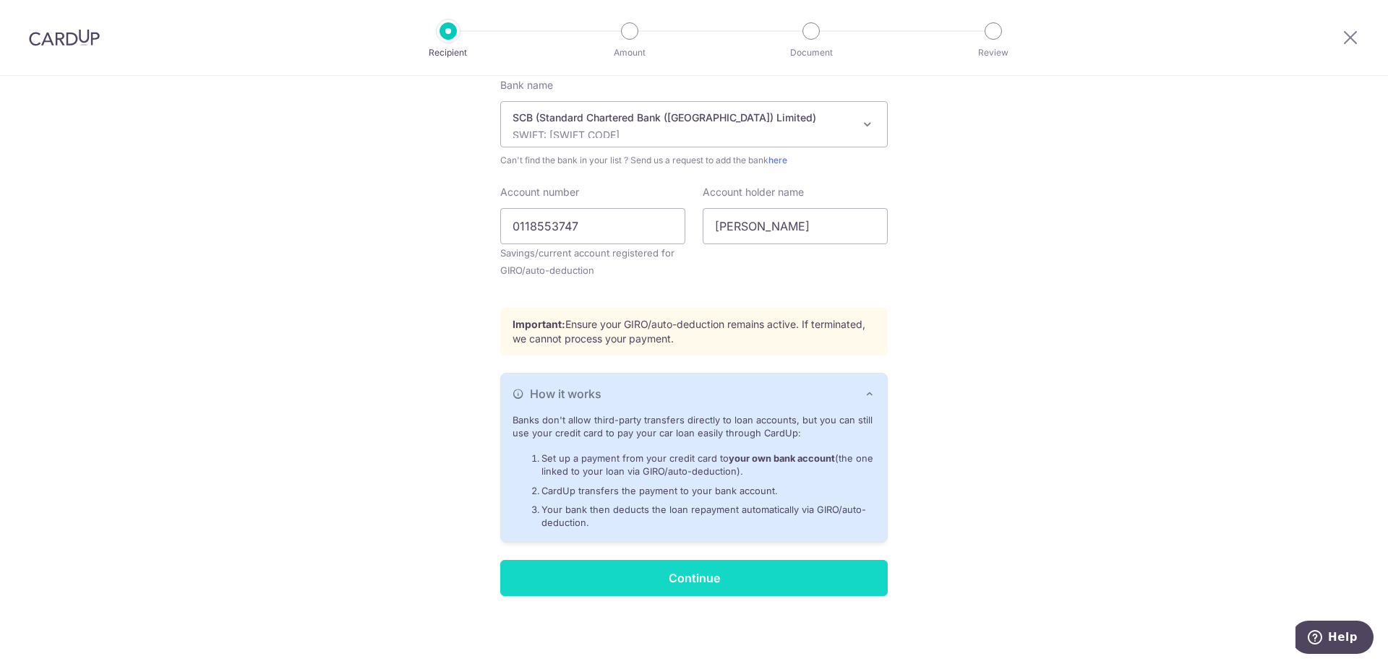
click at [748, 589] on input "Continue" at bounding box center [693, 578] width 387 height 36
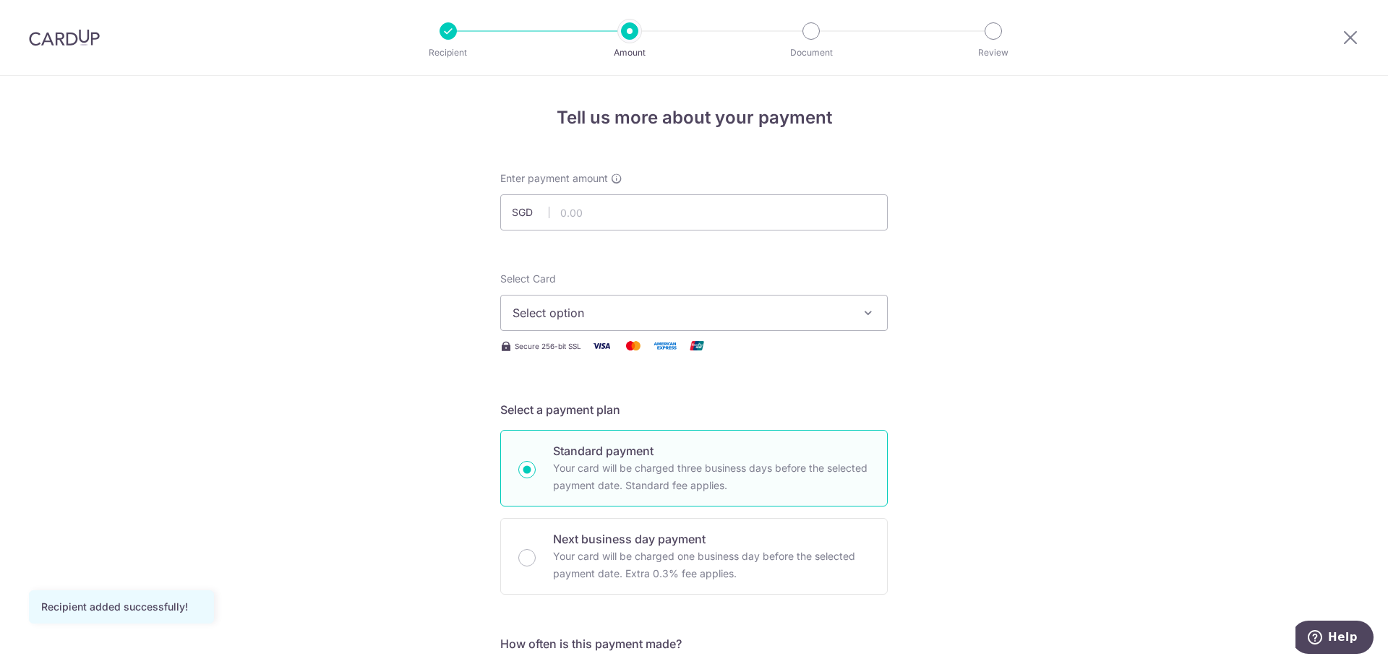
click at [659, 320] on span "Select option" at bounding box center [680, 312] width 337 height 17
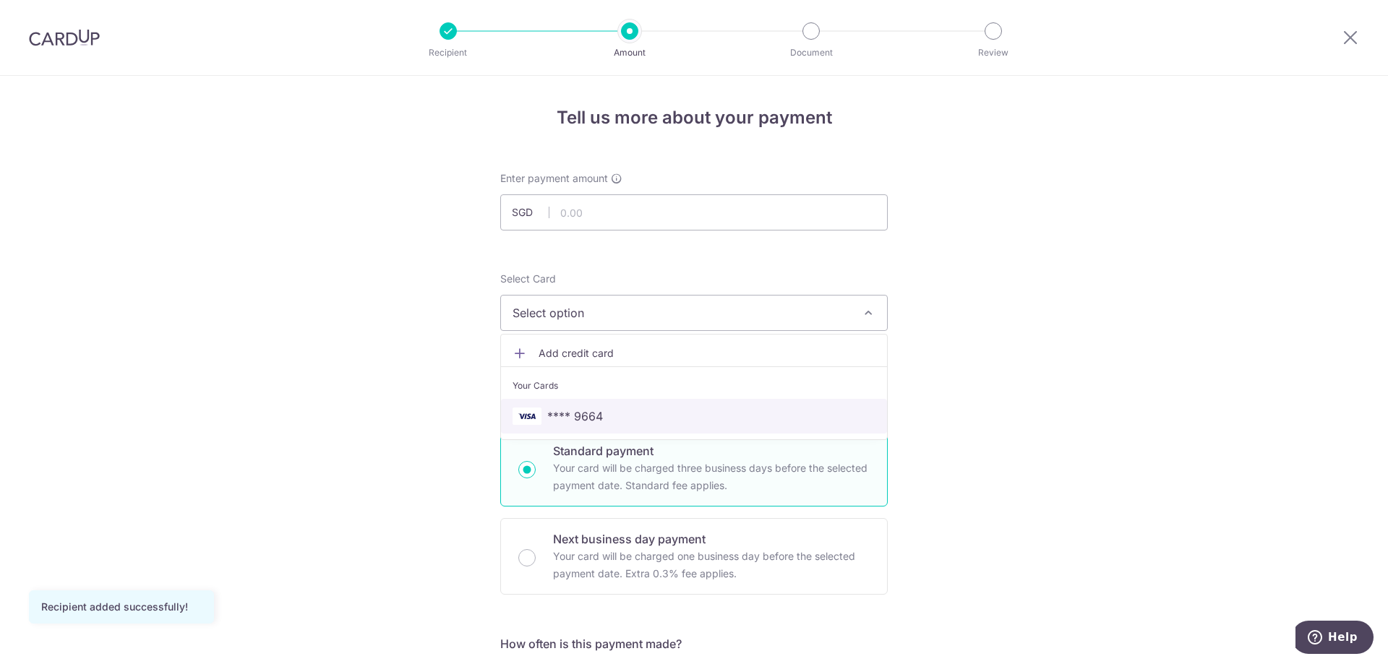
click at [644, 411] on span "**** 9664" at bounding box center [693, 416] width 363 height 17
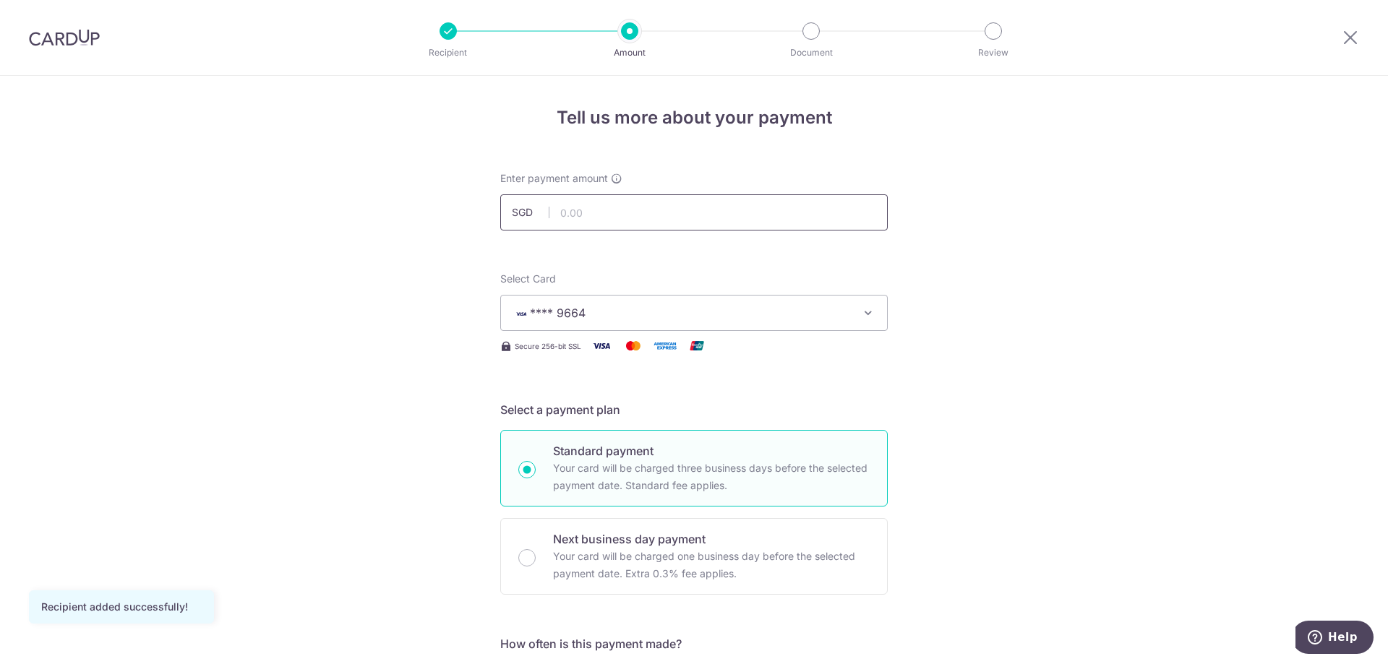
click at [667, 210] on input "text" at bounding box center [693, 212] width 387 height 36
type input "5,600.00"
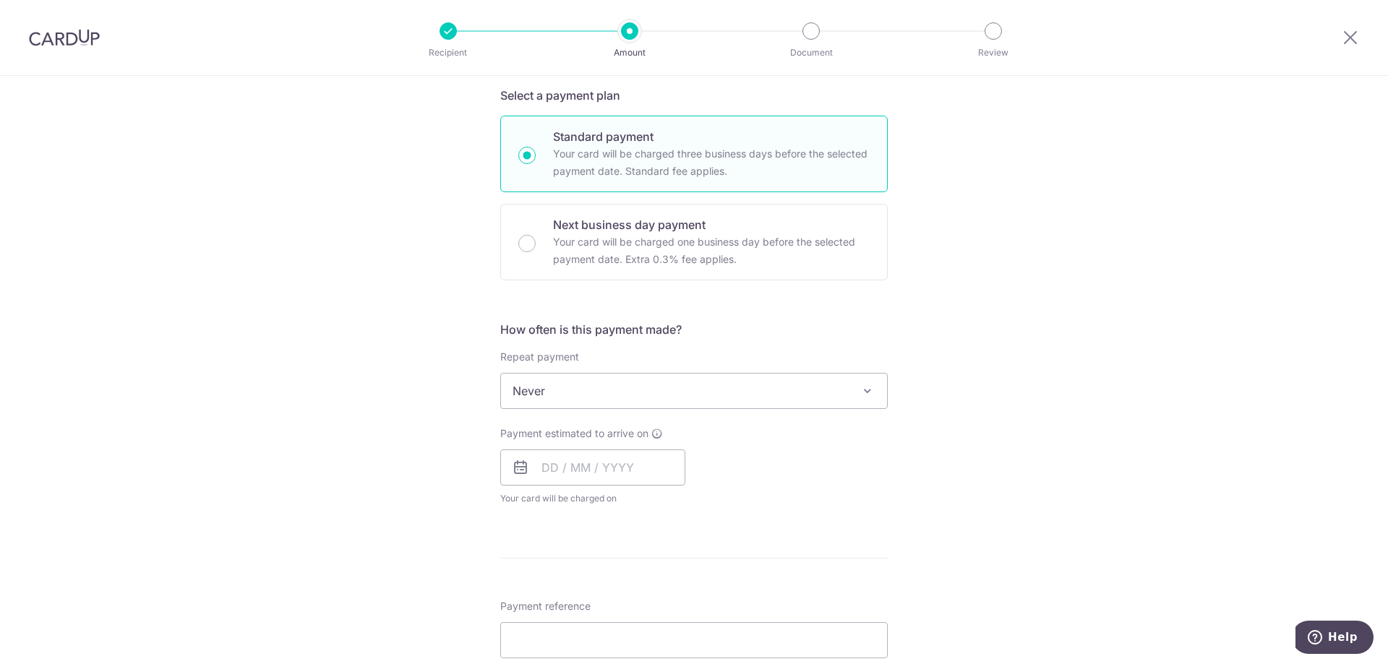
scroll to position [361, 0]
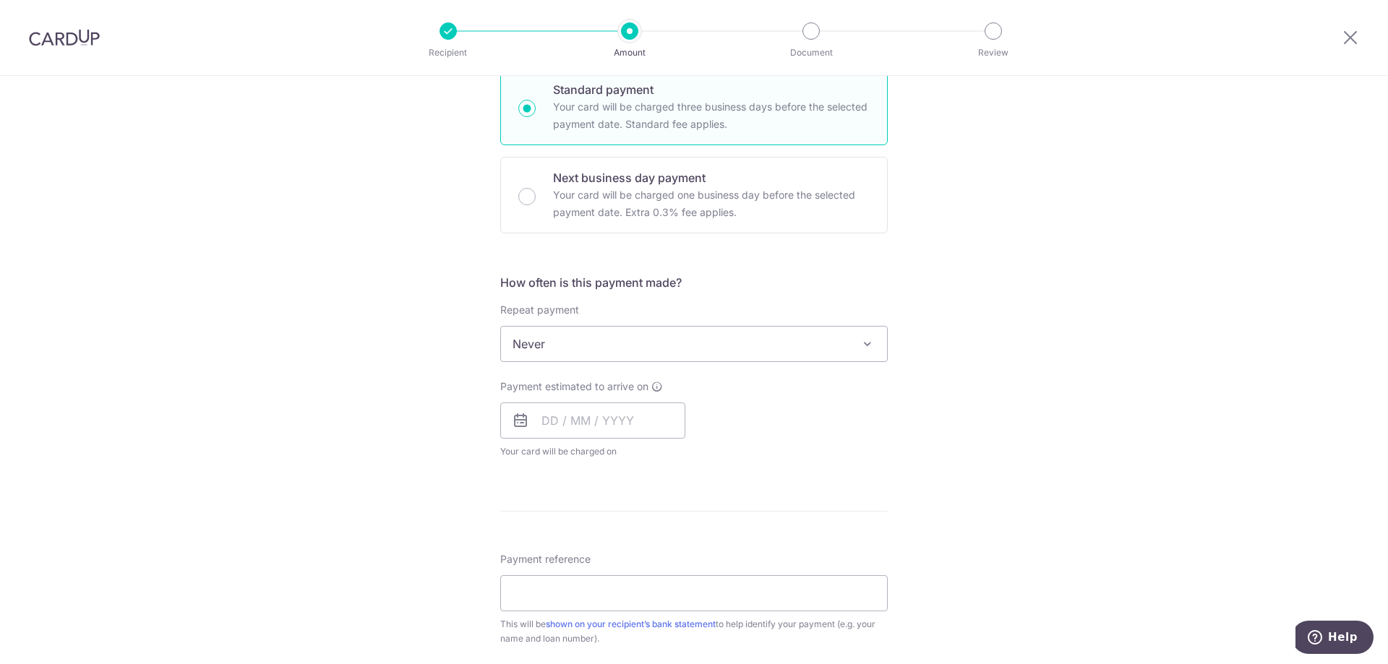
click at [695, 344] on span "Never" at bounding box center [694, 344] width 386 height 35
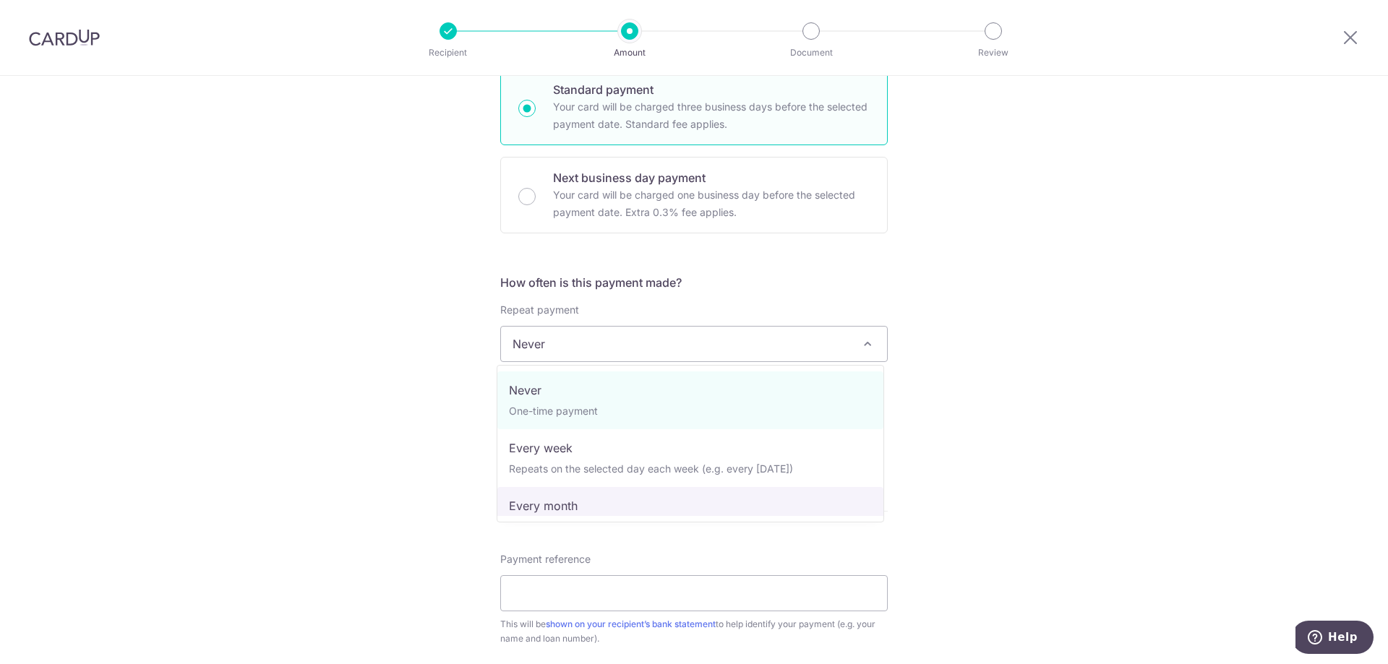
select select "3"
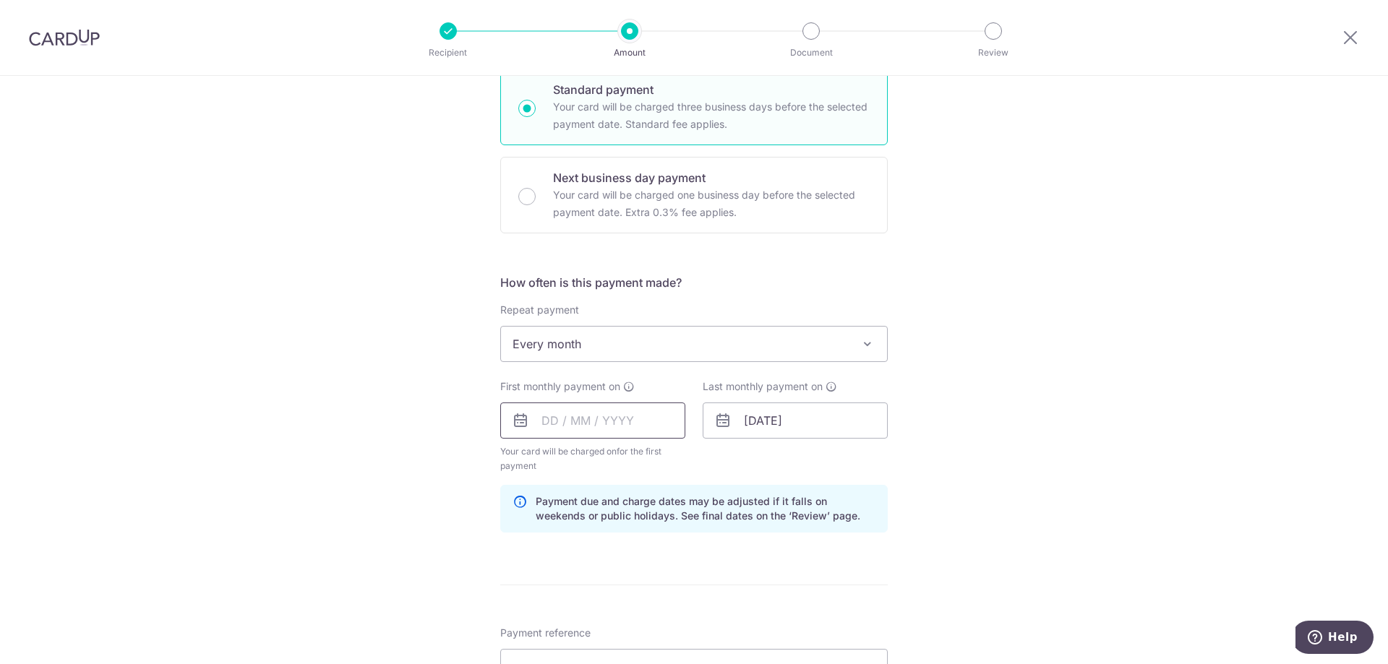
click at [583, 427] on input "text" at bounding box center [592, 421] width 185 height 36
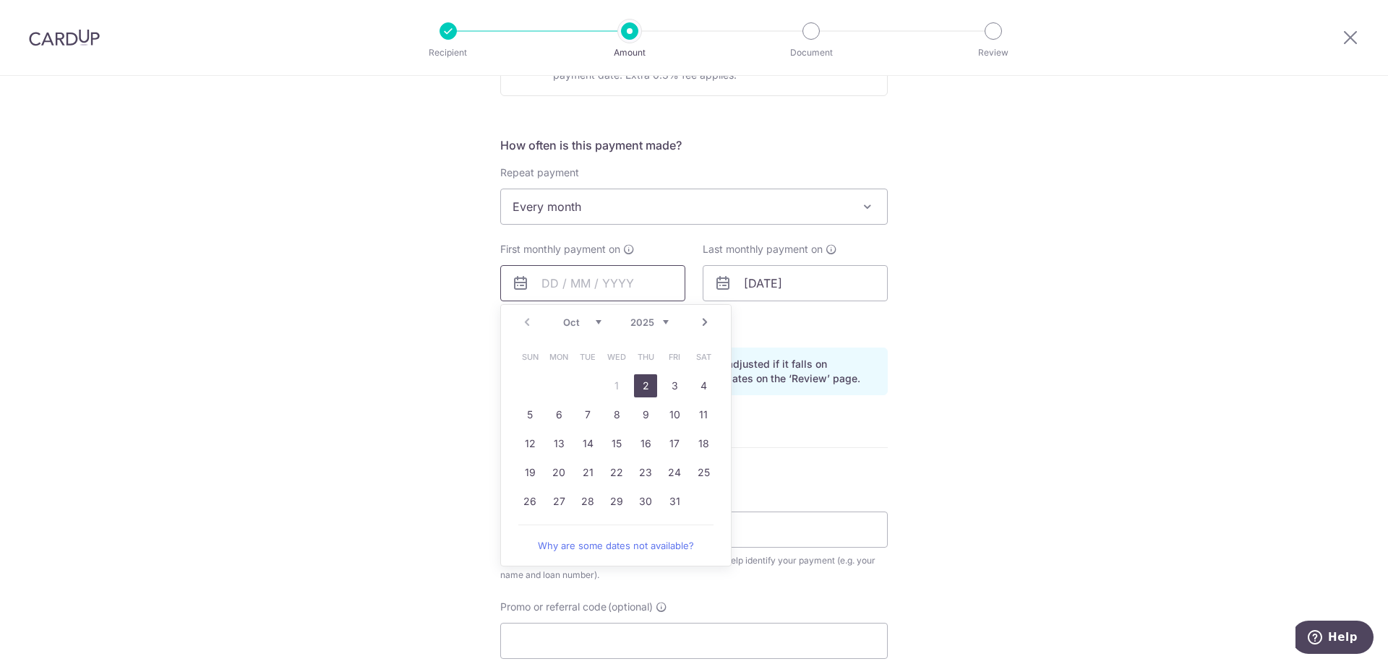
scroll to position [506, 0]
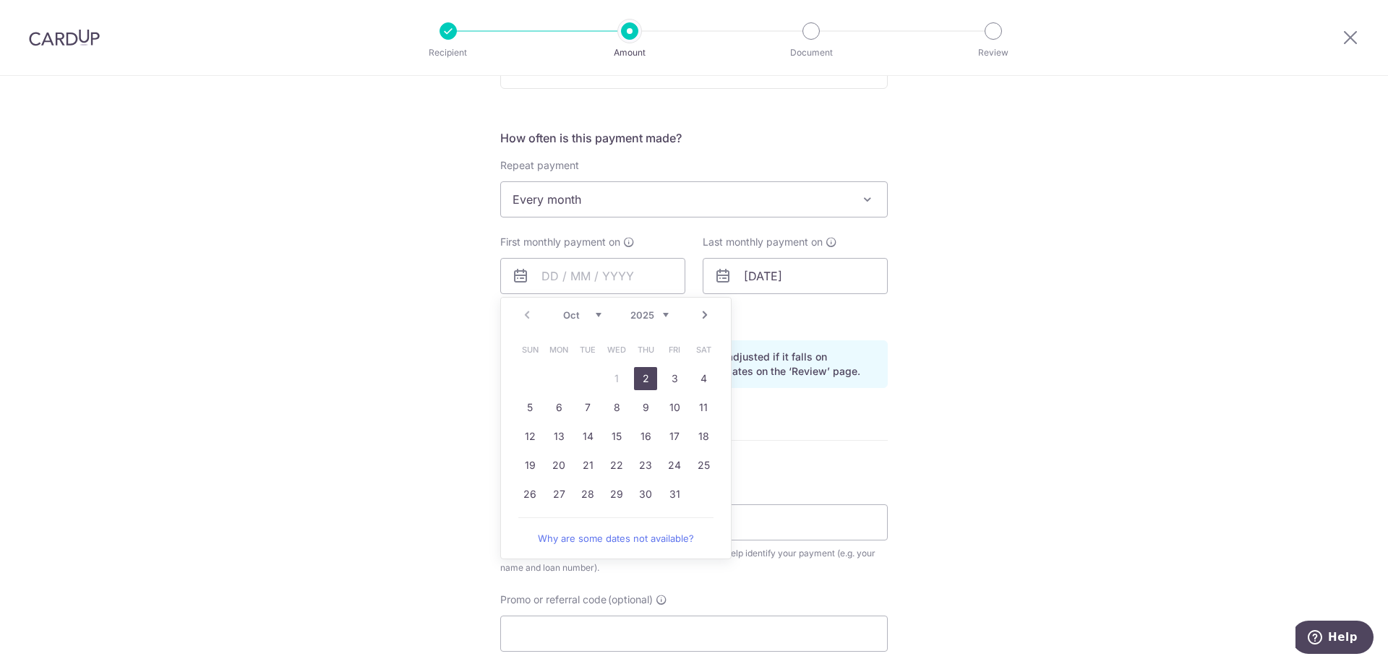
click at [643, 378] on link "2" at bounding box center [645, 378] width 23 height 23
type input "[DATE]"
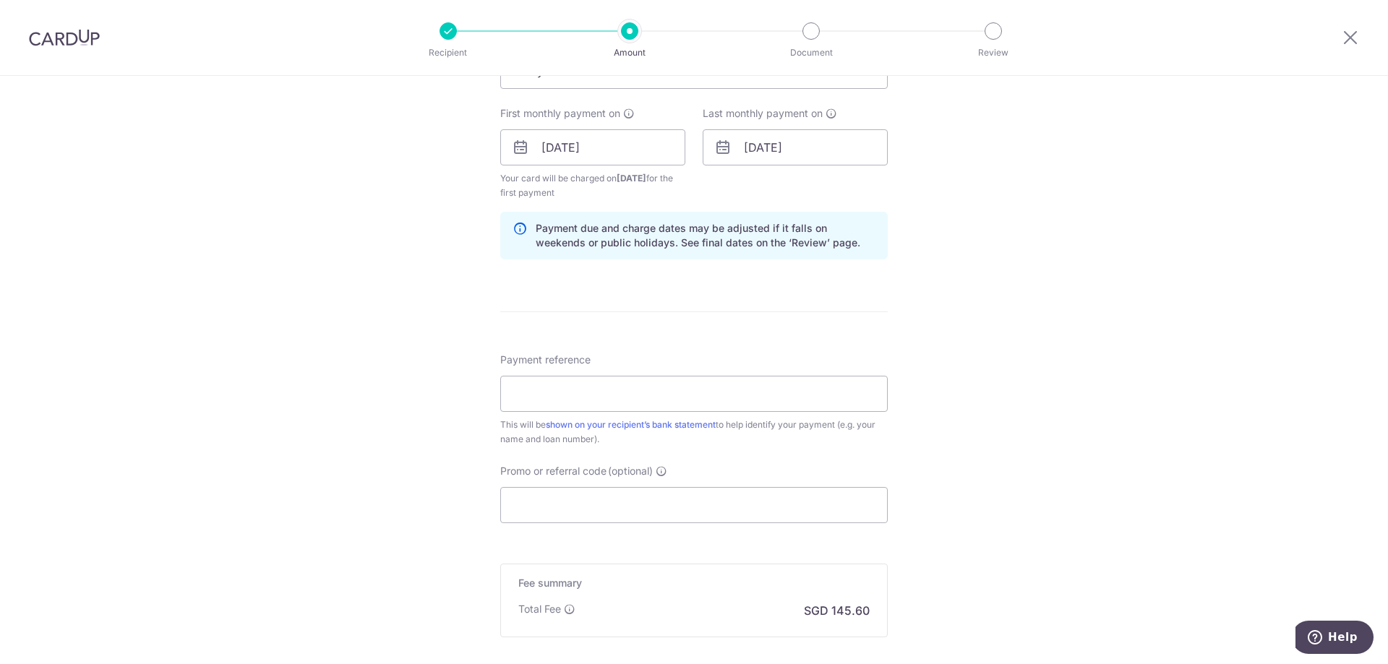
scroll to position [650, 0]
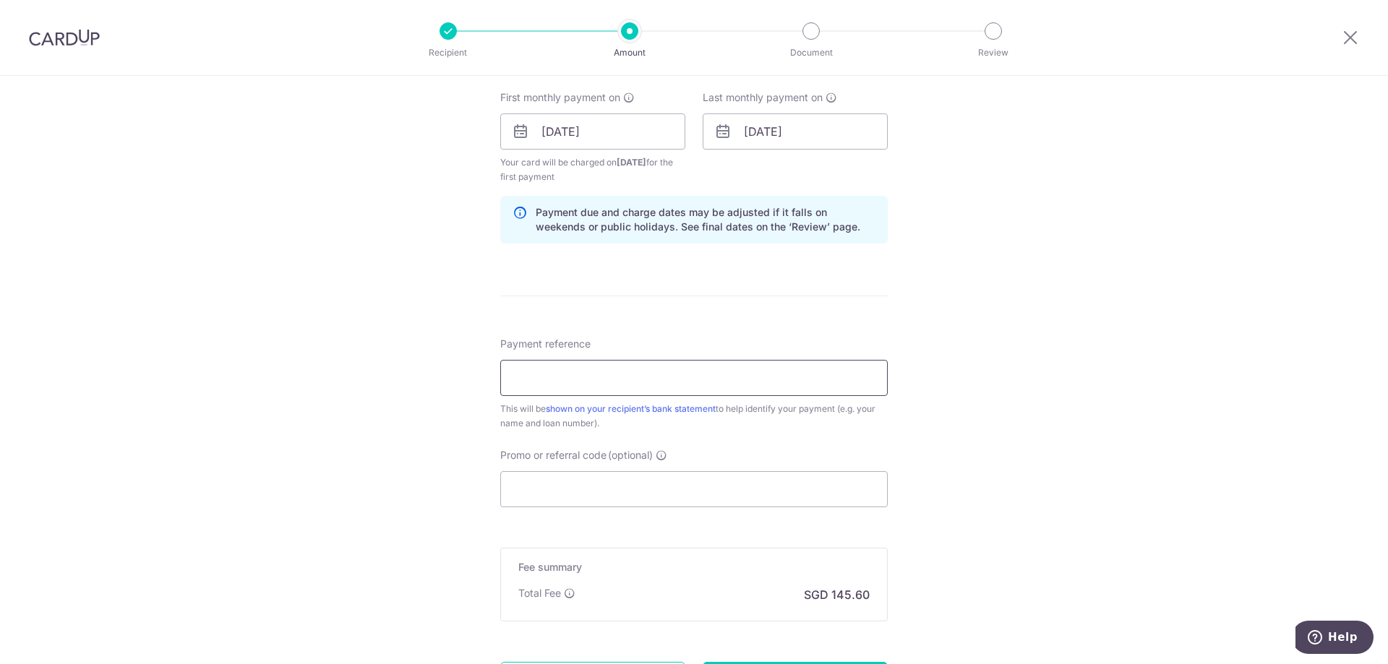
click at [678, 379] on input "Payment reference" at bounding box center [693, 378] width 387 height 36
click at [916, 387] on div "Tell us more about your payment Enter payment amount SGD 5,600.00 5600.00 Recip…" at bounding box center [694, 115] width 1388 height 1381
click at [788, 380] on input "Payment reference" at bounding box center [693, 378] width 387 height 36
type input "S8129428C"
click at [576, 486] on input "Promo or referral code (optional)" at bounding box center [693, 489] width 387 height 36
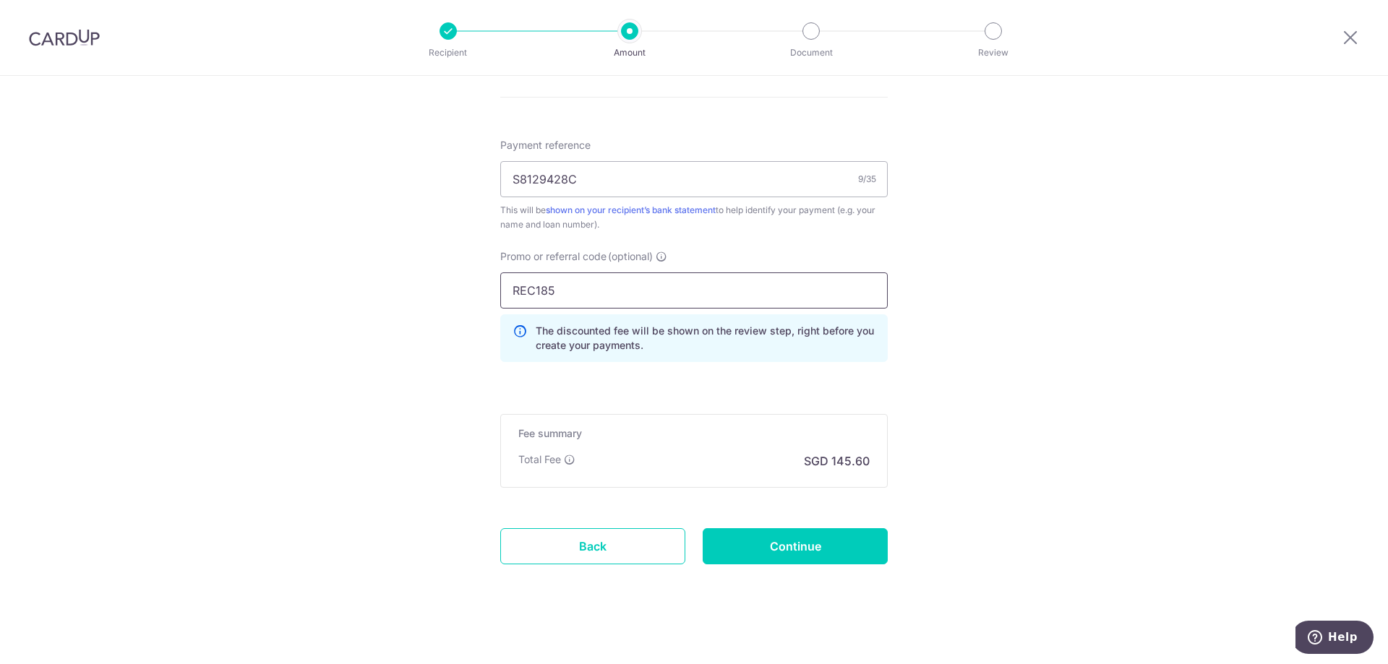
scroll to position [858, 0]
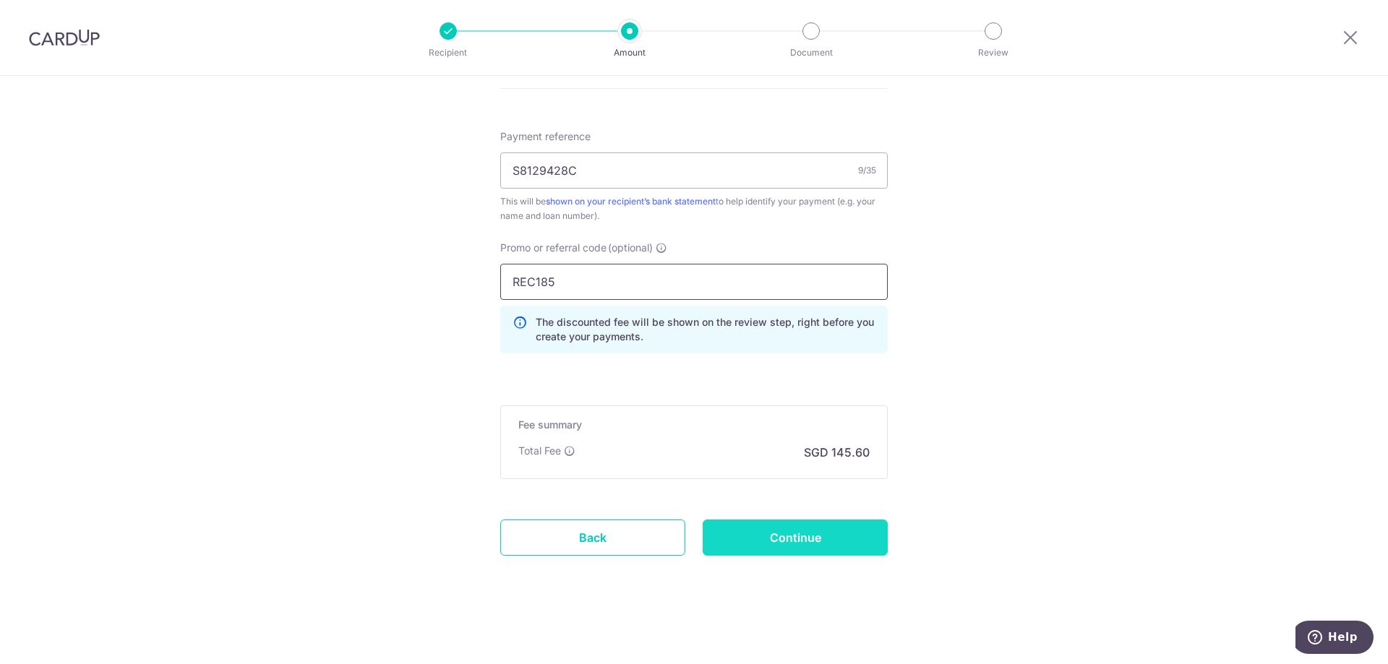
type input "REC185"
click at [797, 536] on input "Continue" at bounding box center [795, 538] width 185 height 36
type input "Create Schedule"
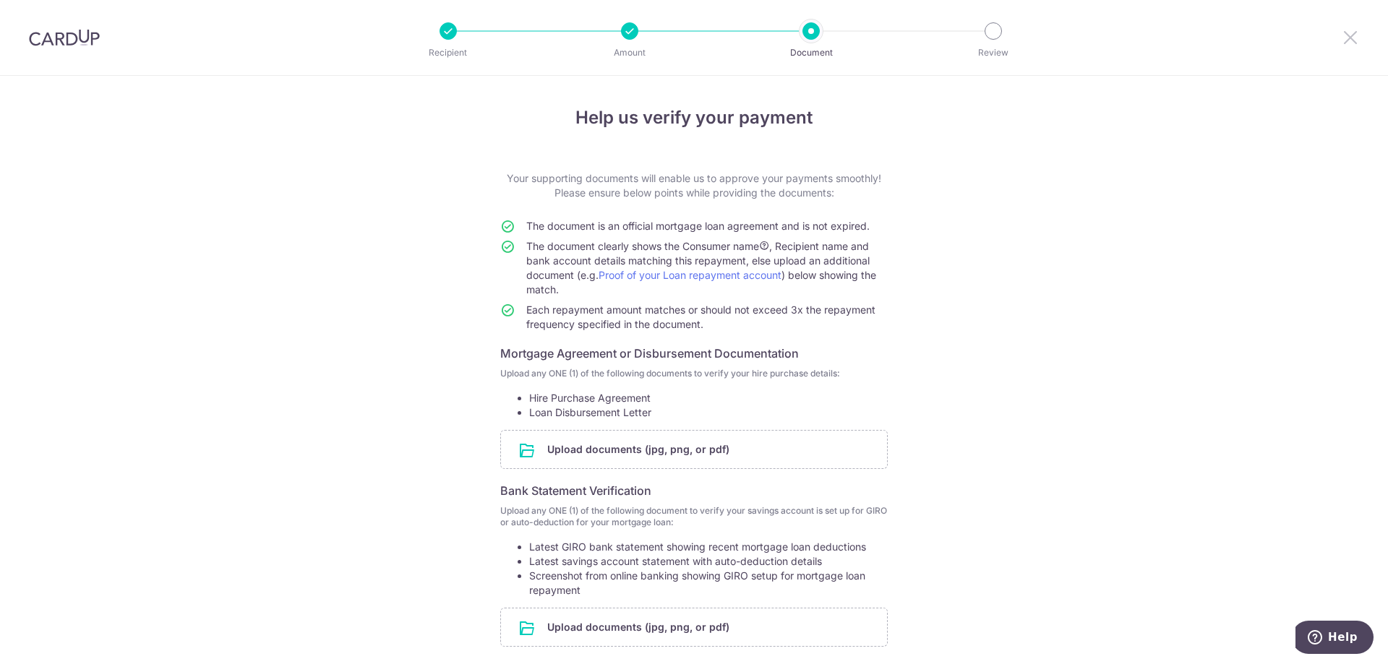
click at [1344, 42] on icon at bounding box center [1349, 37] width 17 height 18
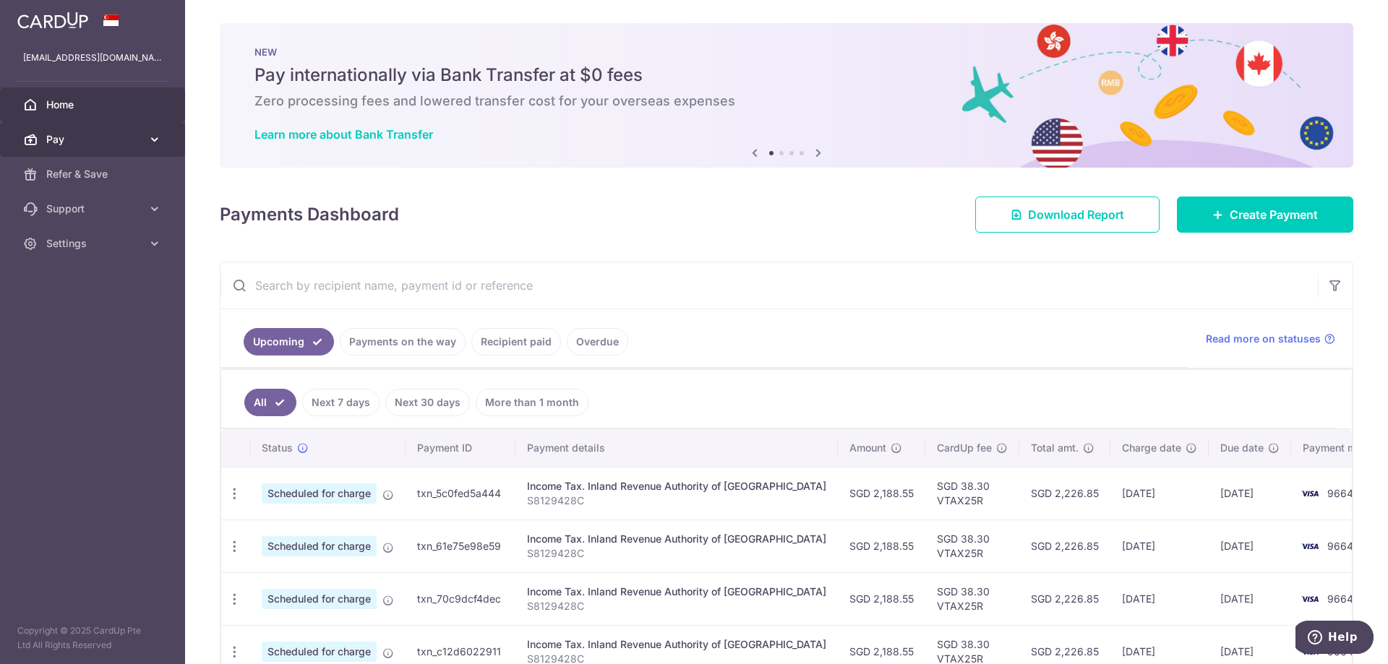
click at [81, 137] on span "Pay" at bounding box center [93, 139] width 95 height 14
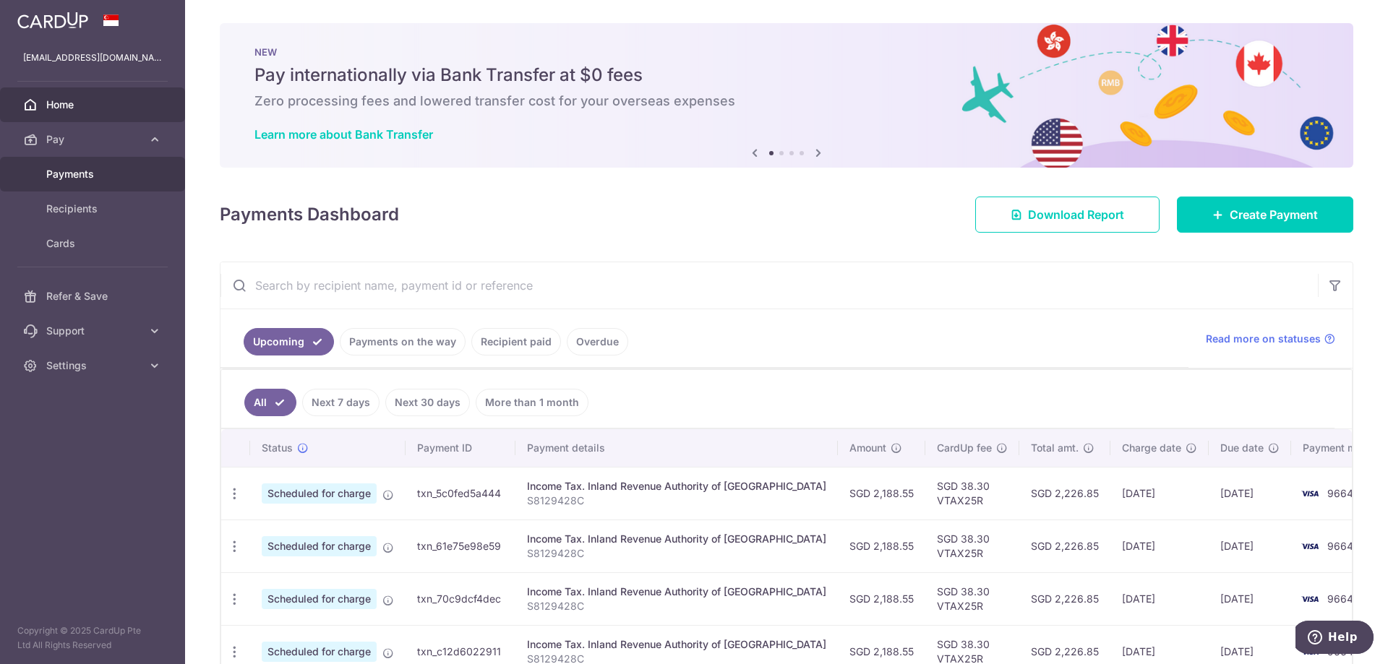
click at [77, 169] on span "Payments" at bounding box center [93, 174] width 95 height 14
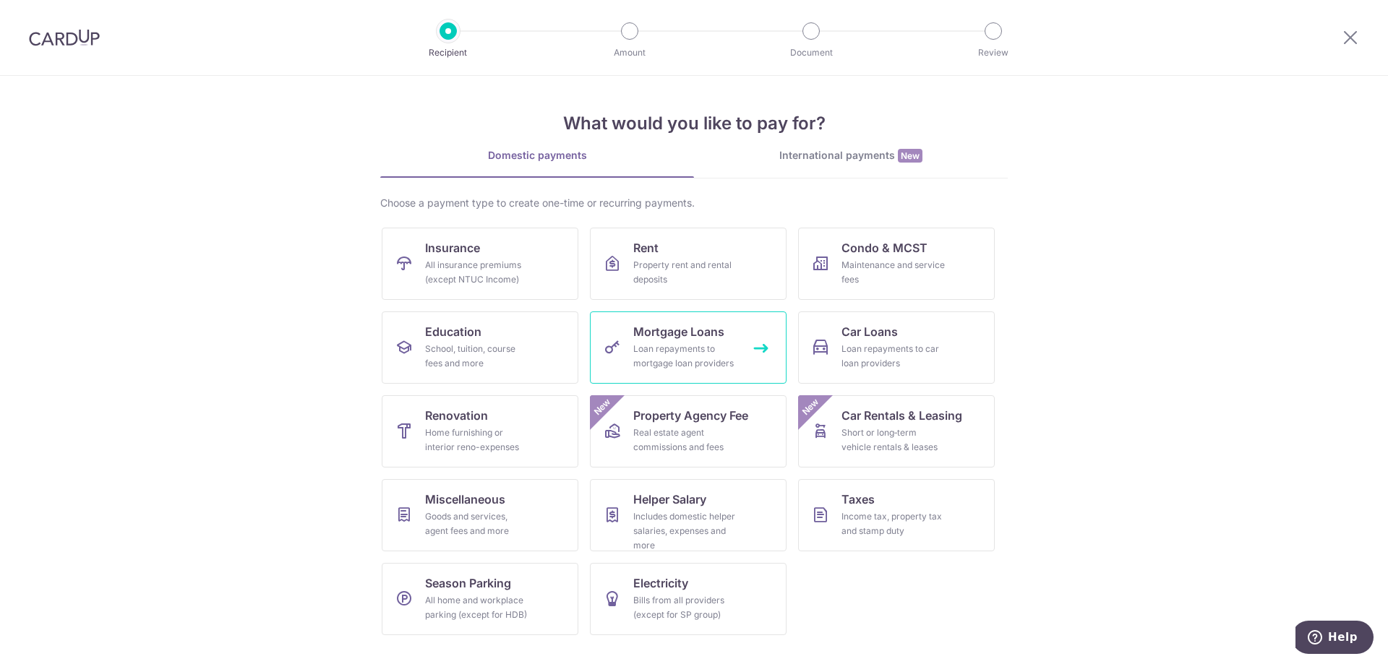
click at [676, 346] on div "Loan repayments to mortgage loan providers" at bounding box center [685, 356] width 104 height 29
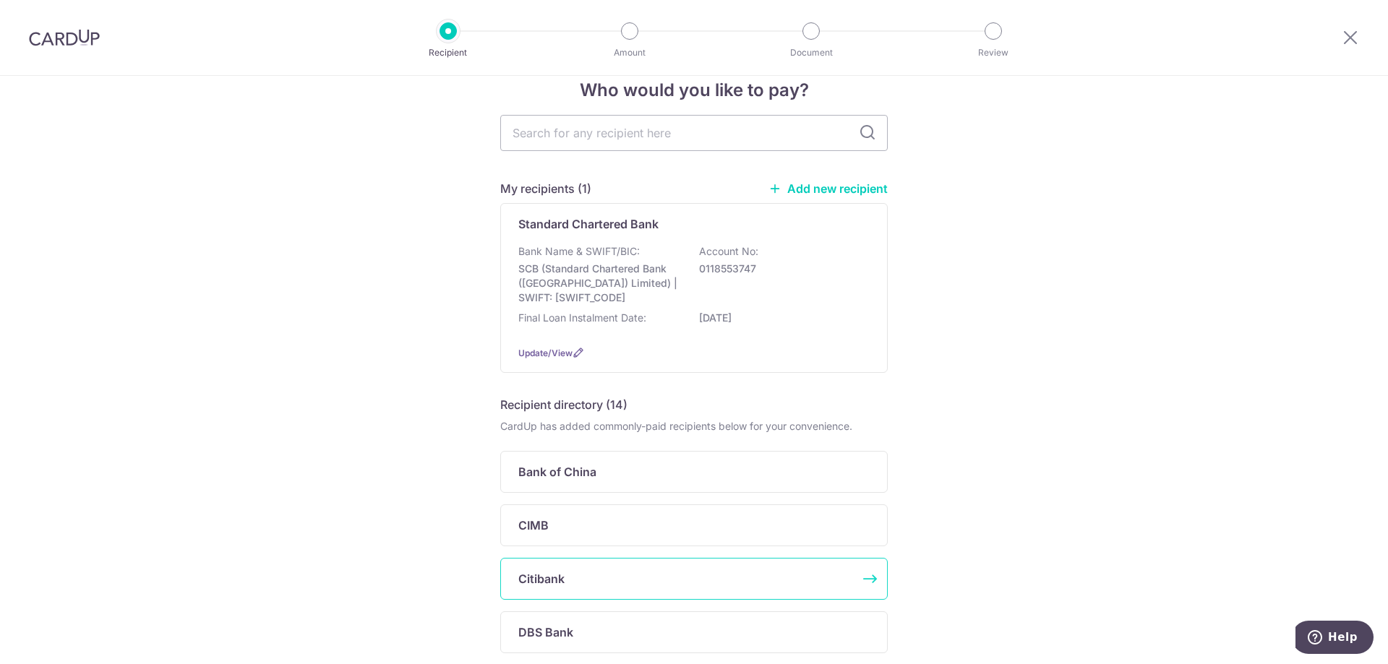
scroll to position [18, 0]
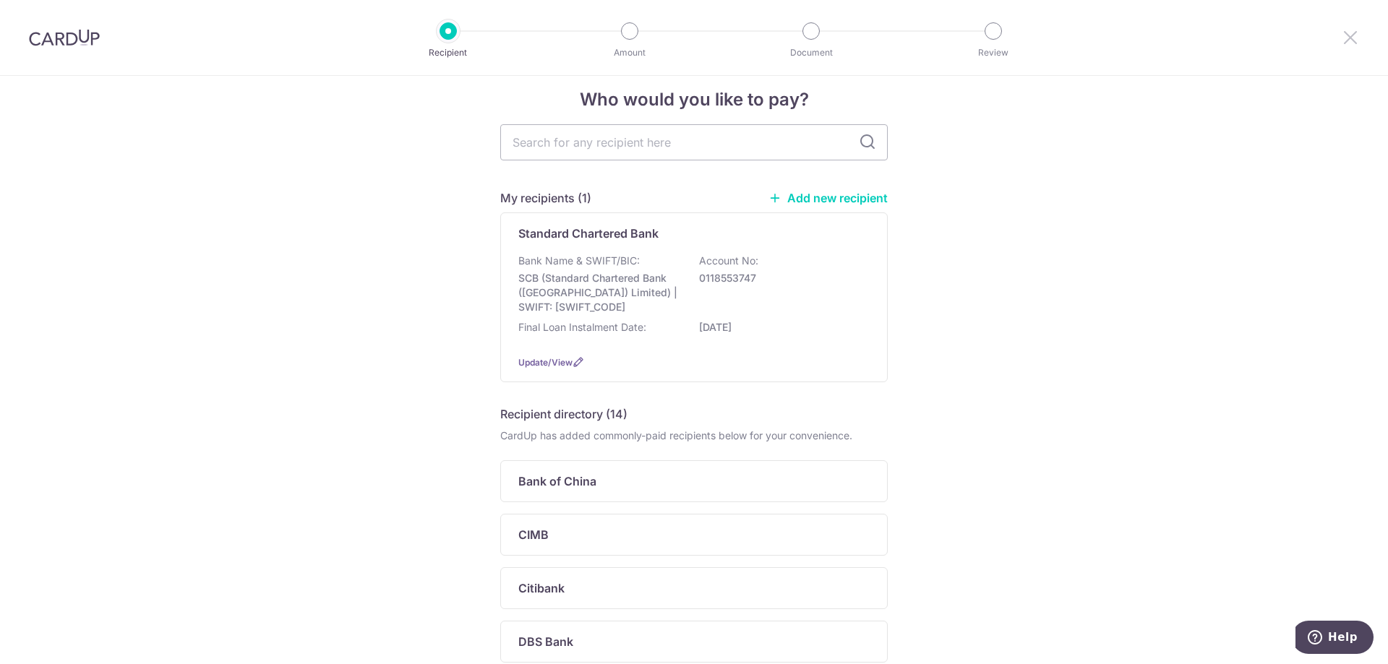
click at [1349, 33] on icon at bounding box center [1349, 37] width 17 height 18
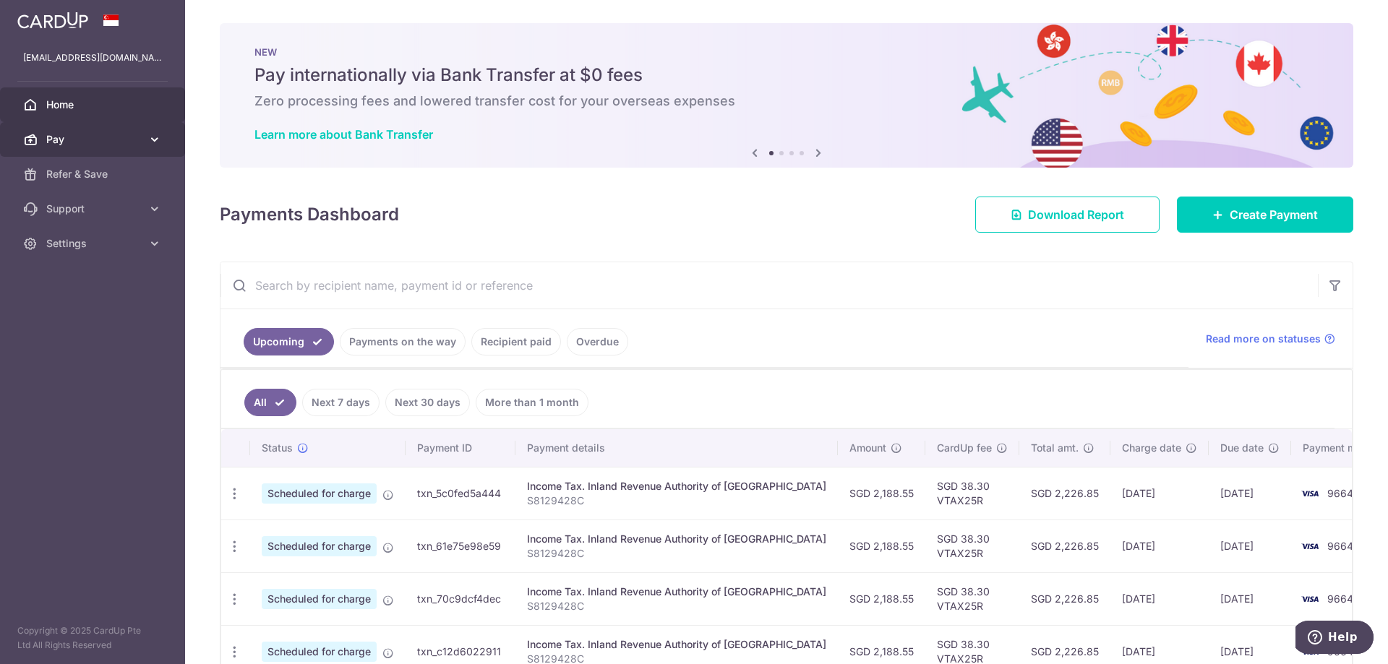
click at [132, 133] on span "Pay" at bounding box center [93, 139] width 95 height 14
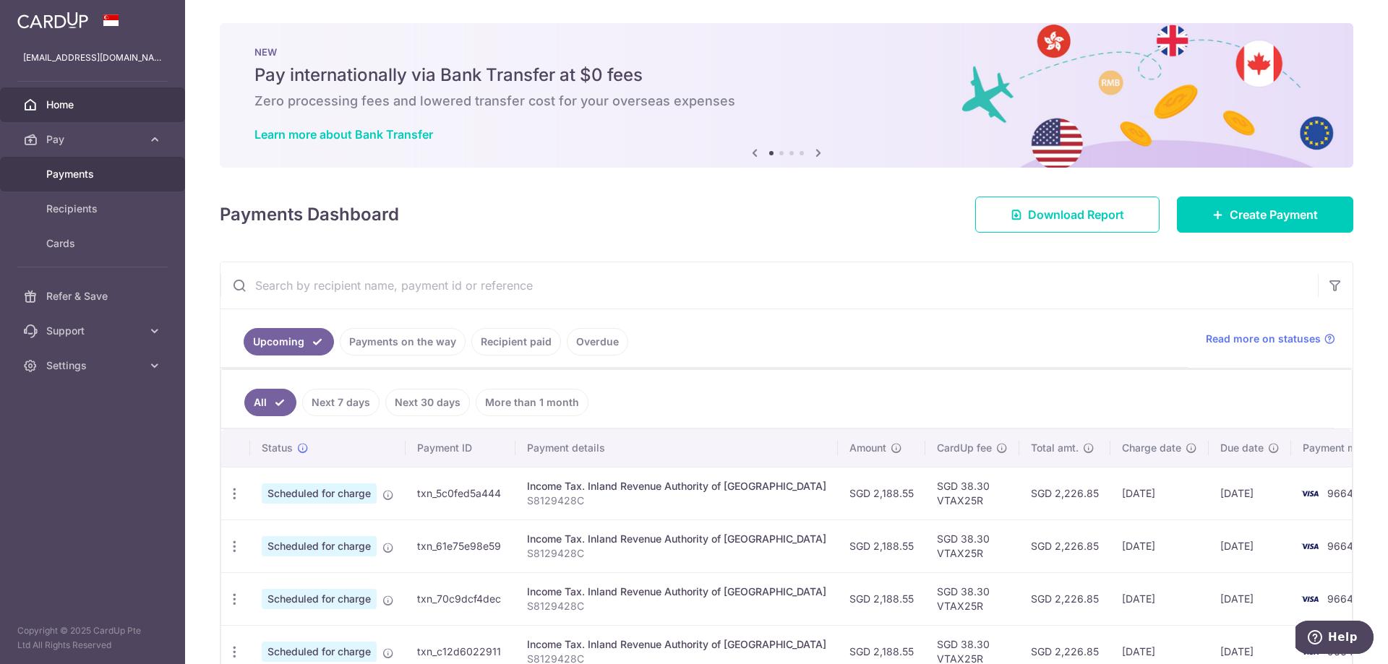
click at [88, 170] on span "Payments" at bounding box center [93, 174] width 95 height 14
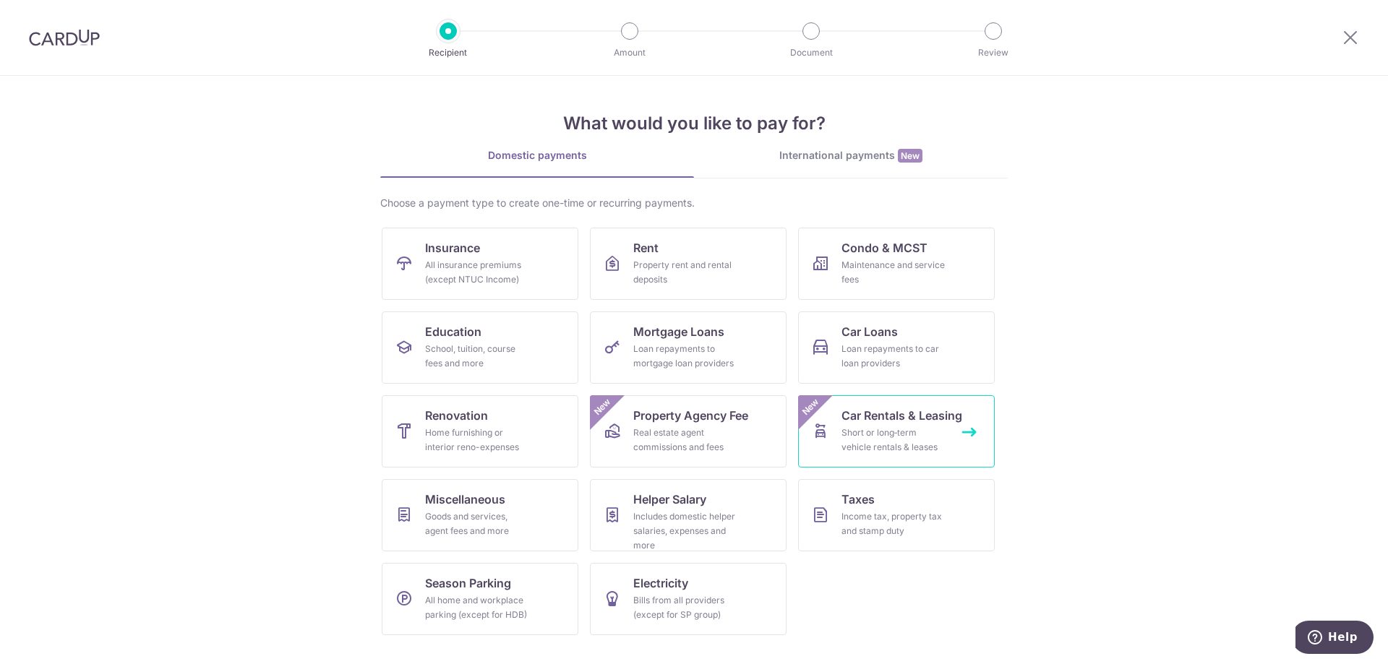
click at [917, 441] on div "Short or long‑term vehicle rentals & leases" at bounding box center [893, 440] width 104 height 29
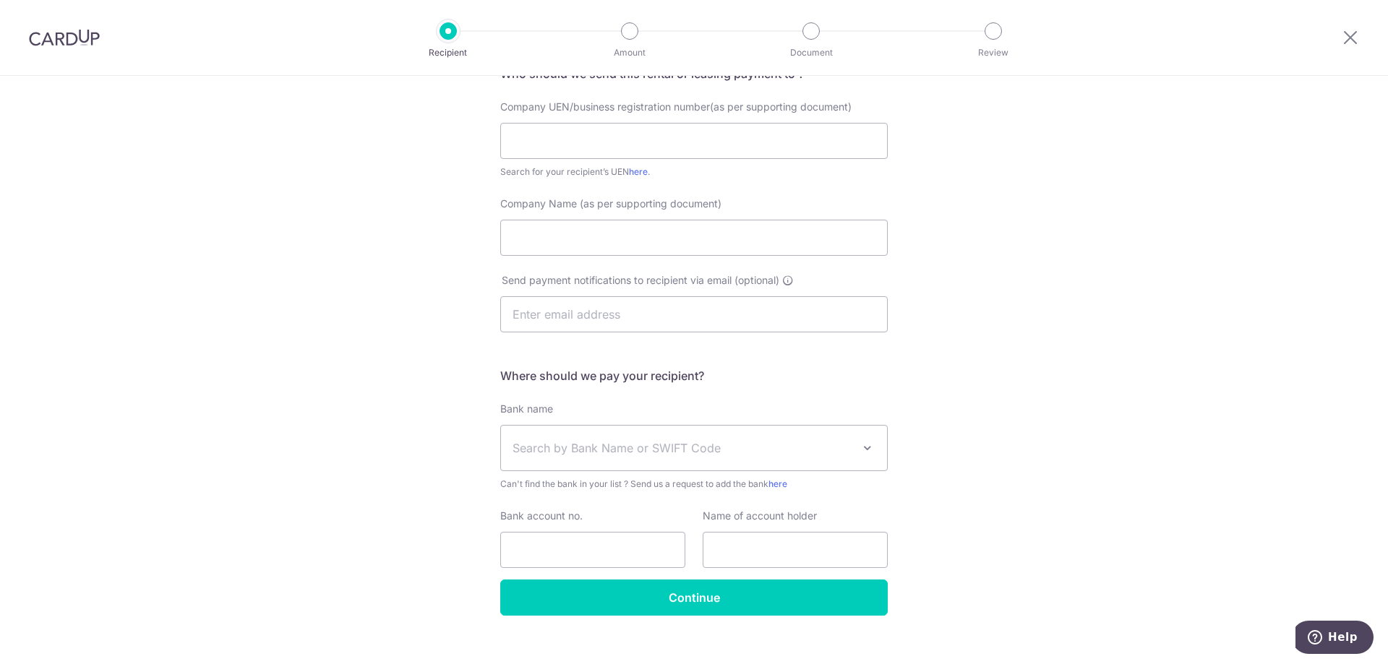
scroll to position [152, 0]
